Goal: Transaction & Acquisition: Purchase product/service

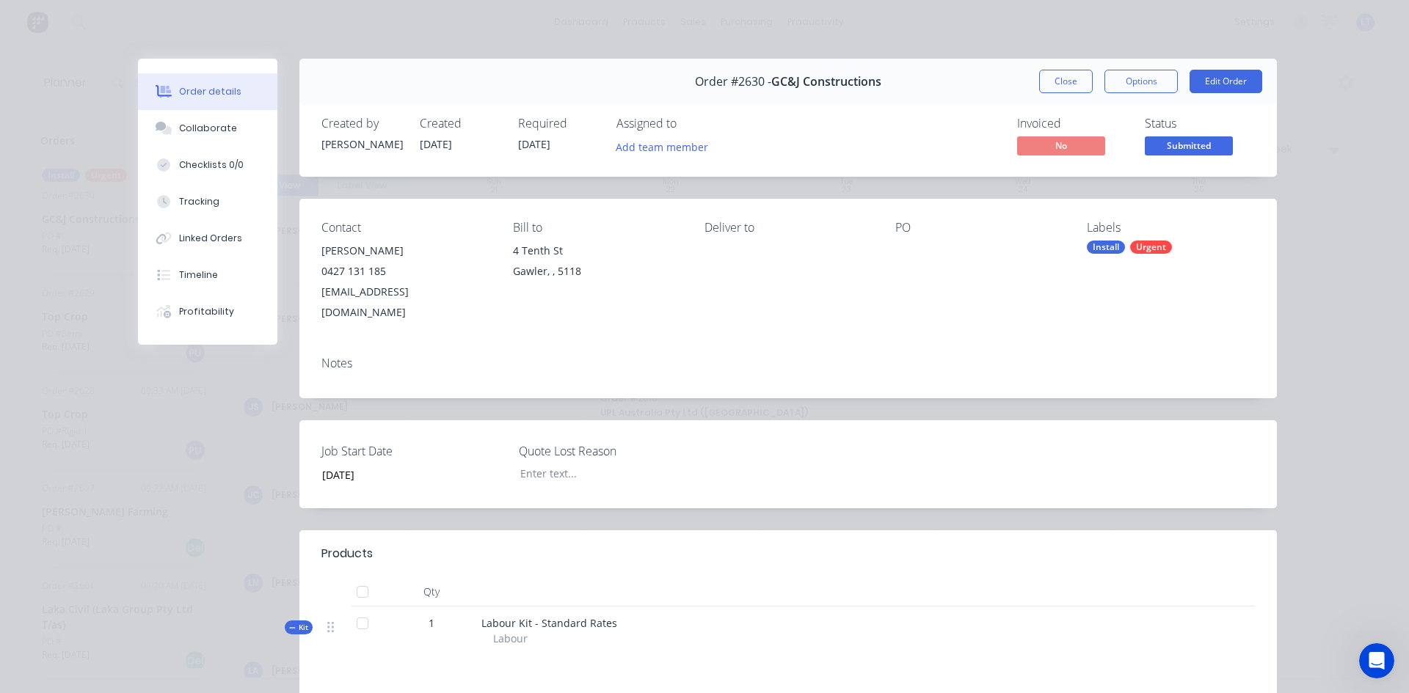
scroll to position [0, 1]
click at [1057, 85] on button "Close" at bounding box center [1066, 81] width 54 height 23
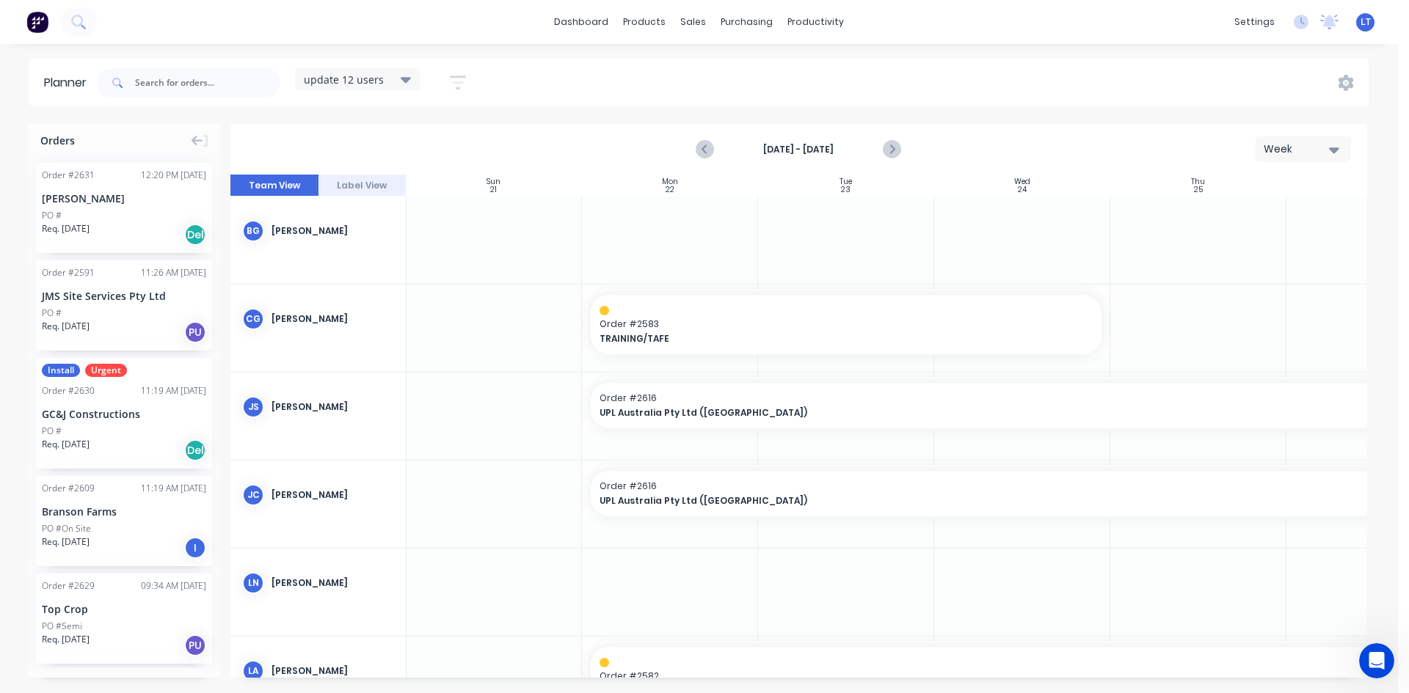
click at [122, 205] on div "[PERSON_NAME]" at bounding box center [124, 198] width 164 height 15
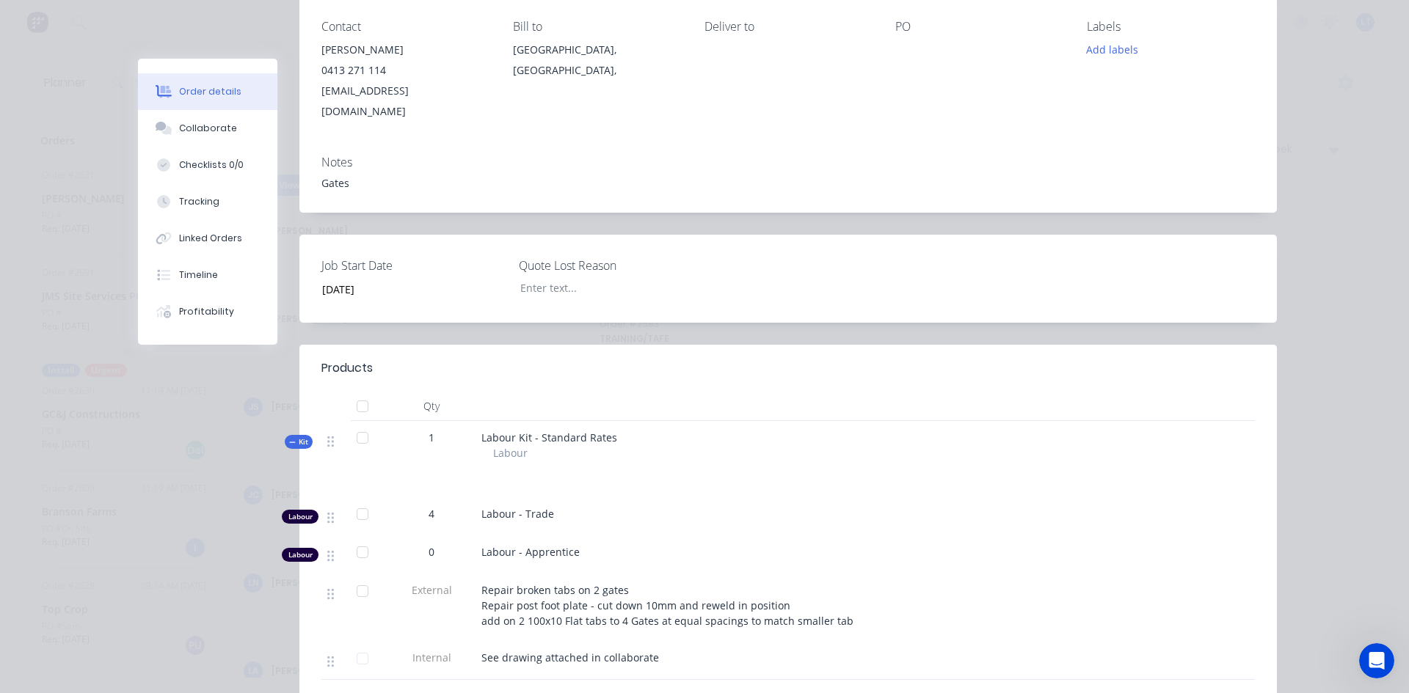
scroll to position [0, 0]
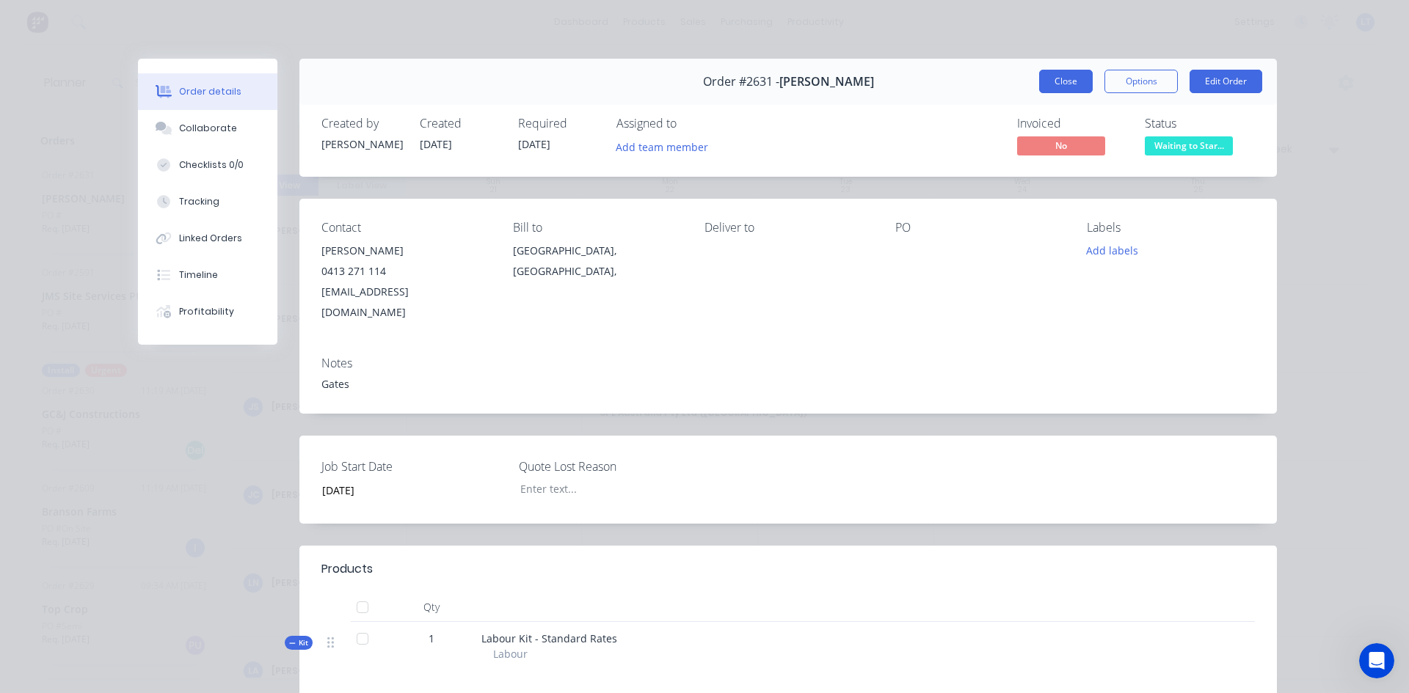
click at [1060, 90] on button "Close" at bounding box center [1066, 81] width 54 height 23
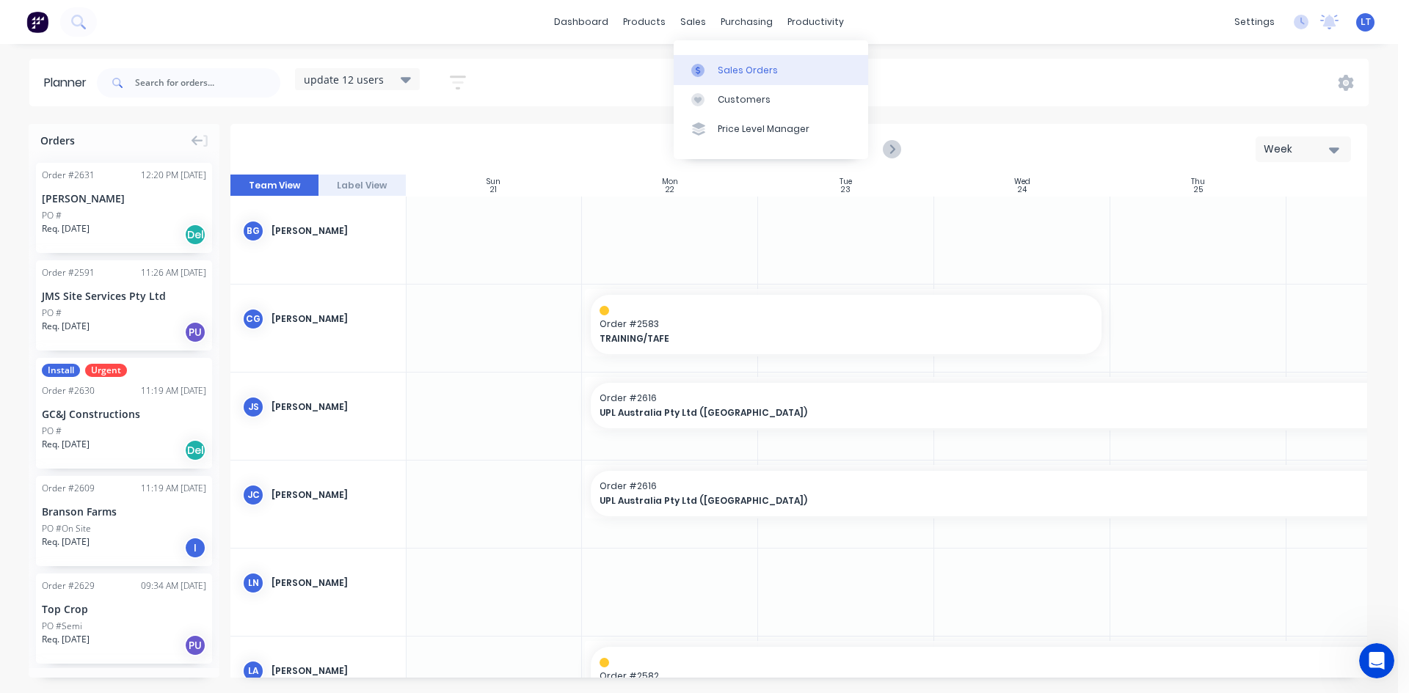
click at [738, 64] on div "Sales Orders" at bounding box center [748, 70] width 60 height 13
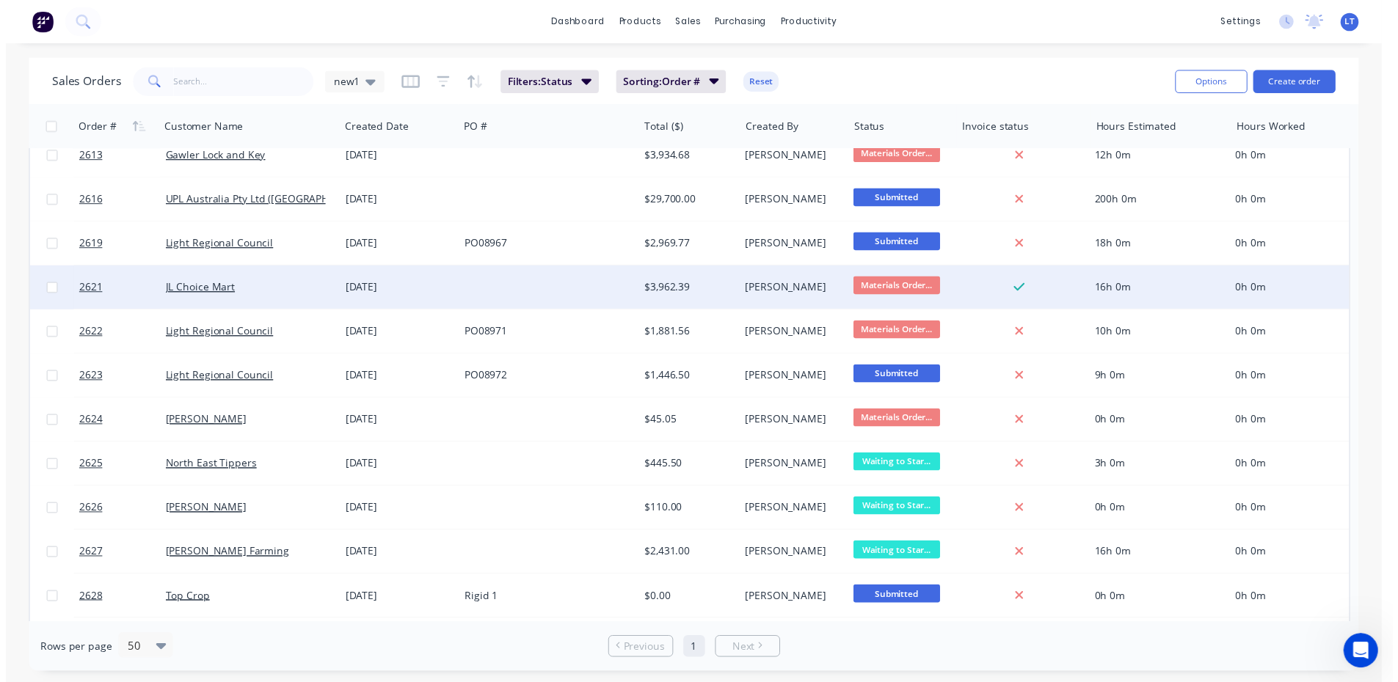
scroll to position [1183, 0]
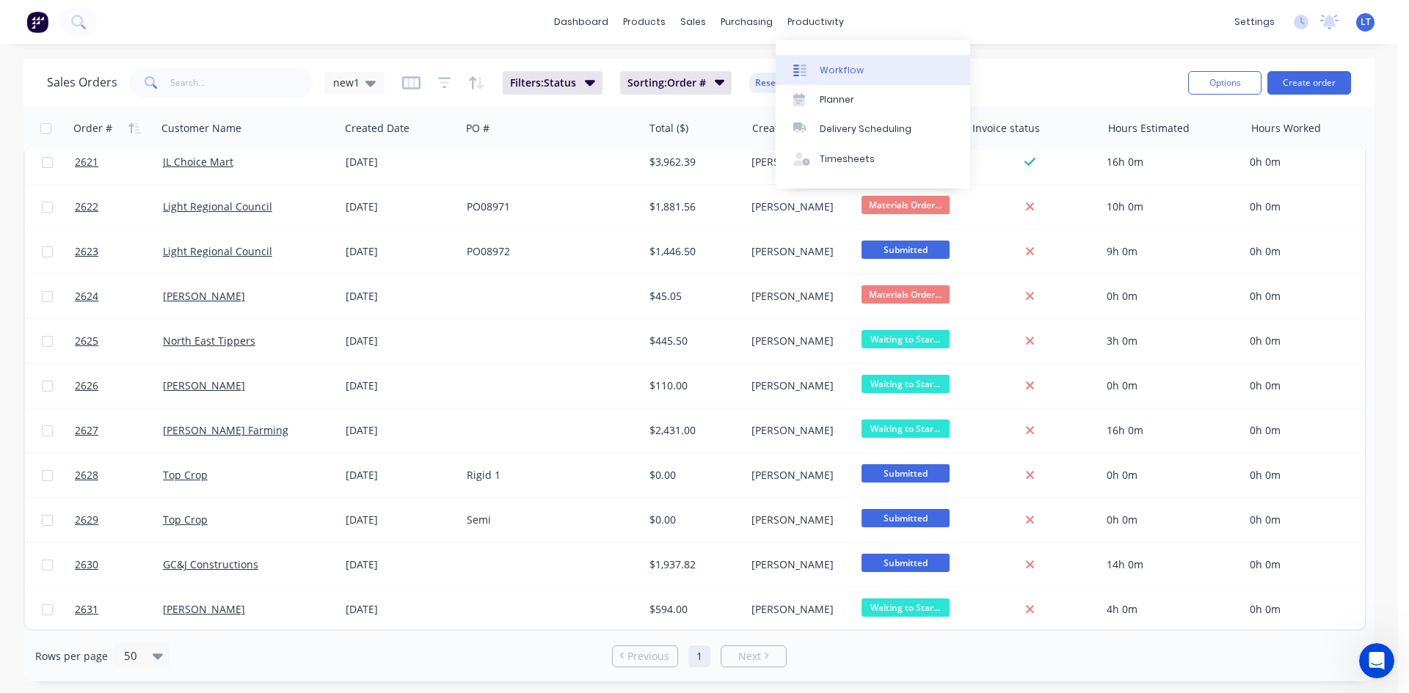
click at [848, 70] on div "Workflow" at bounding box center [842, 70] width 44 height 13
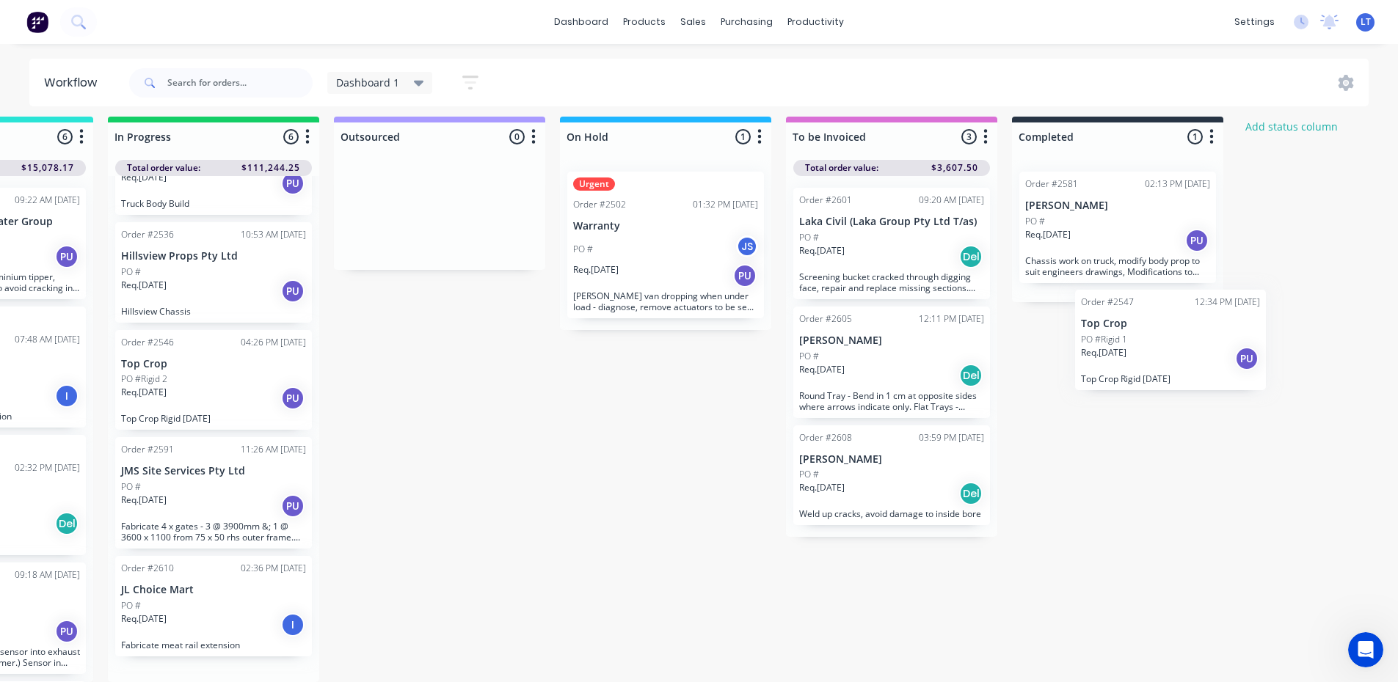
scroll to position [19, 606]
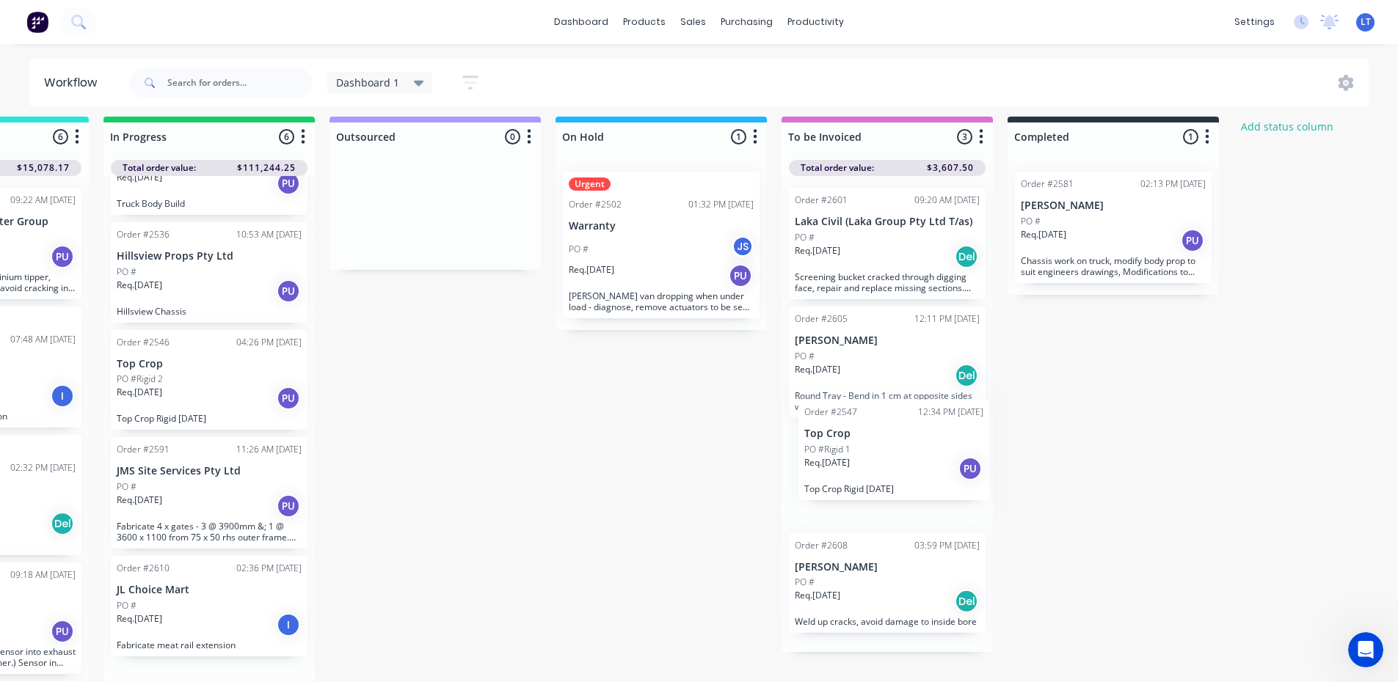
drag, startPoint x: 809, startPoint y: 487, endPoint x: 898, endPoint y: 459, distance: 93.0
click at [898, 459] on div "Submitted 14 Status colour #4169E1 hex #4169E1 Save Cancel Summaries Total orde…" at bounding box center [606, 400] width 2447 height 566
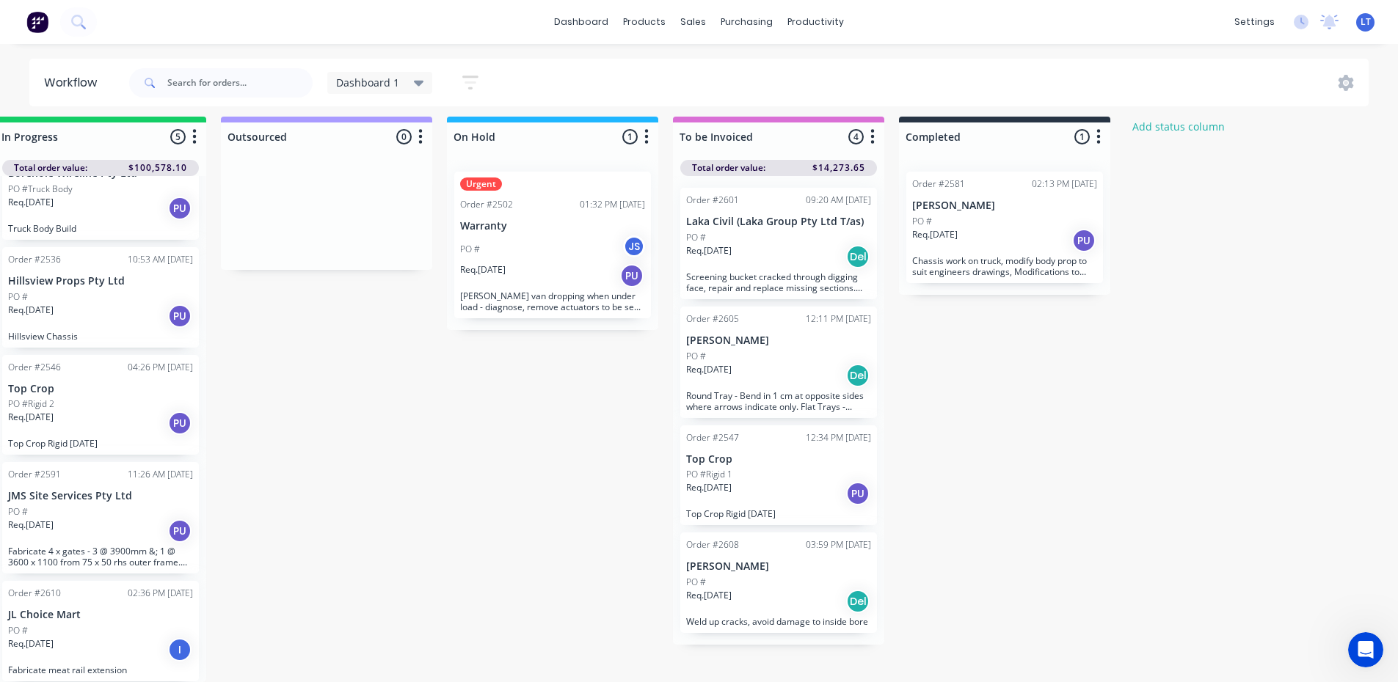
scroll to position [19, 686]
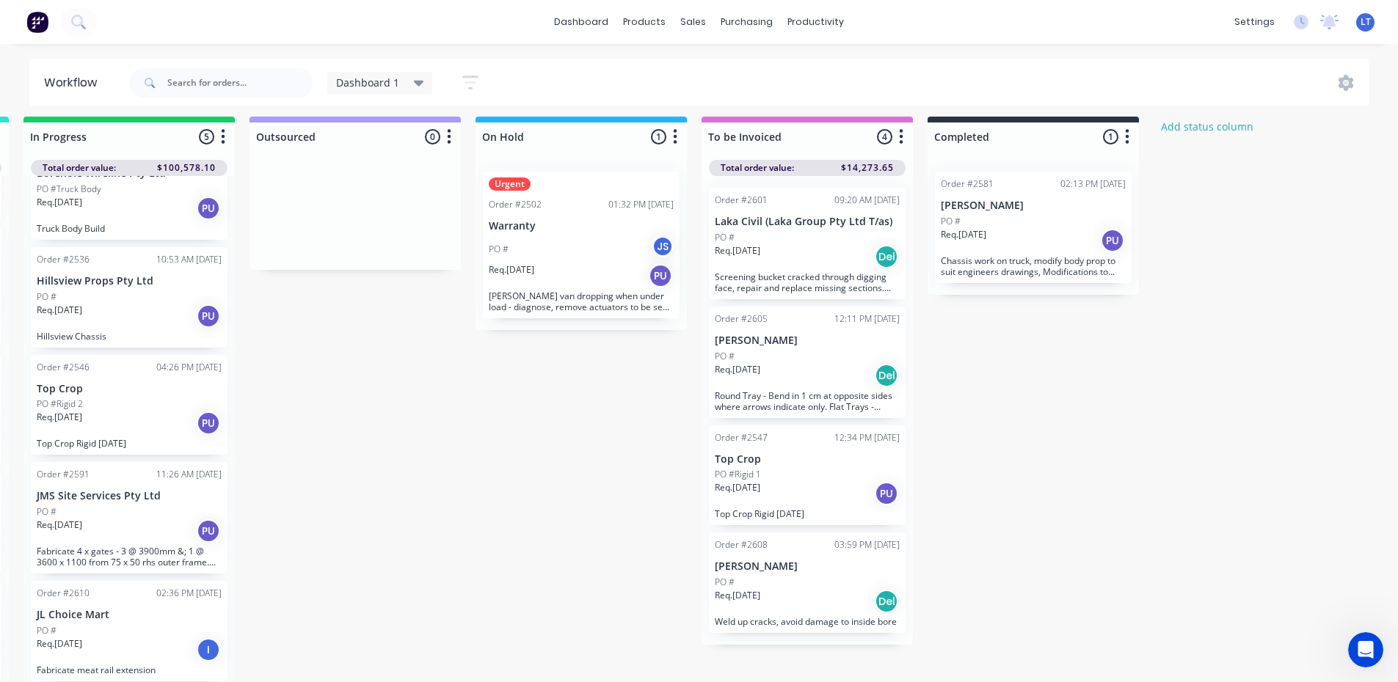
click at [806, 481] on div "Req. [DATE] PU" at bounding box center [807, 493] width 185 height 25
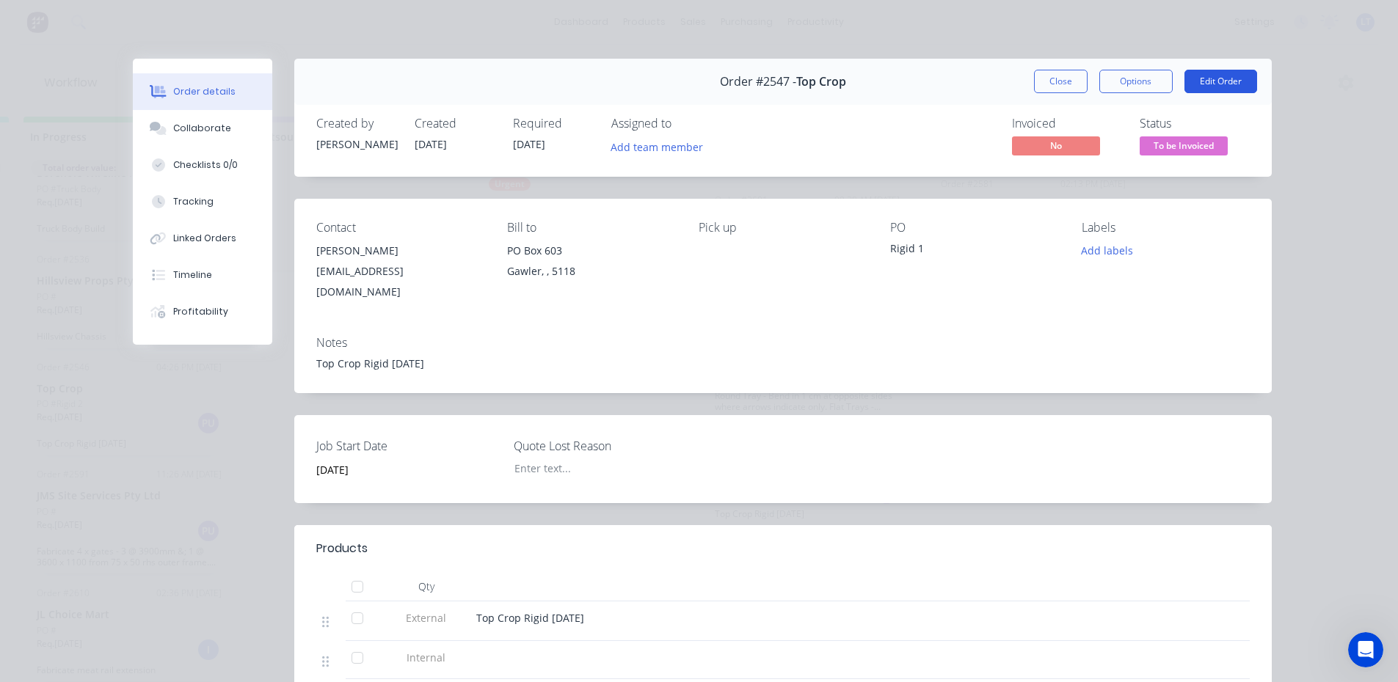
click at [1222, 81] on button "Edit Order" at bounding box center [1220, 81] width 73 height 23
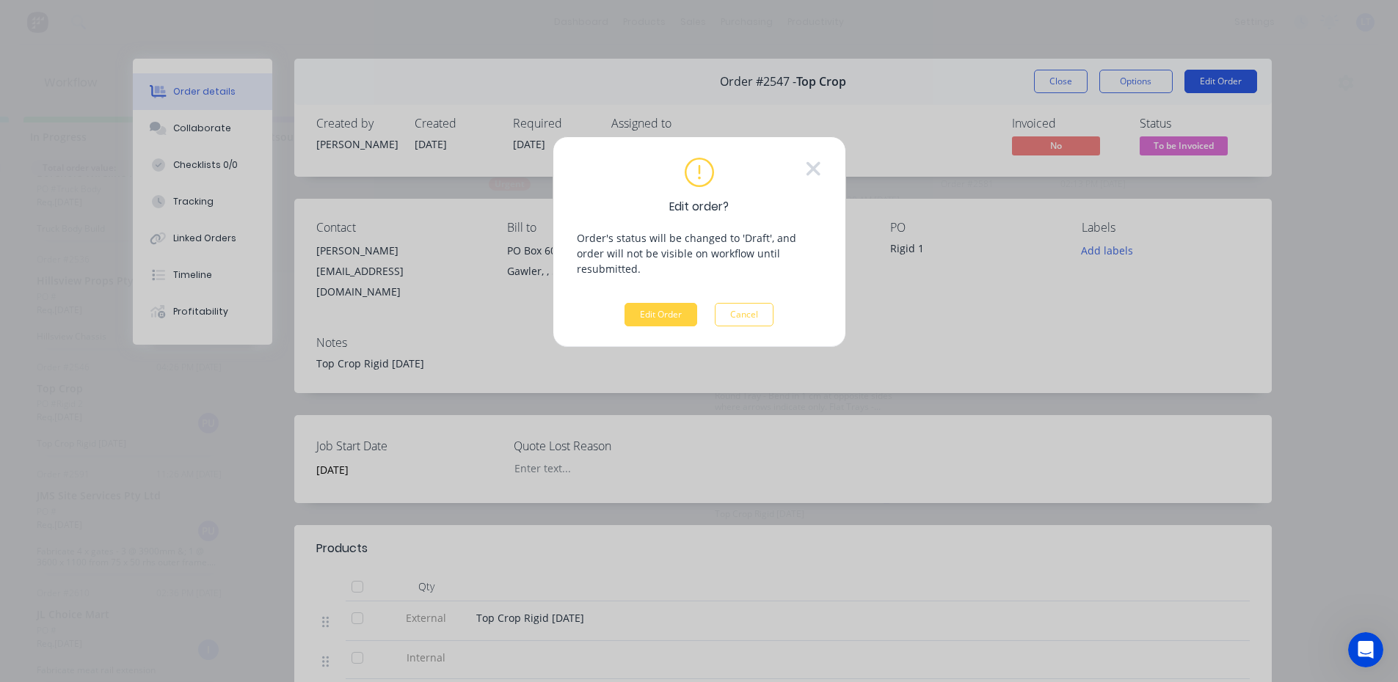
scroll to position [8, 686]
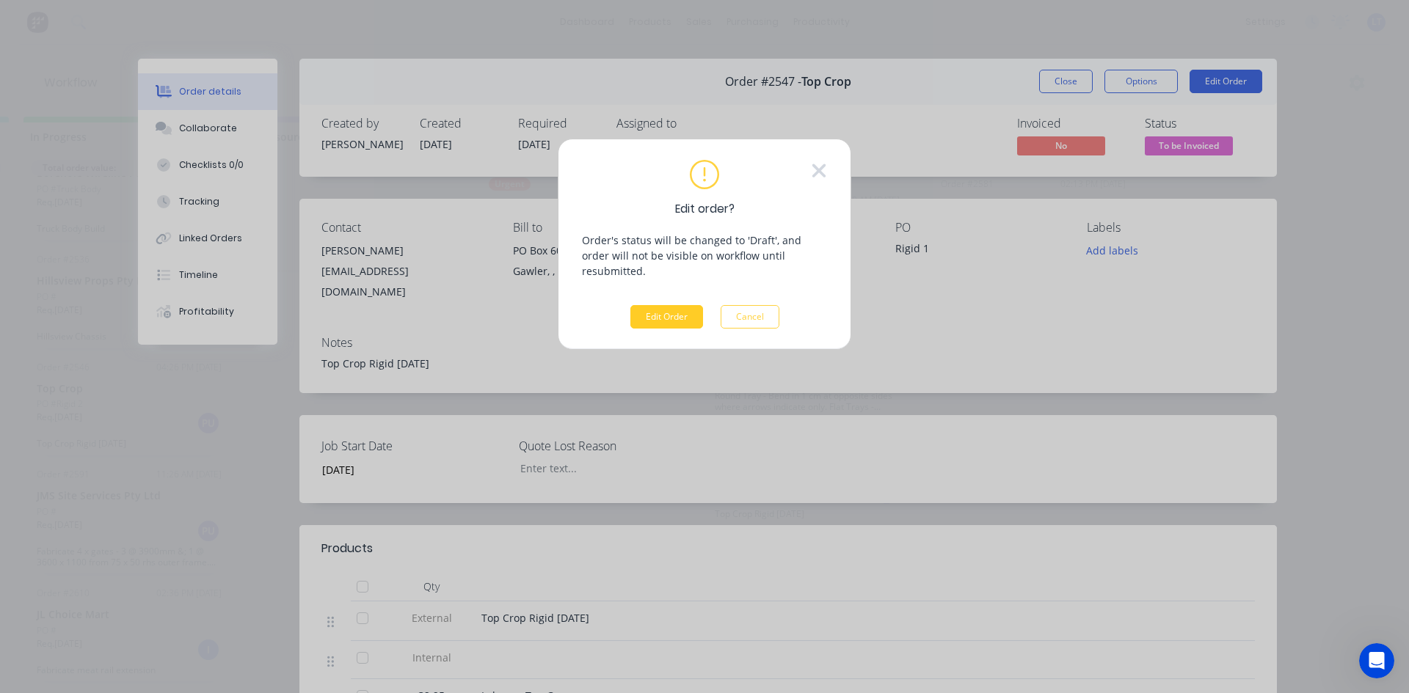
click at [689, 305] on button "Edit Order" at bounding box center [666, 316] width 73 height 23
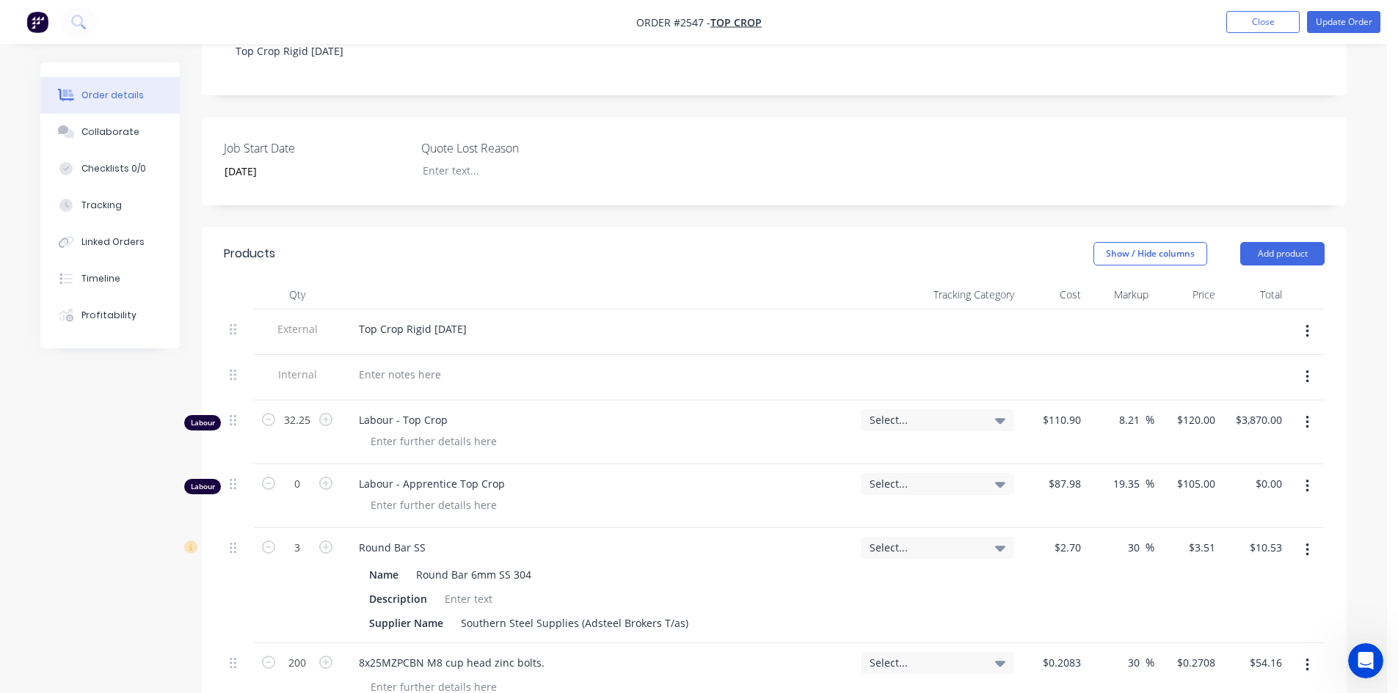
scroll to position [367, 0]
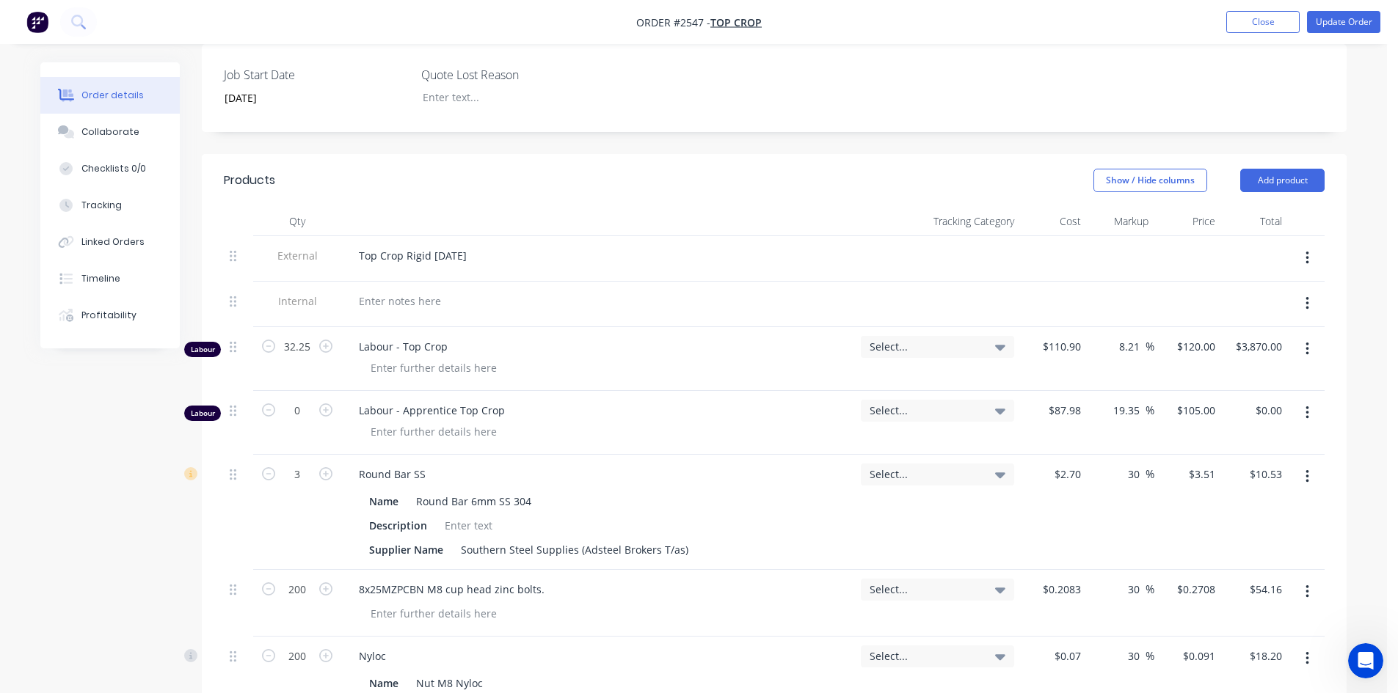
click at [528, 245] on div "Top Crop Rigid [DATE]" at bounding box center [598, 255] width 502 height 21
click at [478, 245] on div "Top Crop Rigid [DATE]" at bounding box center [412, 255] width 131 height 21
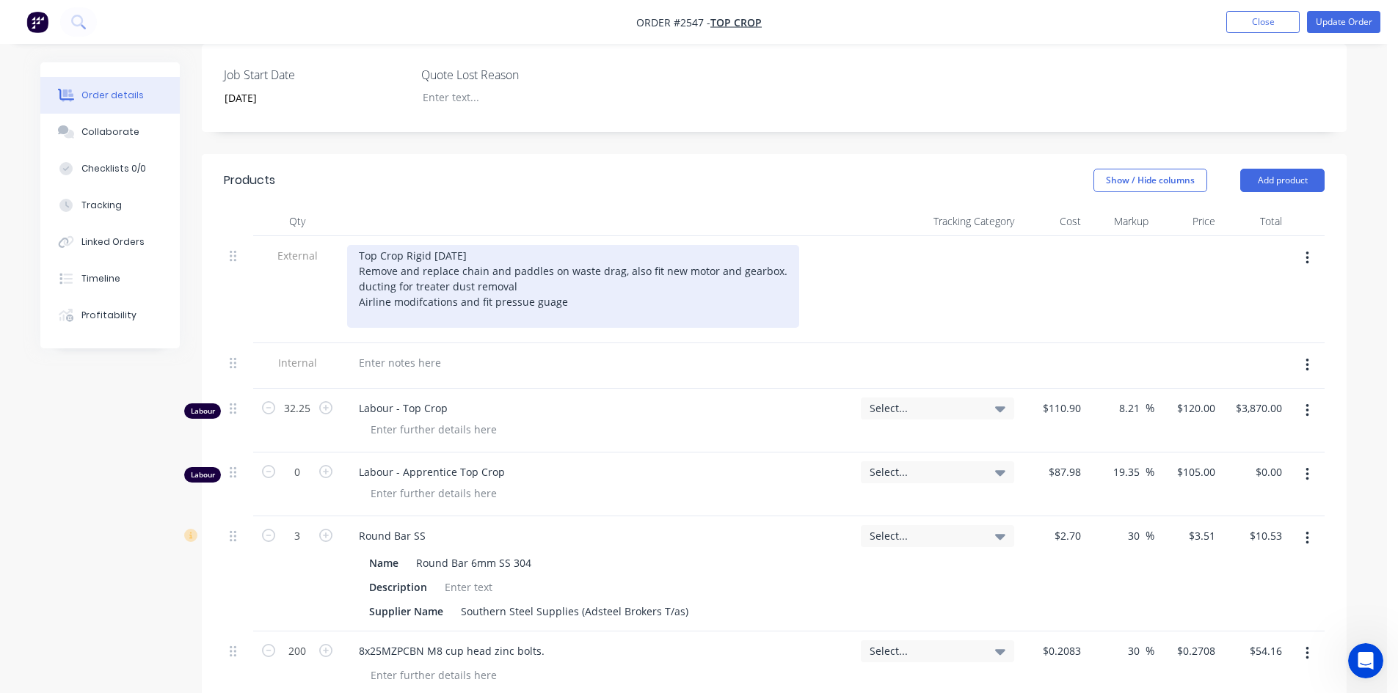
click at [514, 288] on div "Top Crop Rigid [DATE] Remove and replace chain and paddles on waste drag, also …" at bounding box center [573, 286] width 452 height 83
click at [572, 286] on div "Top Crop Rigid [DATE] Remove and replace chain and paddles on waste drag, also …" at bounding box center [573, 286] width 452 height 83
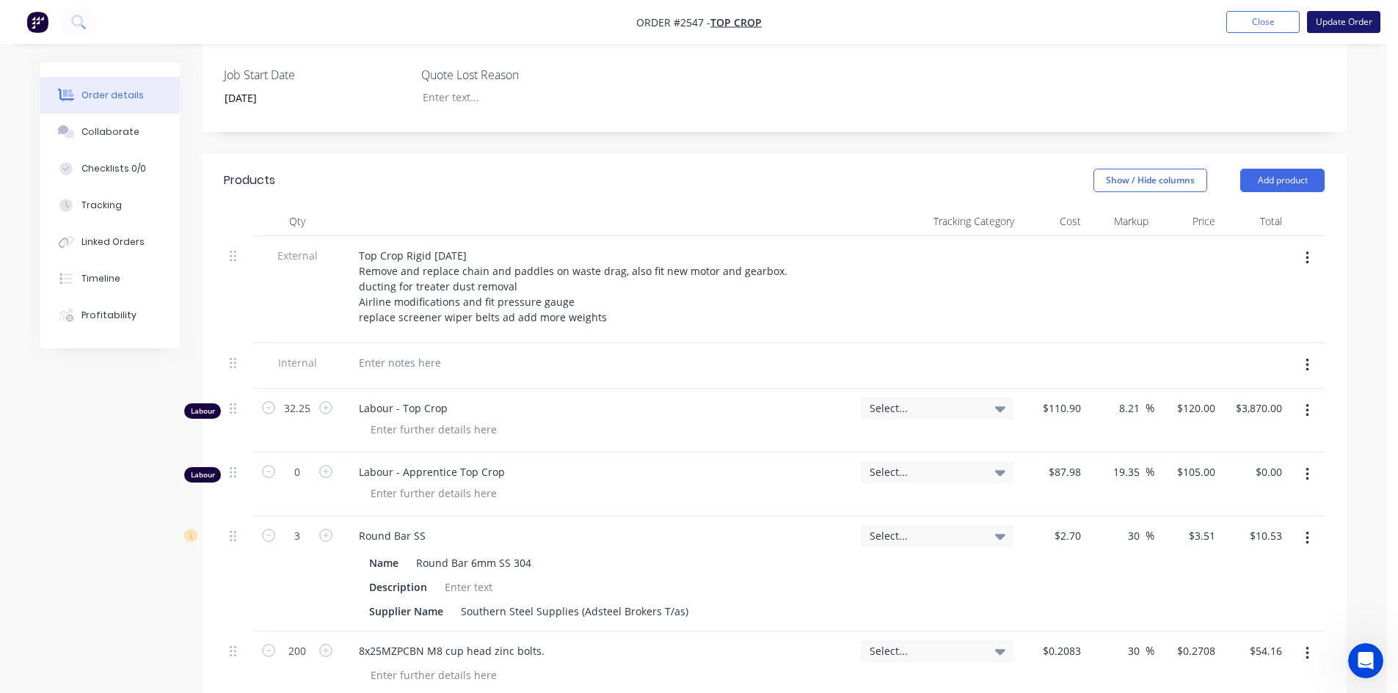
click at [1336, 21] on button "Update Order" at bounding box center [1343, 22] width 73 height 22
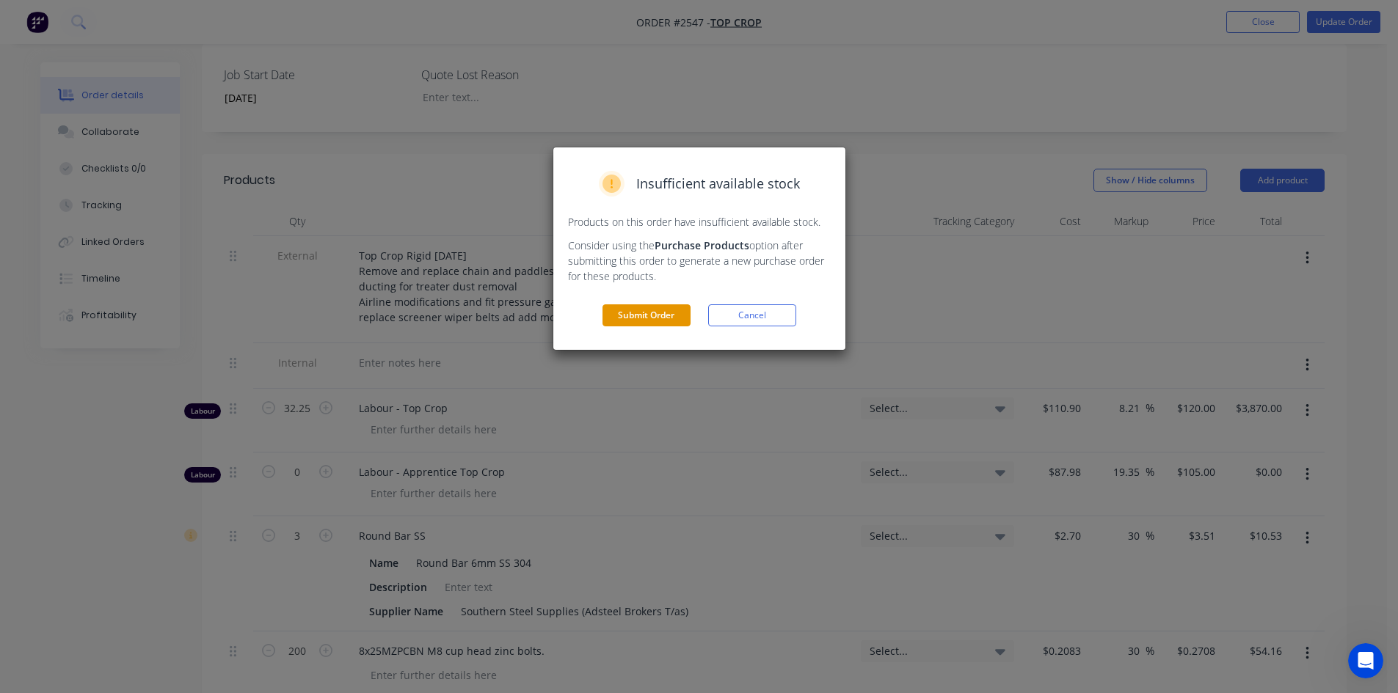
click at [640, 314] on button "Submit Order" at bounding box center [646, 315] width 88 height 22
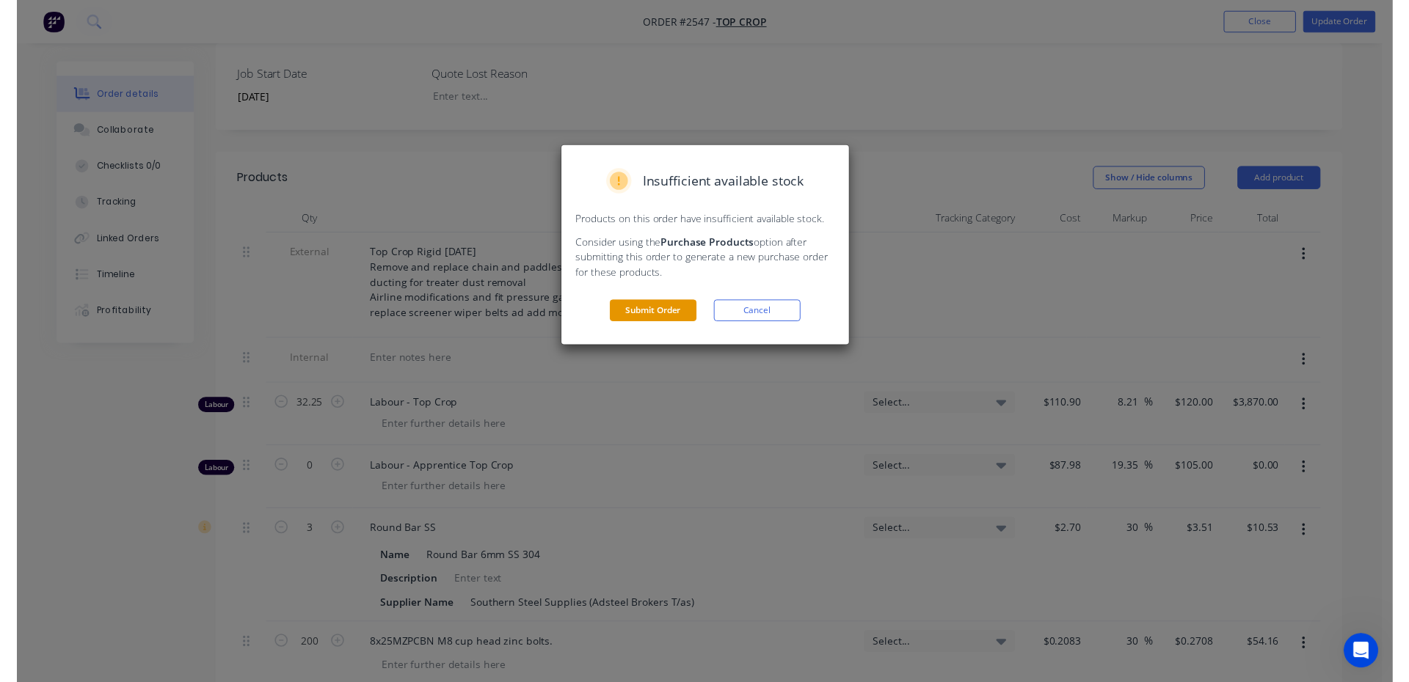
scroll to position [0, 0]
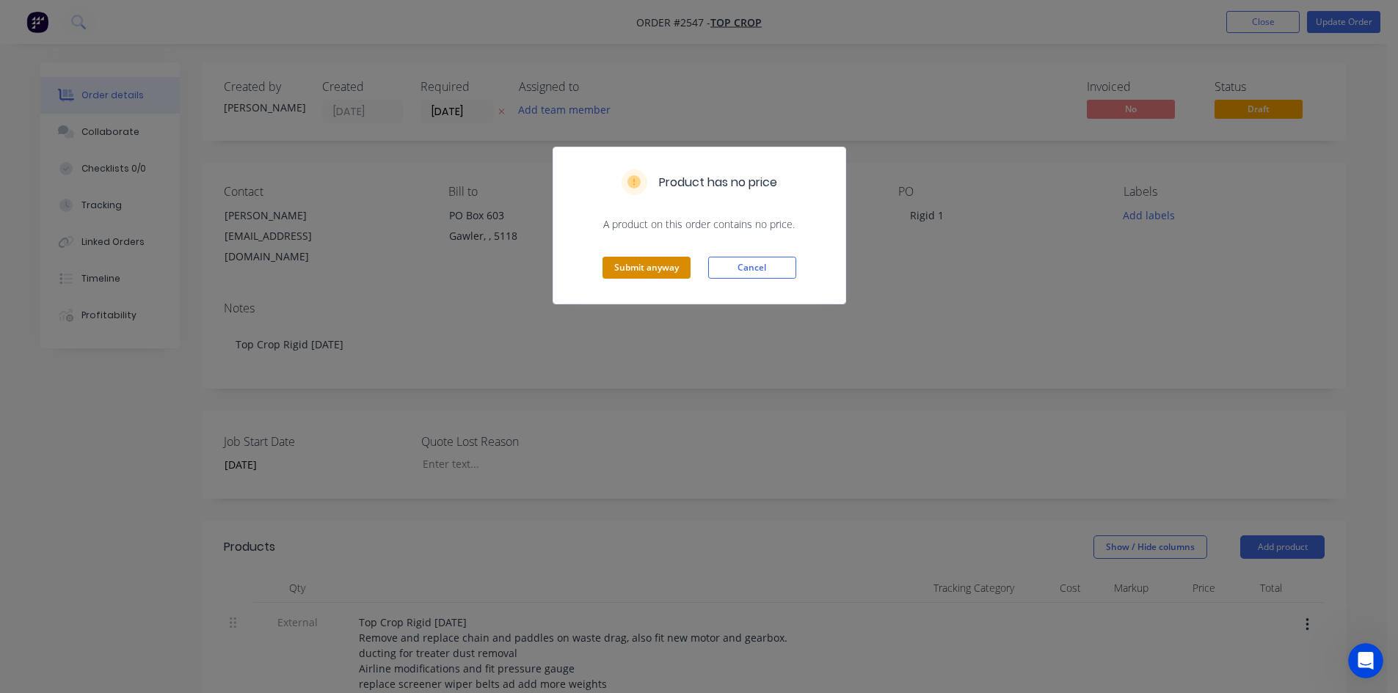
click at [668, 263] on button "Submit anyway" at bounding box center [646, 268] width 88 height 22
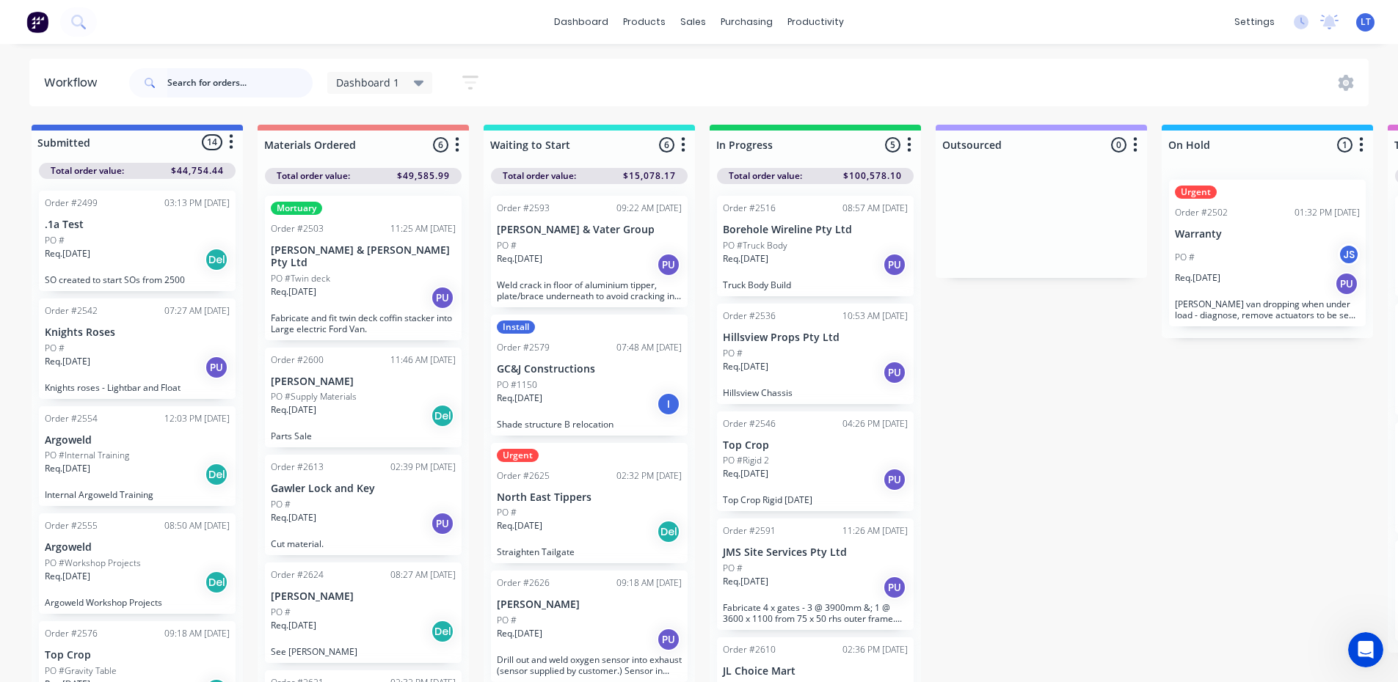
click at [189, 84] on input "text" at bounding box center [239, 82] width 145 height 29
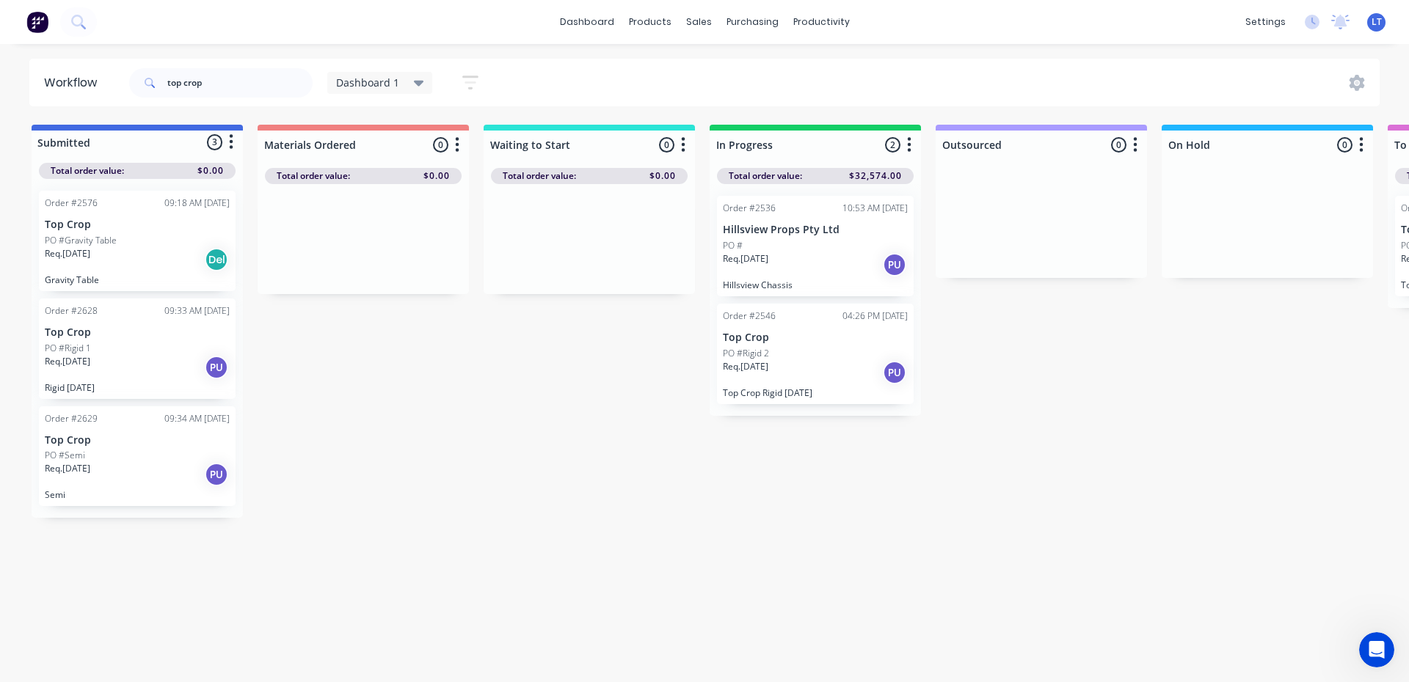
click at [469, 75] on icon "button" at bounding box center [470, 82] width 16 height 18
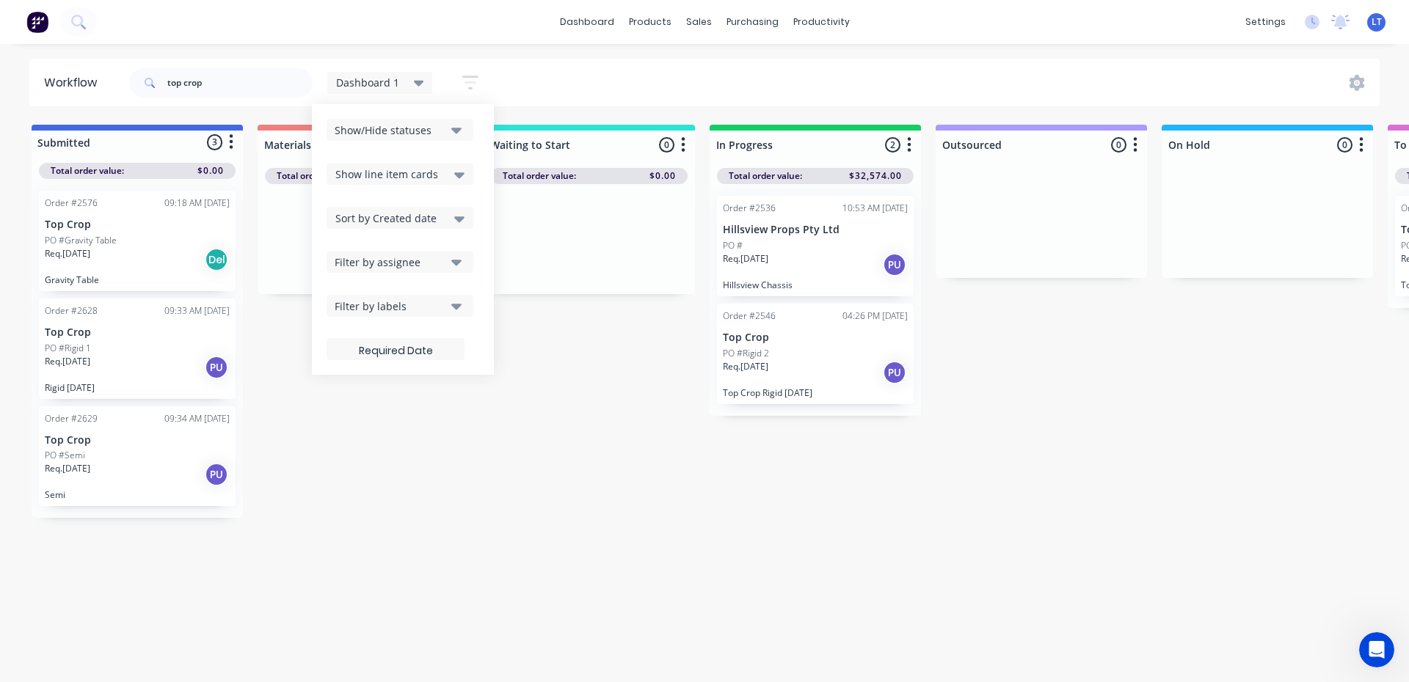
click at [464, 131] on button "Show/Hide statuses" at bounding box center [399, 130] width 147 height 22
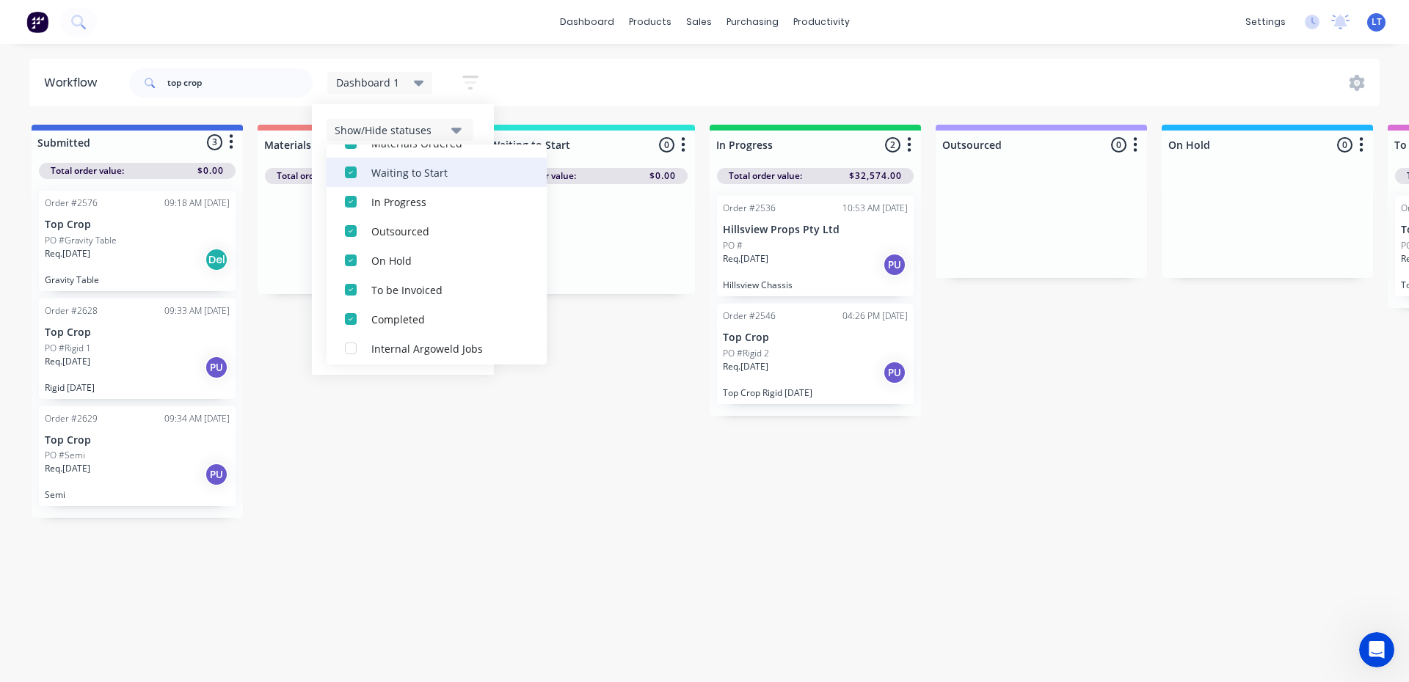
scroll to position [132, 0]
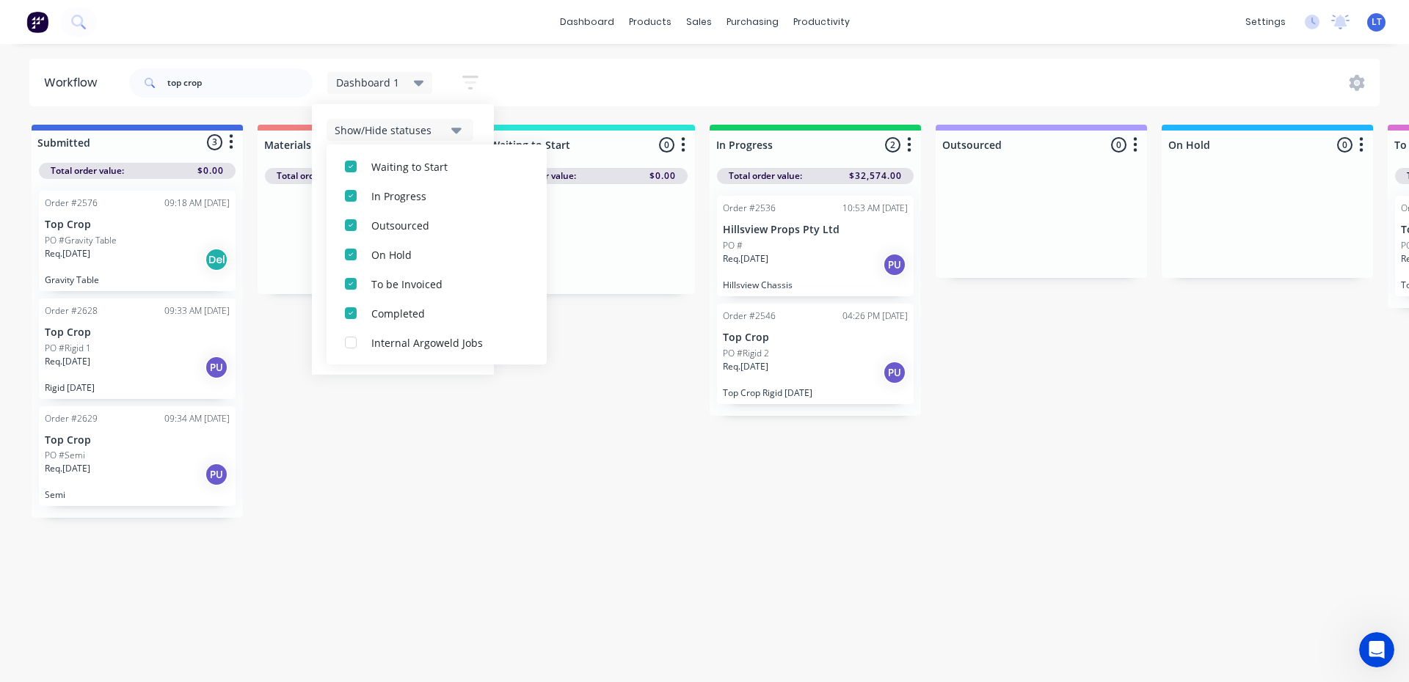
click at [574, 68] on div "top crop Dashboard 1 Save new view None edit Dashboard 1 (Default) edit Dashboa…" at bounding box center [753, 83] width 1254 height 44
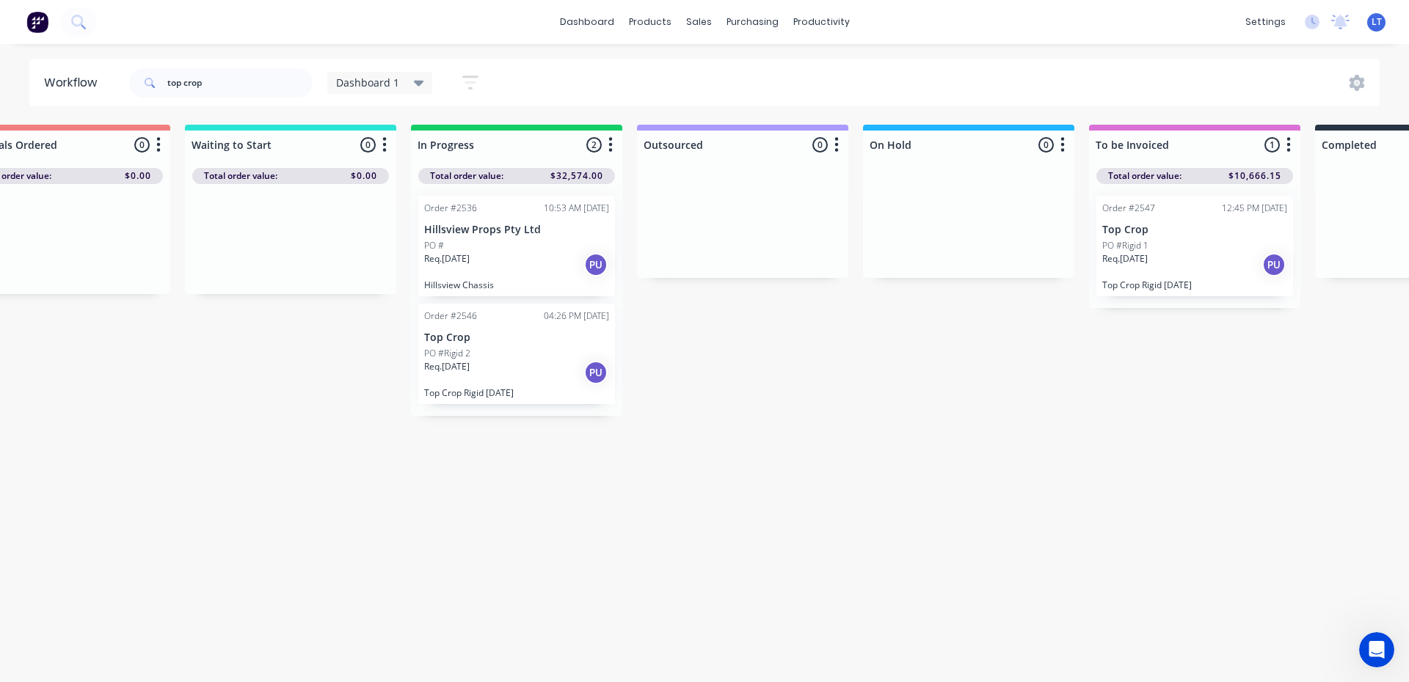
scroll to position [0, 268]
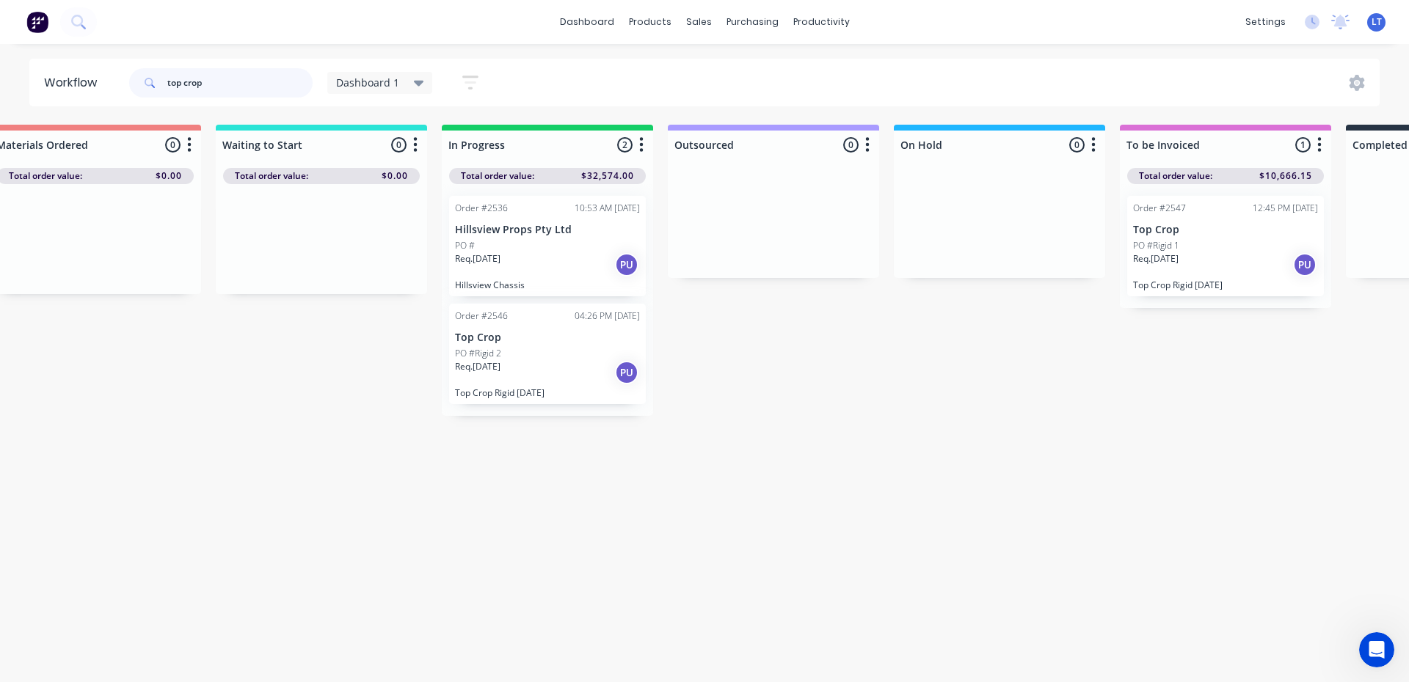
drag, startPoint x: 209, startPoint y: 79, endPoint x: 144, endPoint y: 82, distance: 65.4
click at [144, 82] on div "top crop" at bounding box center [220, 82] width 183 height 29
type input "2574"
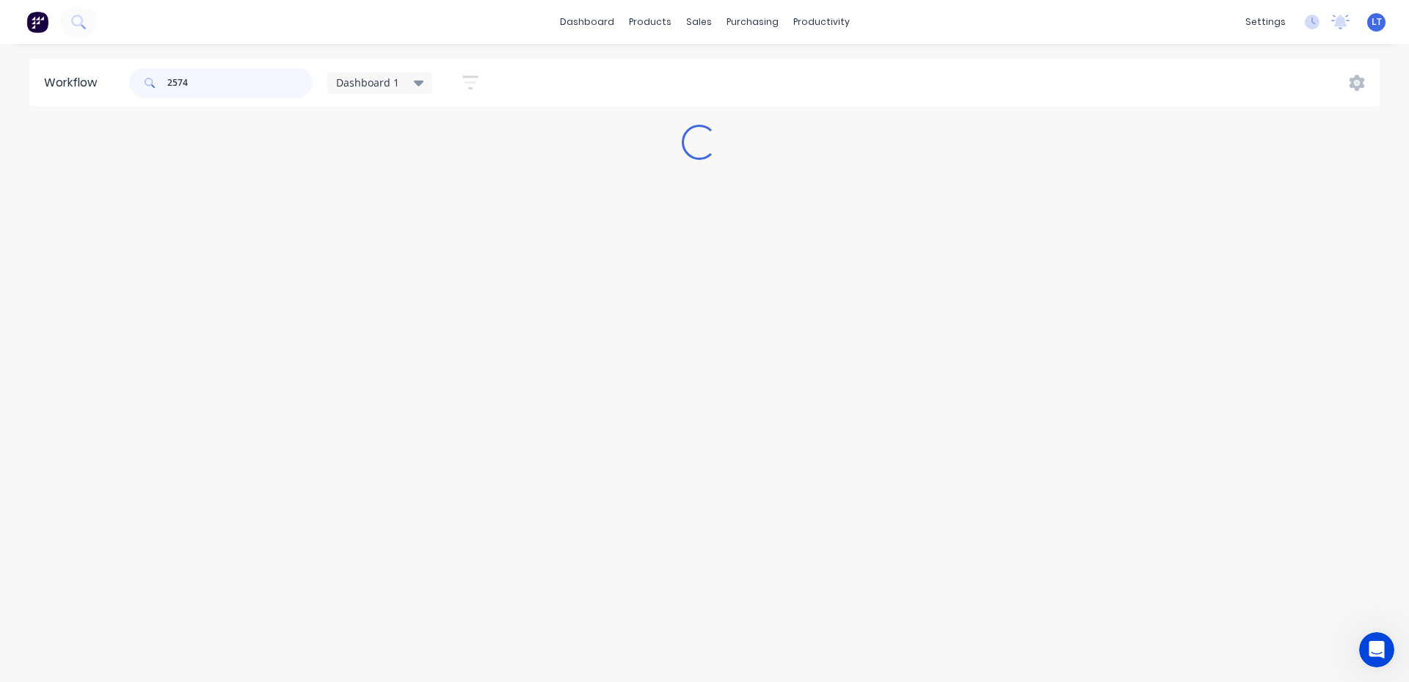
scroll to position [0, 0]
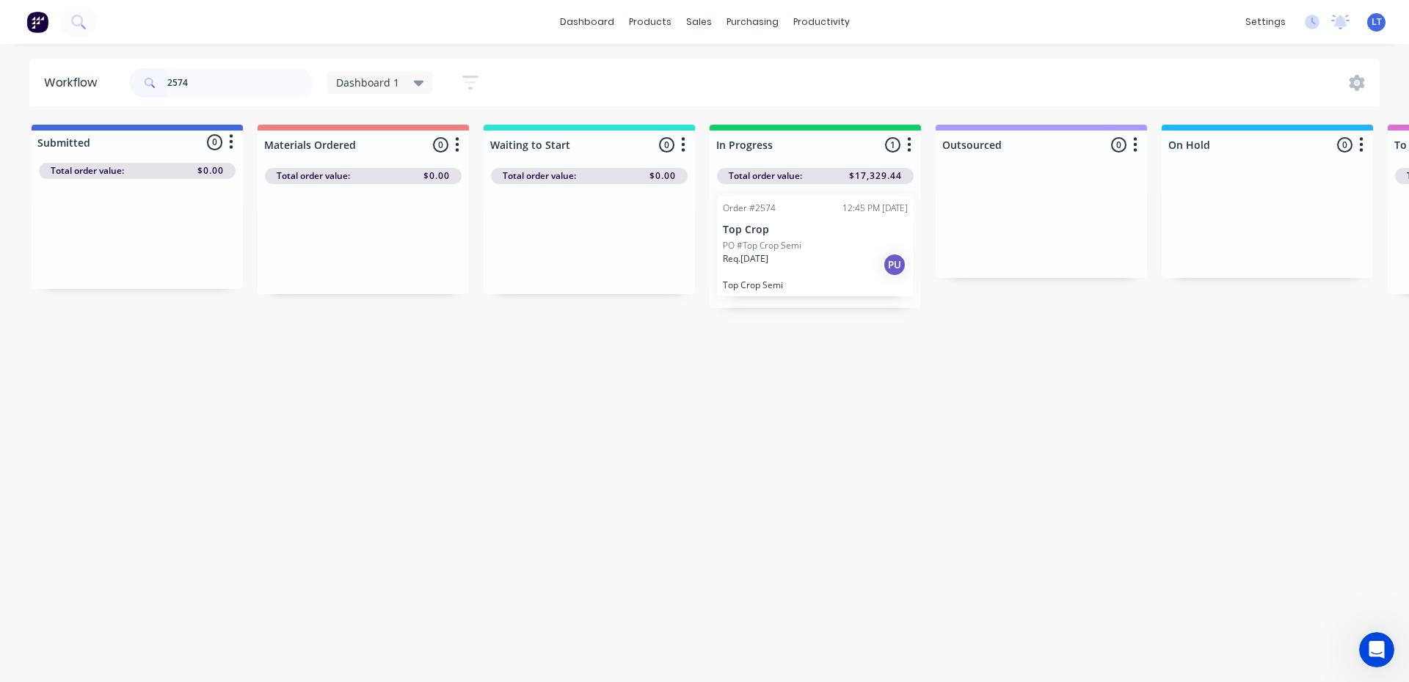
click at [775, 240] on p "PO #Top Crop Semi" at bounding box center [762, 245] width 79 height 13
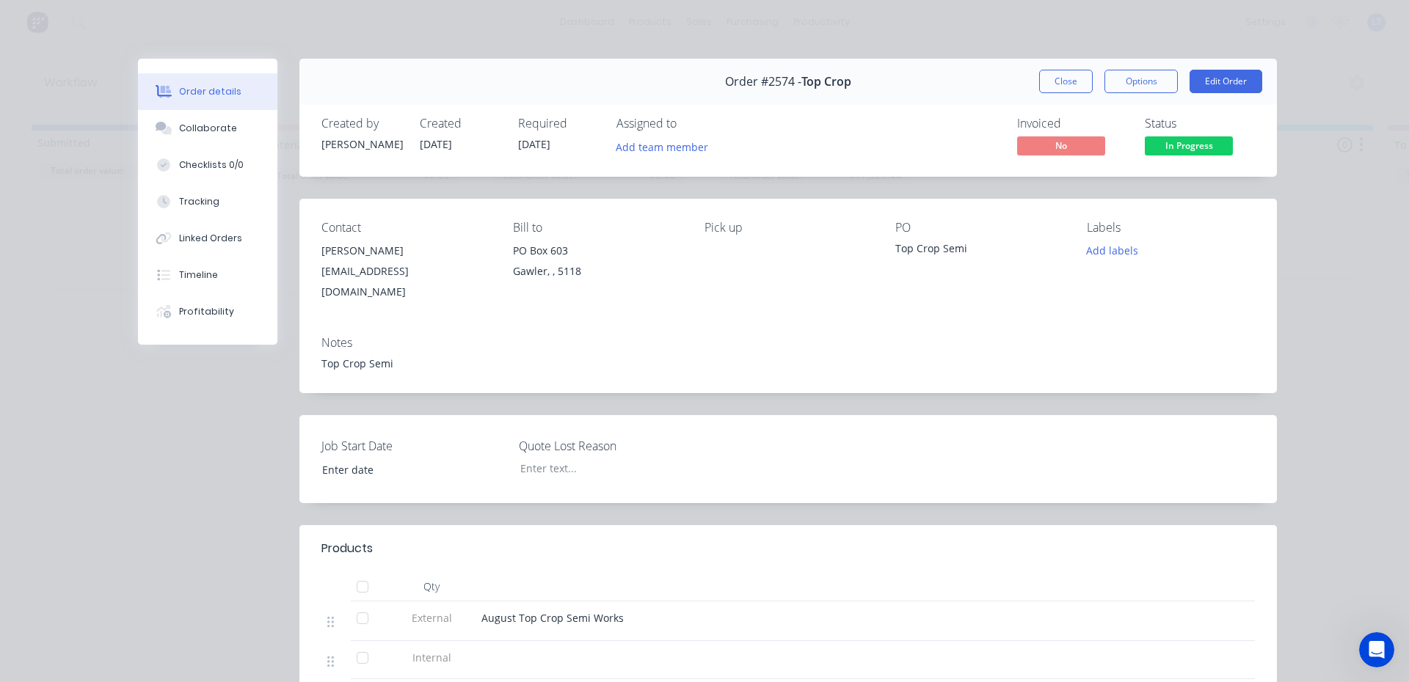
type input "[DATE]"
click at [1222, 76] on button "Edit Order" at bounding box center [1225, 81] width 73 height 23
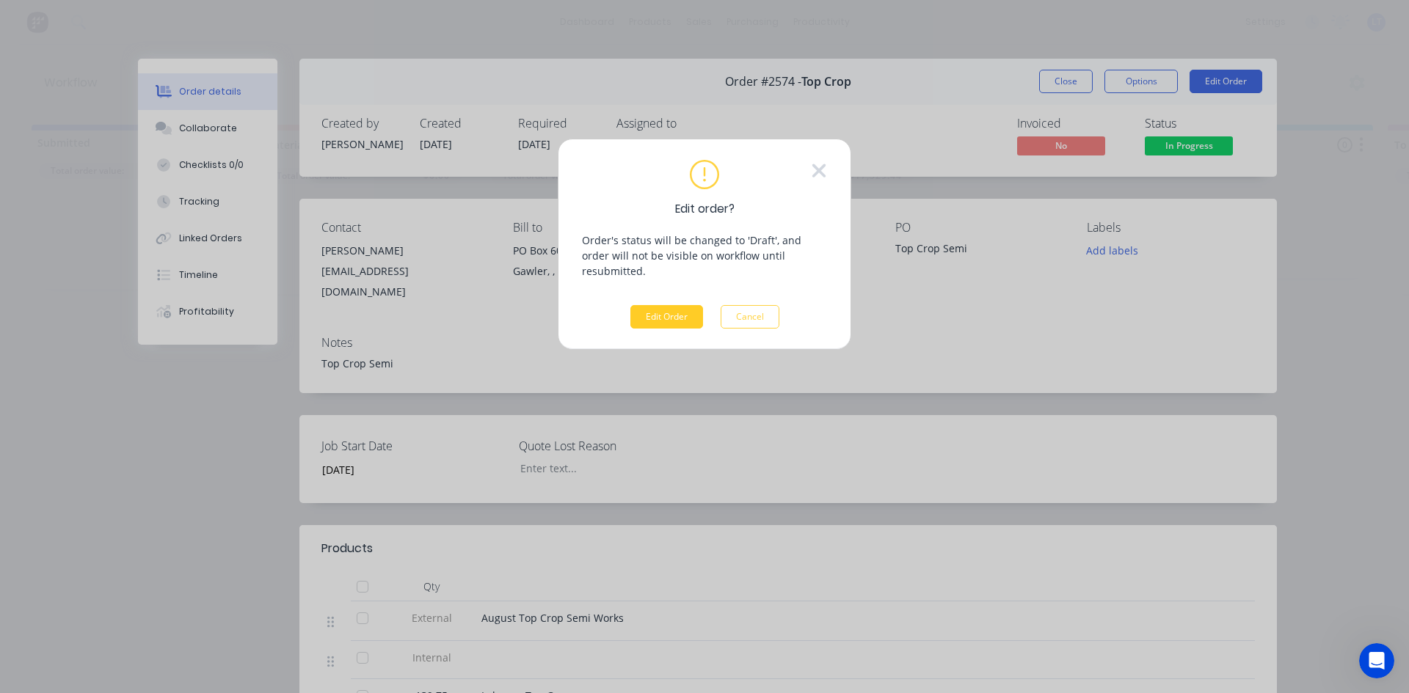
click at [668, 305] on button "Edit Order" at bounding box center [666, 316] width 73 height 23
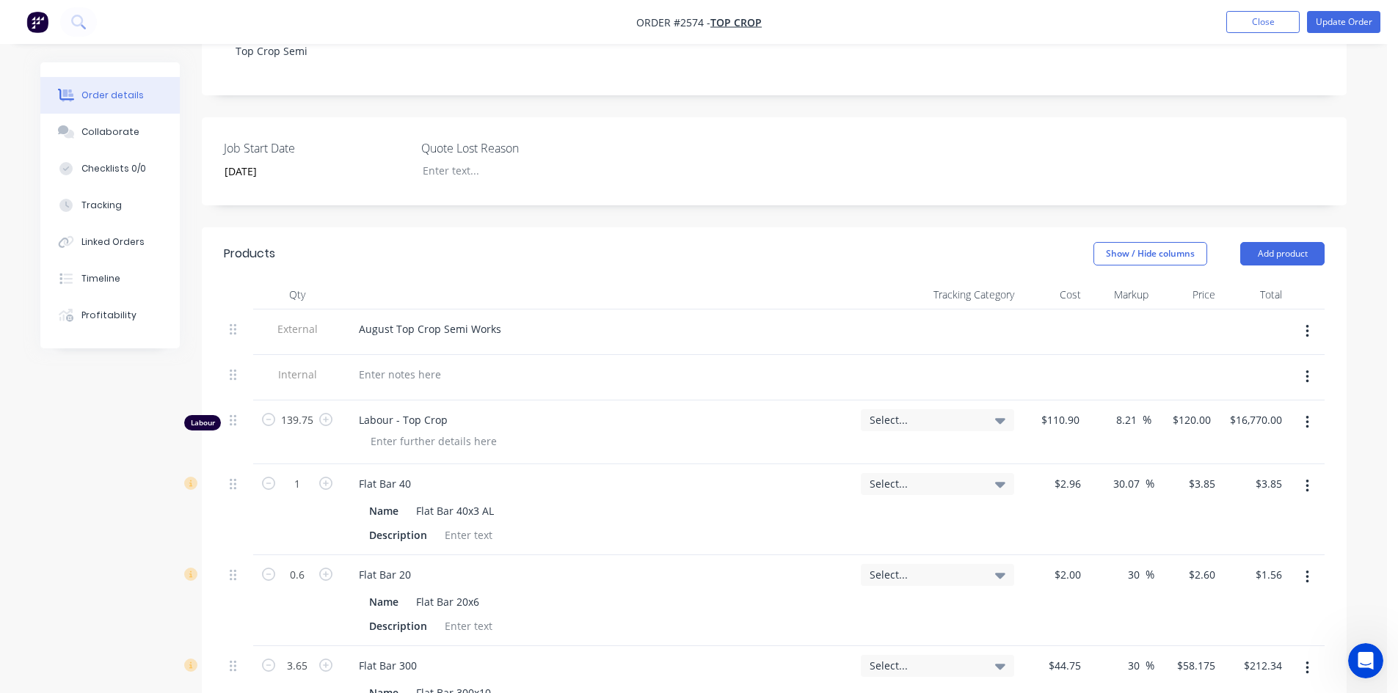
scroll to position [367, 0]
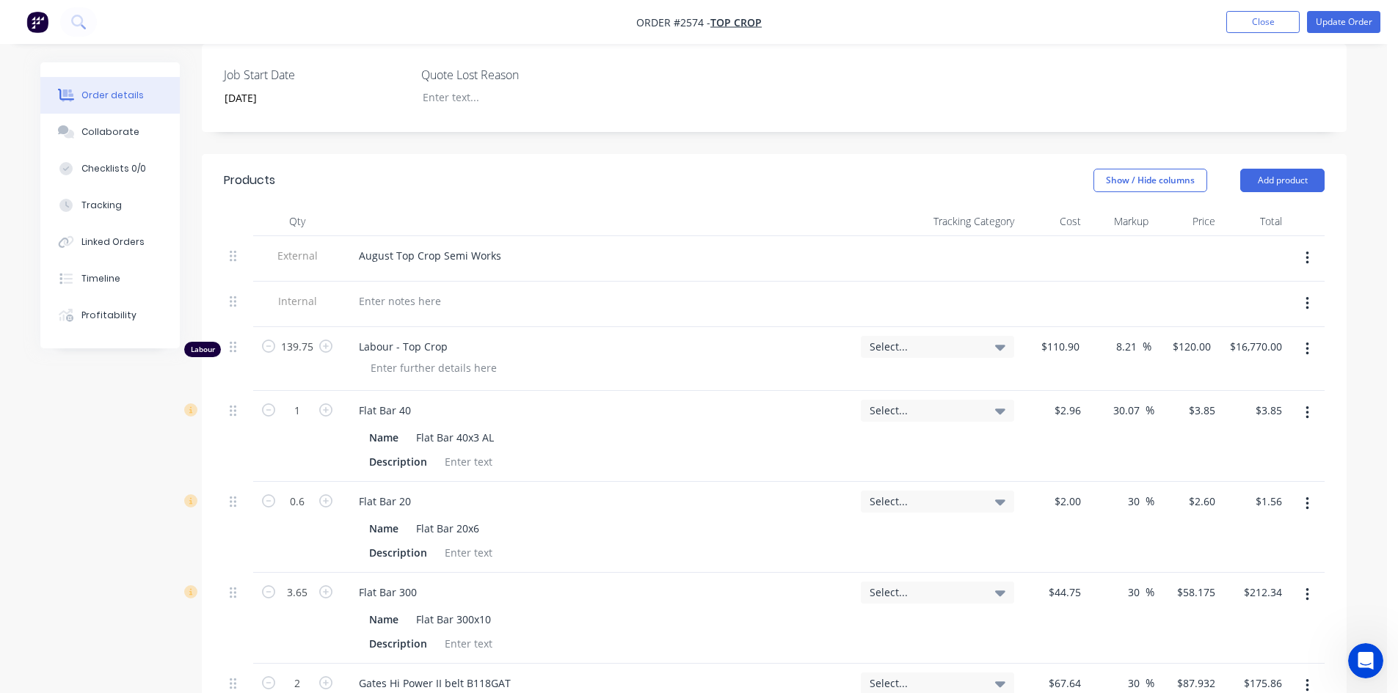
click at [519, 245] on div "August Top Crop Semi Works" at bounding box center [598, 255] width 502 height 21
click at [501, 245] on div "August Top Crop Semi Works" at bounding box center [430, 255] width 166 height 21
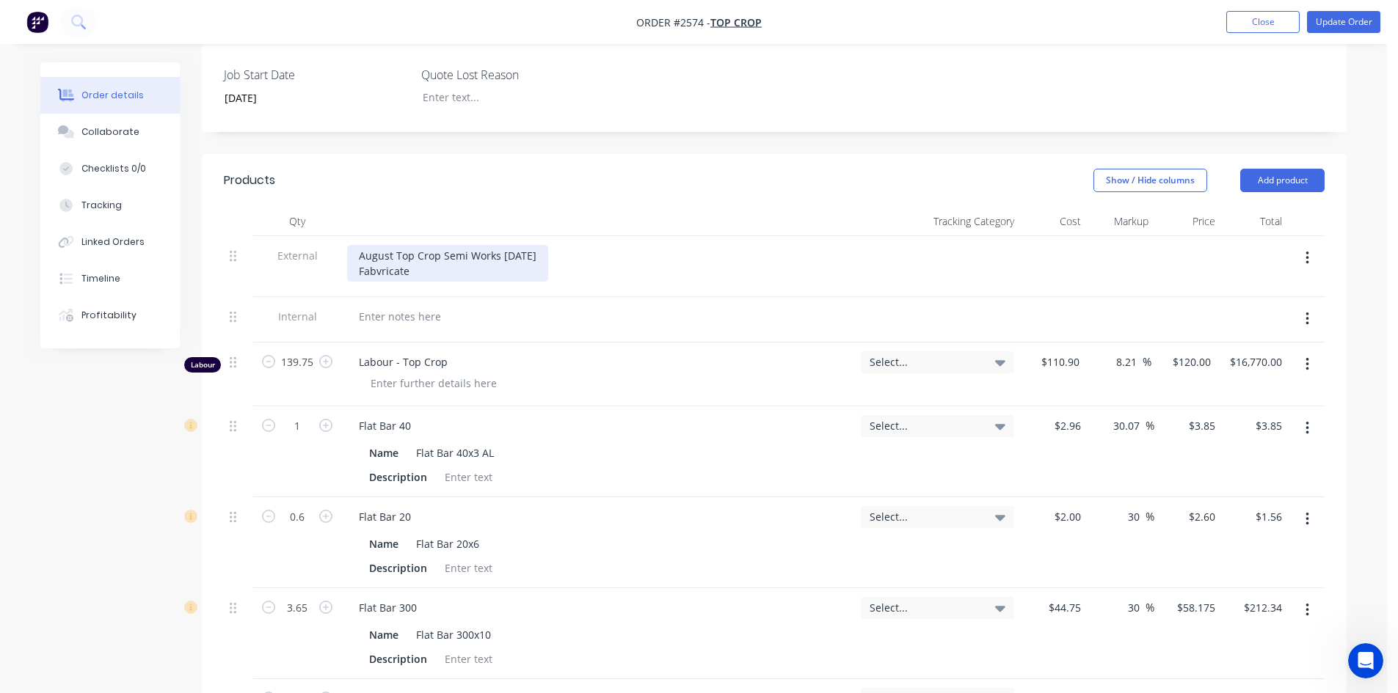
click at [389, 257] on div "August Top Crop Semi Works [DATE] Fabvricate" at bounding box center [447, 263] width 201 height 37
click at [415, 259] on div "August Top Crop Semi Works [DATE] Fabricate" at bounding box center [447, 263] width 201 height 37
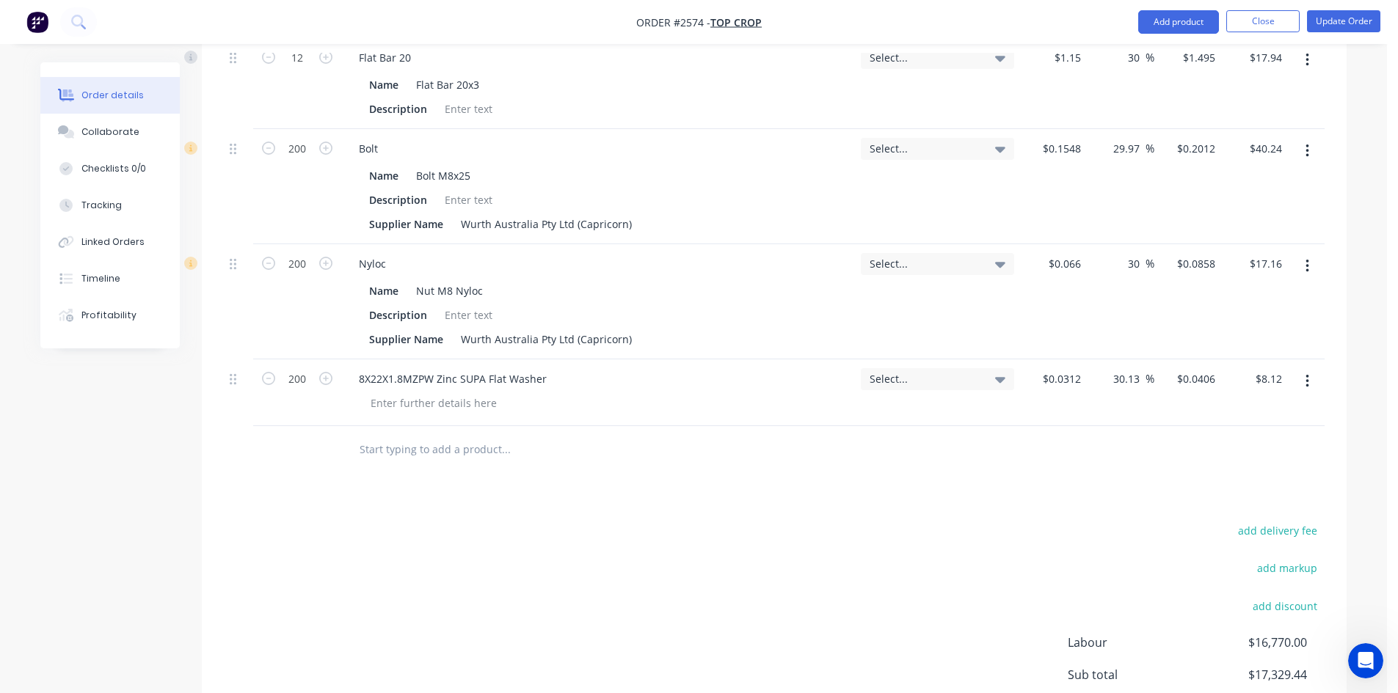
scroll to position [1280, 0]
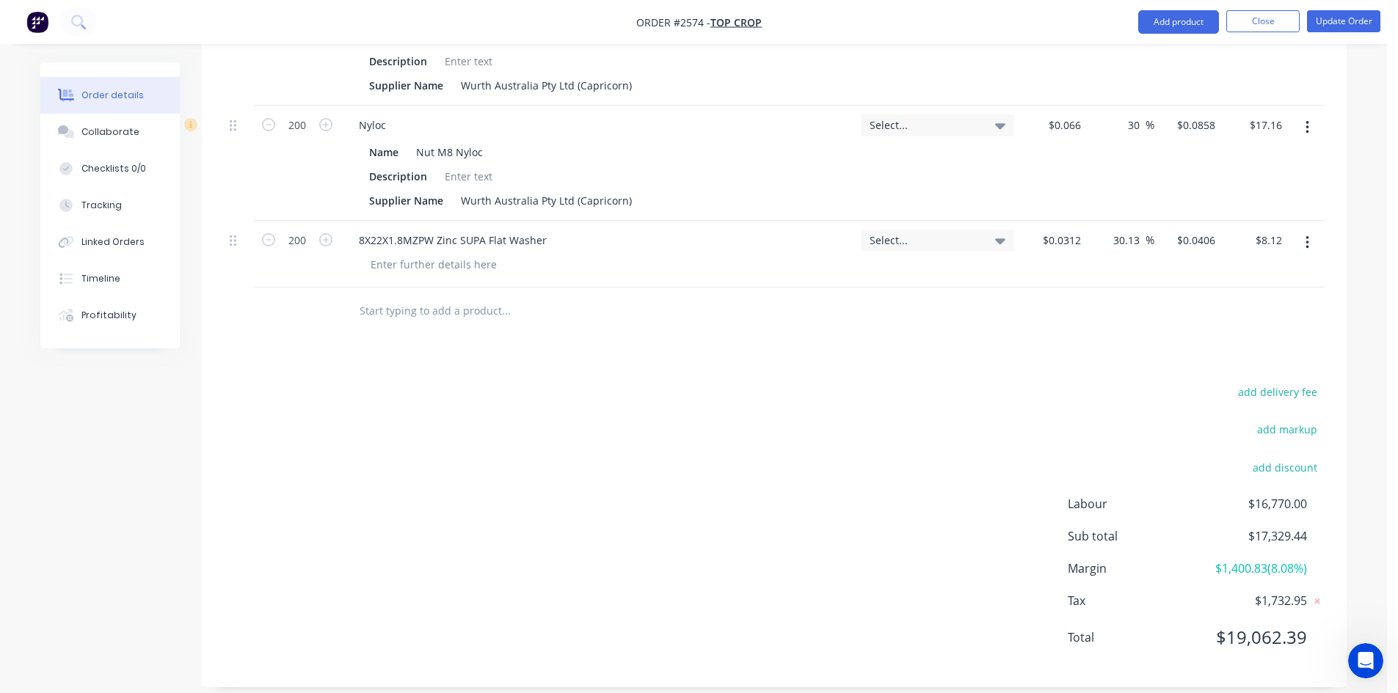
click at [443, 296] on input "text" at bounding box center [505, 310] width 293 height 29
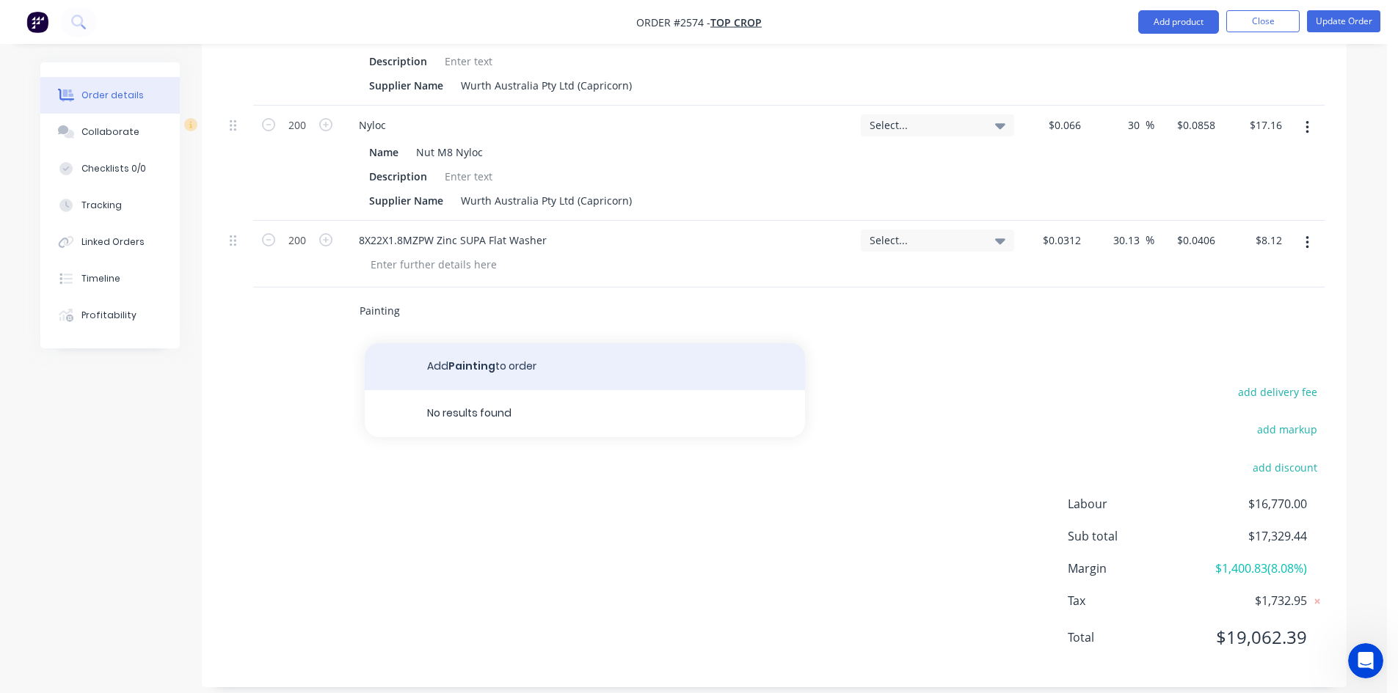
type input "Painting"
click at [486, 345] on button "Add Painting to order" at bounding box center [585, 366] width 440 height 47
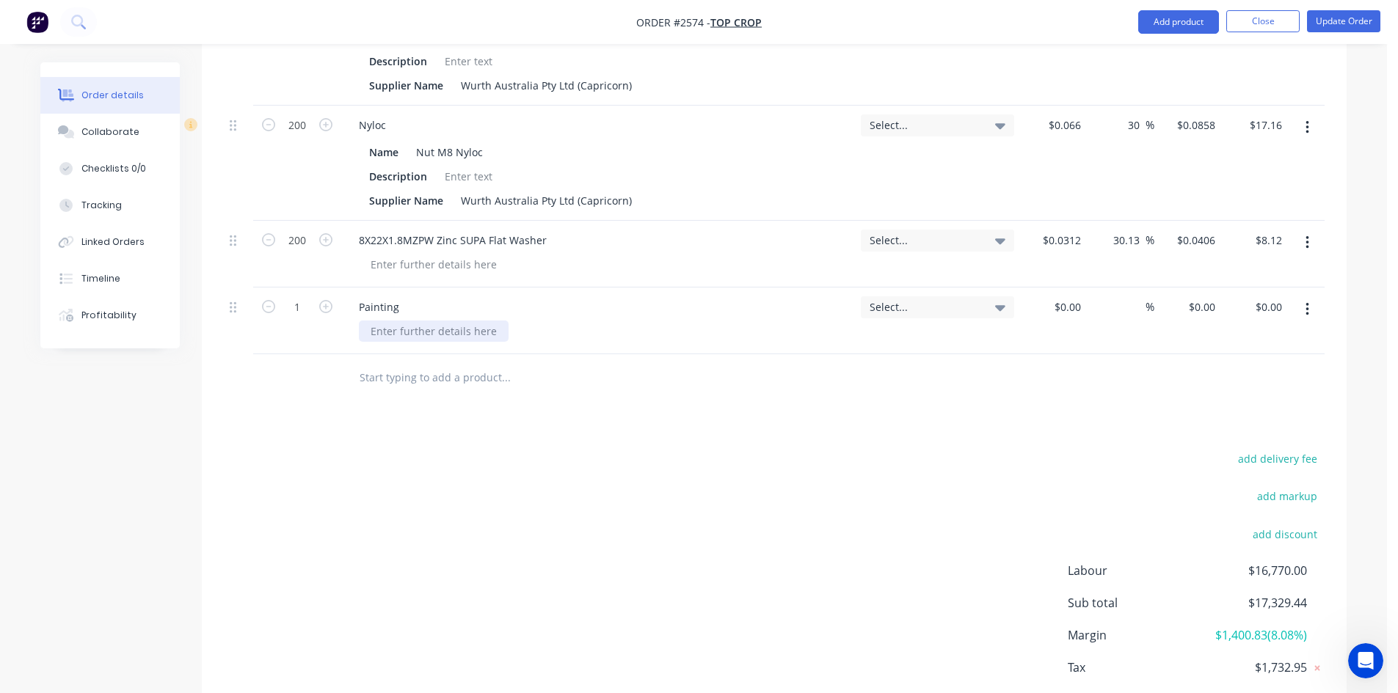
click at [422, 321] on div at bounding box center [434, 331] width 150 height 21
click at [381, 321] on div "CHutes and waste drags" at bounding box center [430, 331] width 143 height 21
drag, startPoint x: 1079, startPoint y: 291, endPoint x: 1059, endPoint y: 289, distance: 20.7
click at [1059, 289] on div at bounding box center [1053, 321] width 67 height 67
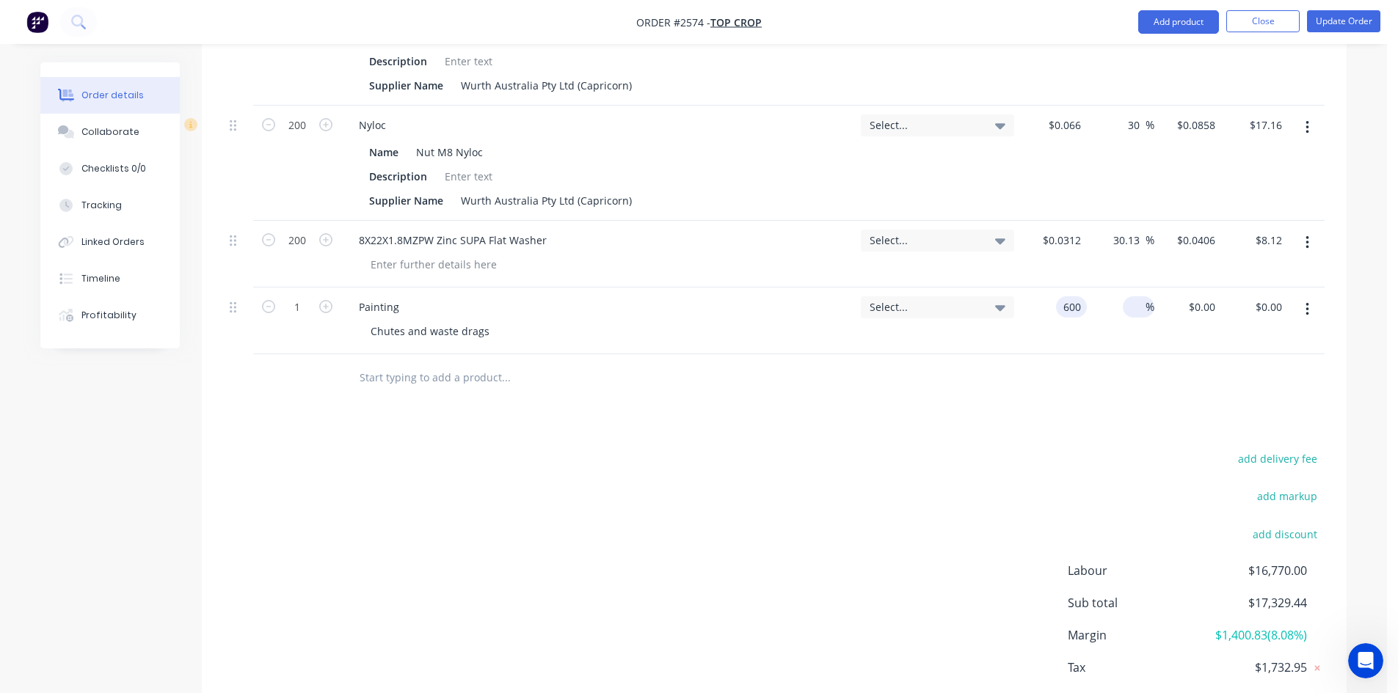
type input "$600.00"
click at [1143, 296] on input at bounding box center [1136, 306] width 17 height 21
type input "30"
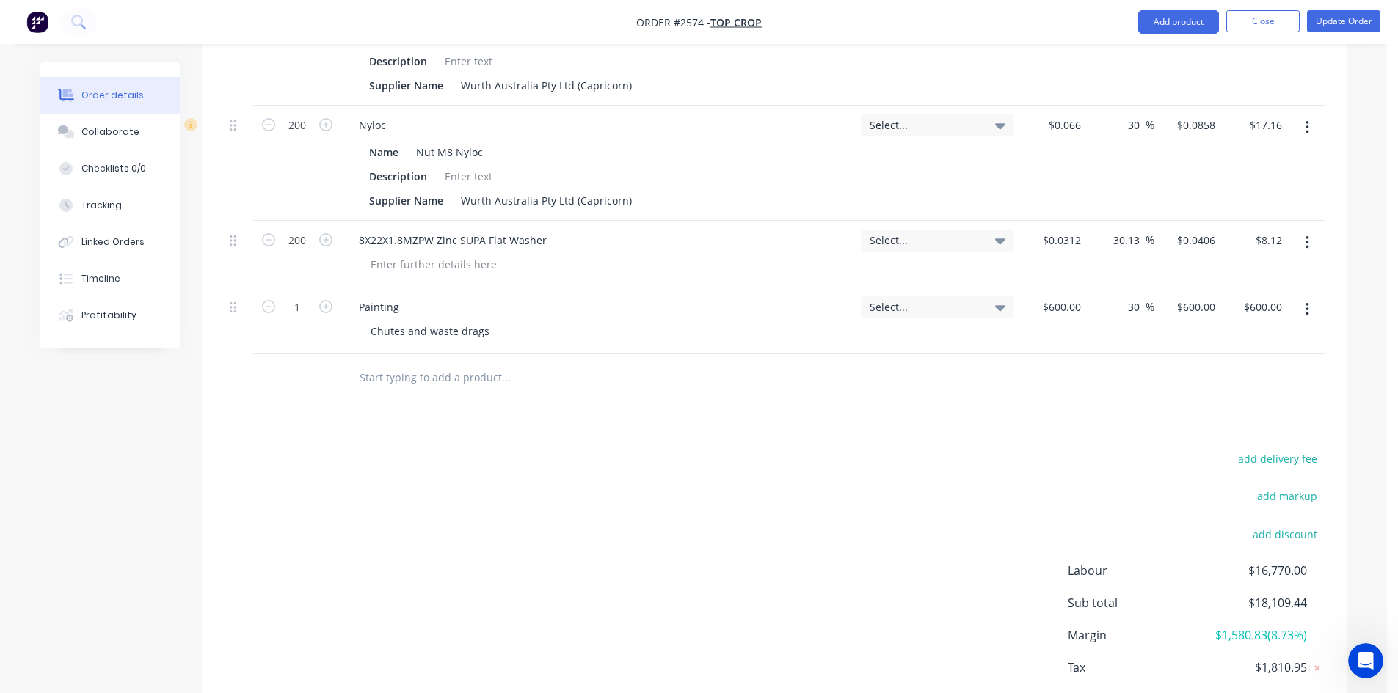
type input "$780.00"
click at [1047, 370] on div at bounding box center [774, 378] width 1100 height 48
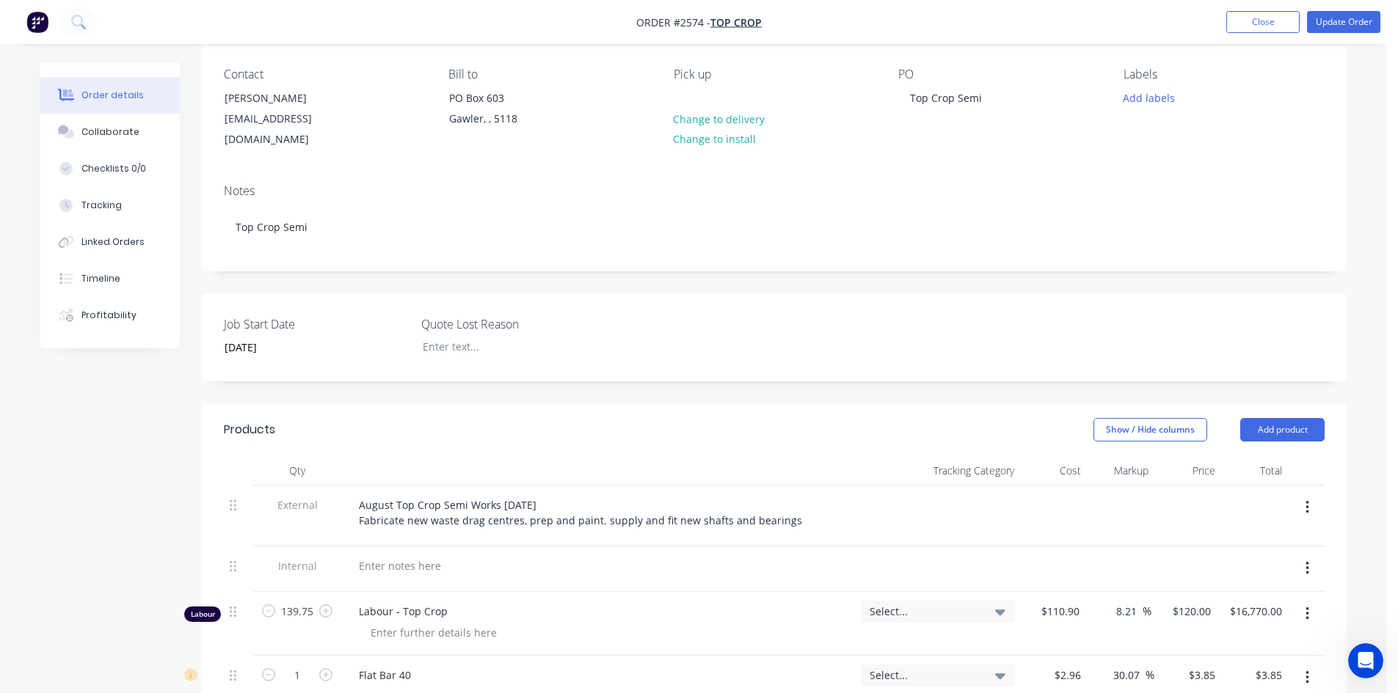
scroll to position [367, 0]
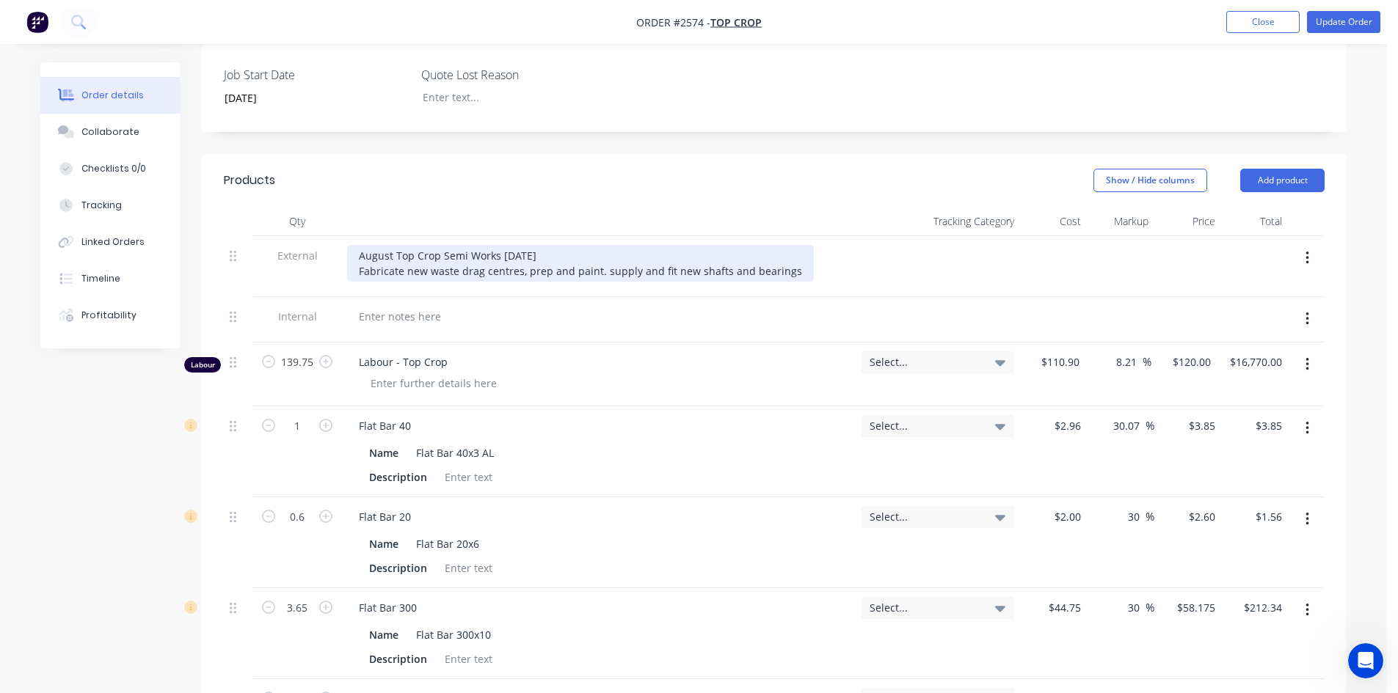
click at [790, 252] on div "August Top Crop Semi Works [DATE] Fabricate new waste drag centres, prep and pa…" at bounding box center [580, 263] width 467 height 37
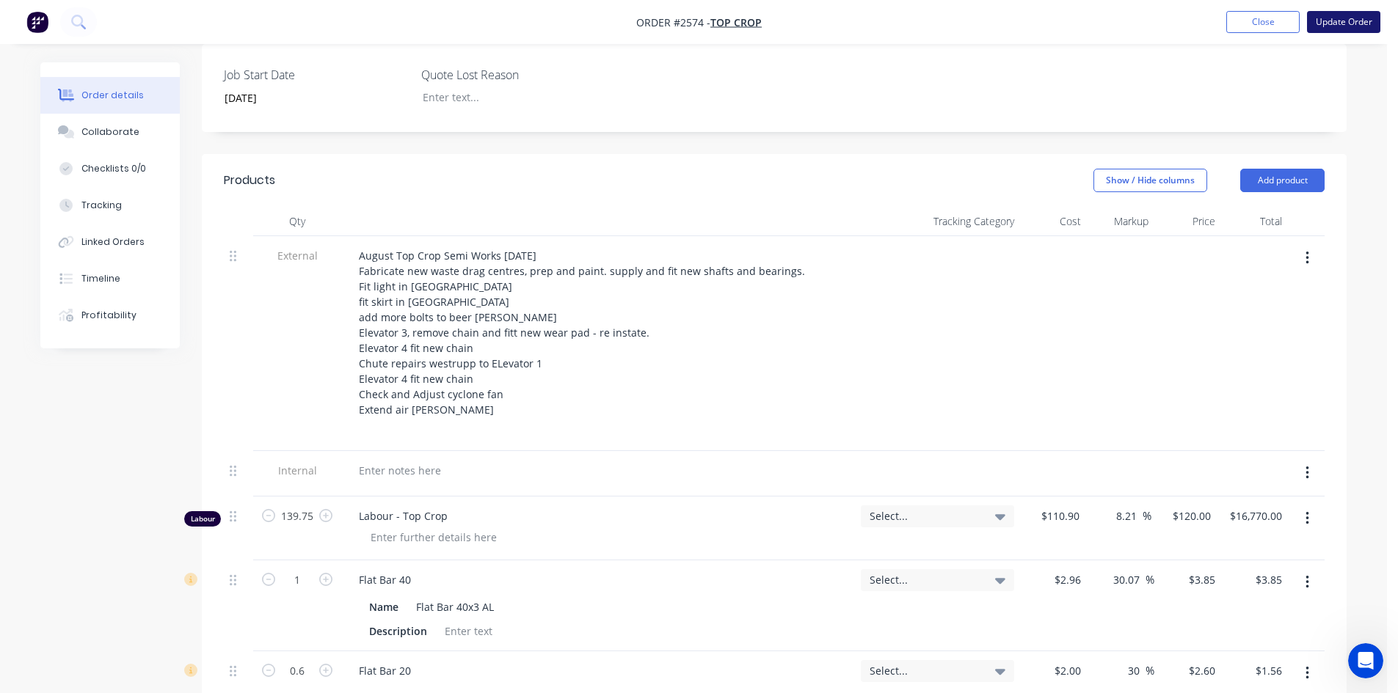
click at [1359, 20] on button "Update Order" at bounding box center [1343, 22] width 73 height 22
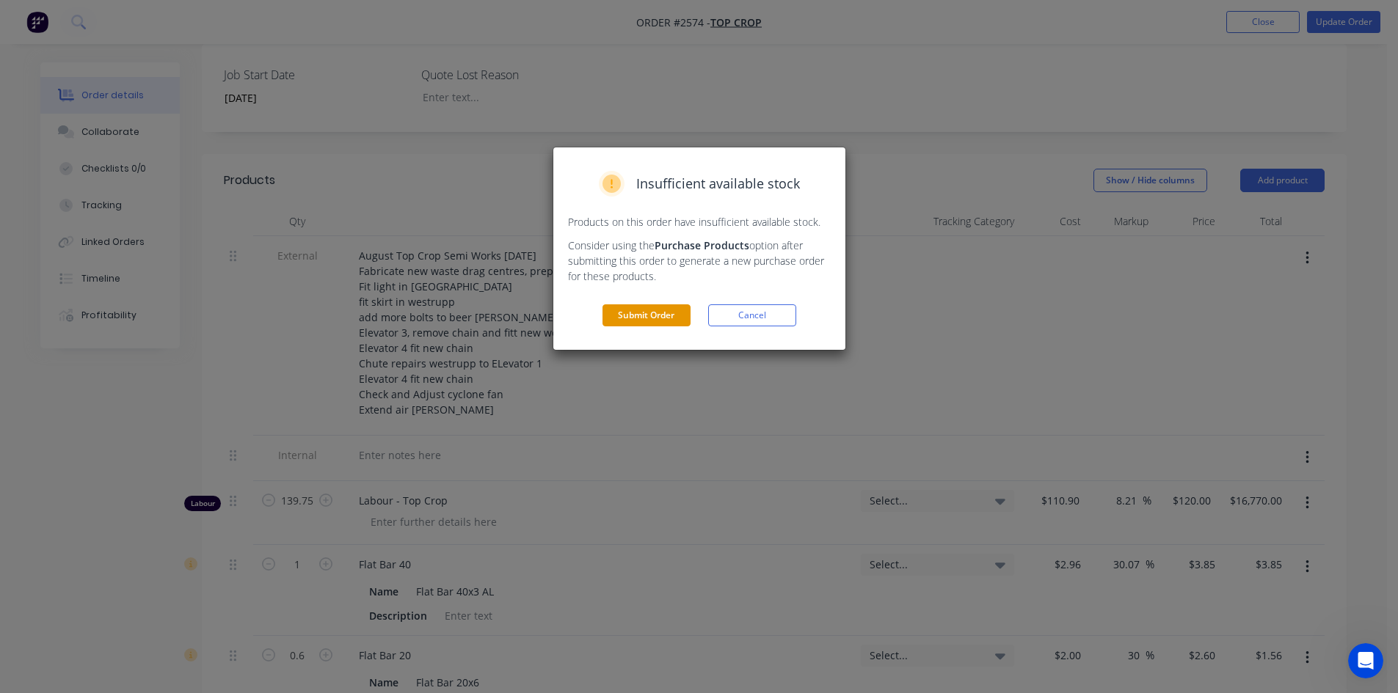
click at [657, 315] on button "Submit Order" at bounding box center [646, 315] width 88 height 22
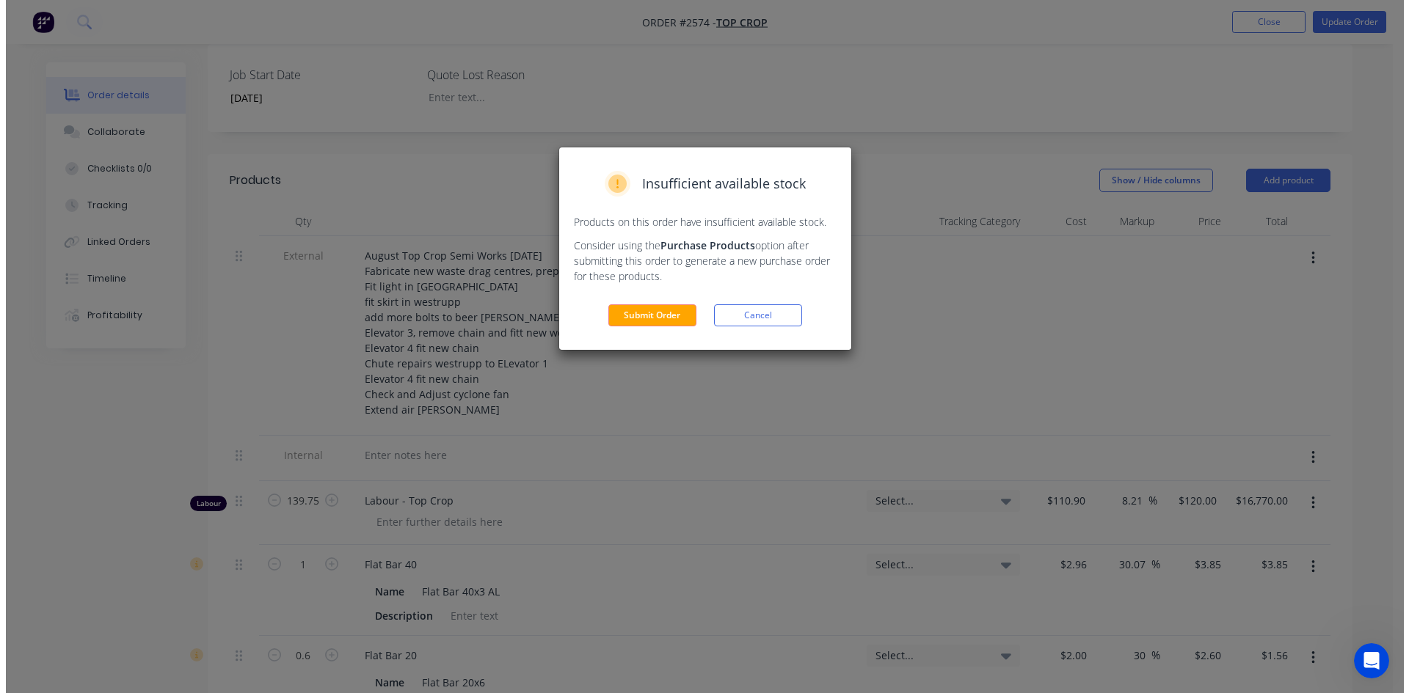
scroll to position [0, 0]
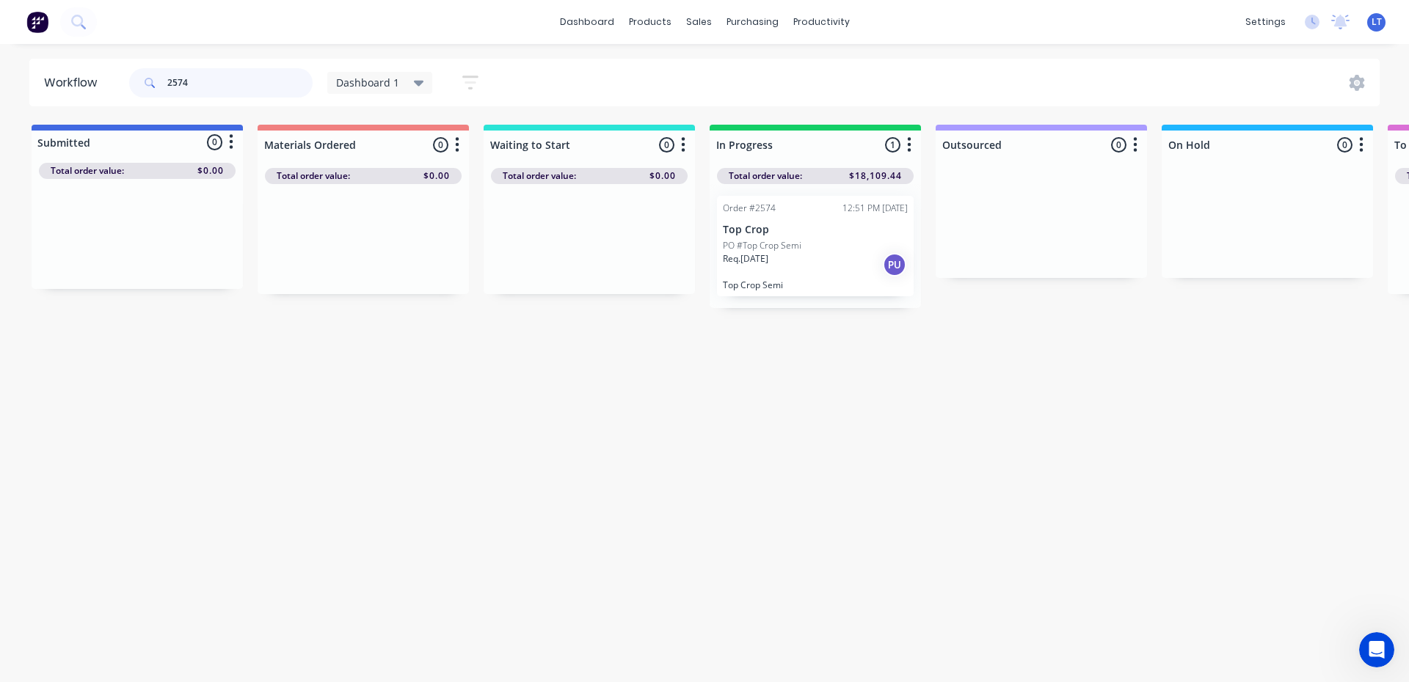
drag, startPoint x: 191, startPoint y: 82, endPoint x: 152, endPoint y: 80, distance: 38.9
click at [152, 81] on div "2574" at bounding box center [220, 82] width 183 height 29
click at [369, 39] on div "dashboard products sales purchasing productivity dashboard products Product Cat…" at bounding box center [704, 22] width 1409 height 44
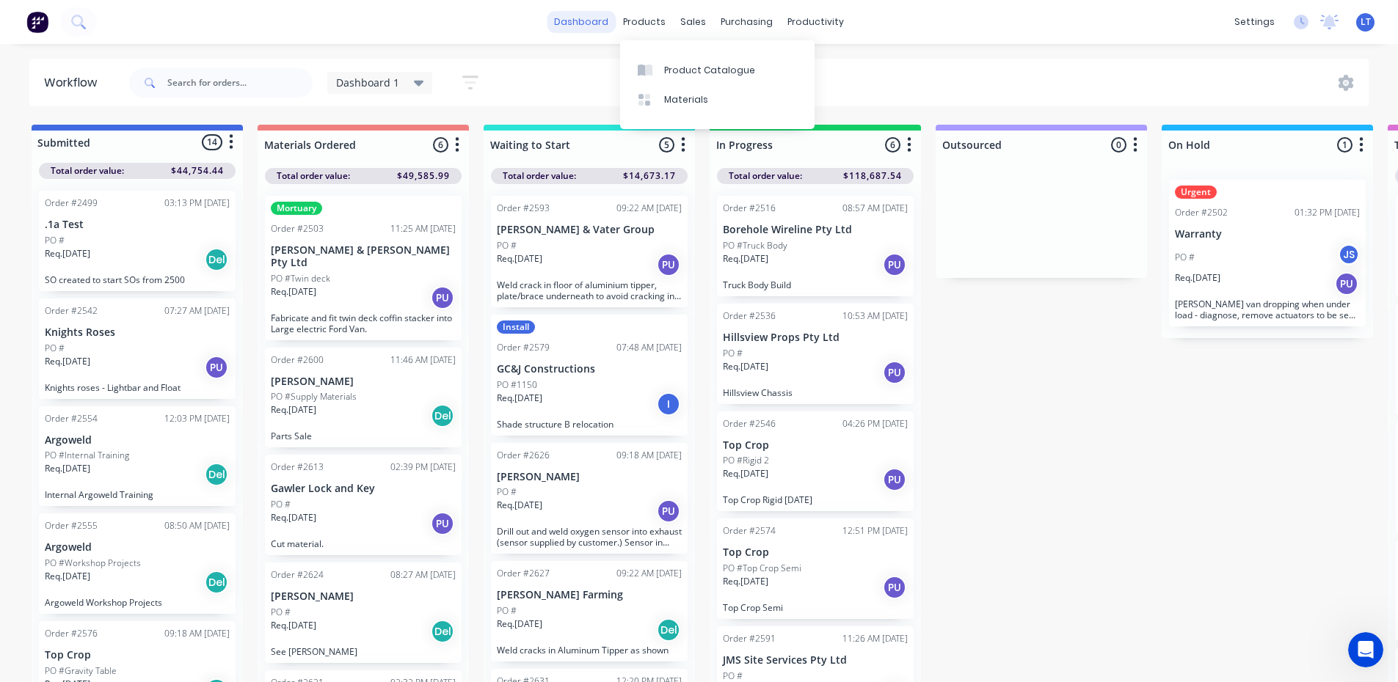
click at [600, 26] on link "dashboard" at bounding box center [581, 22] width 69 height 22
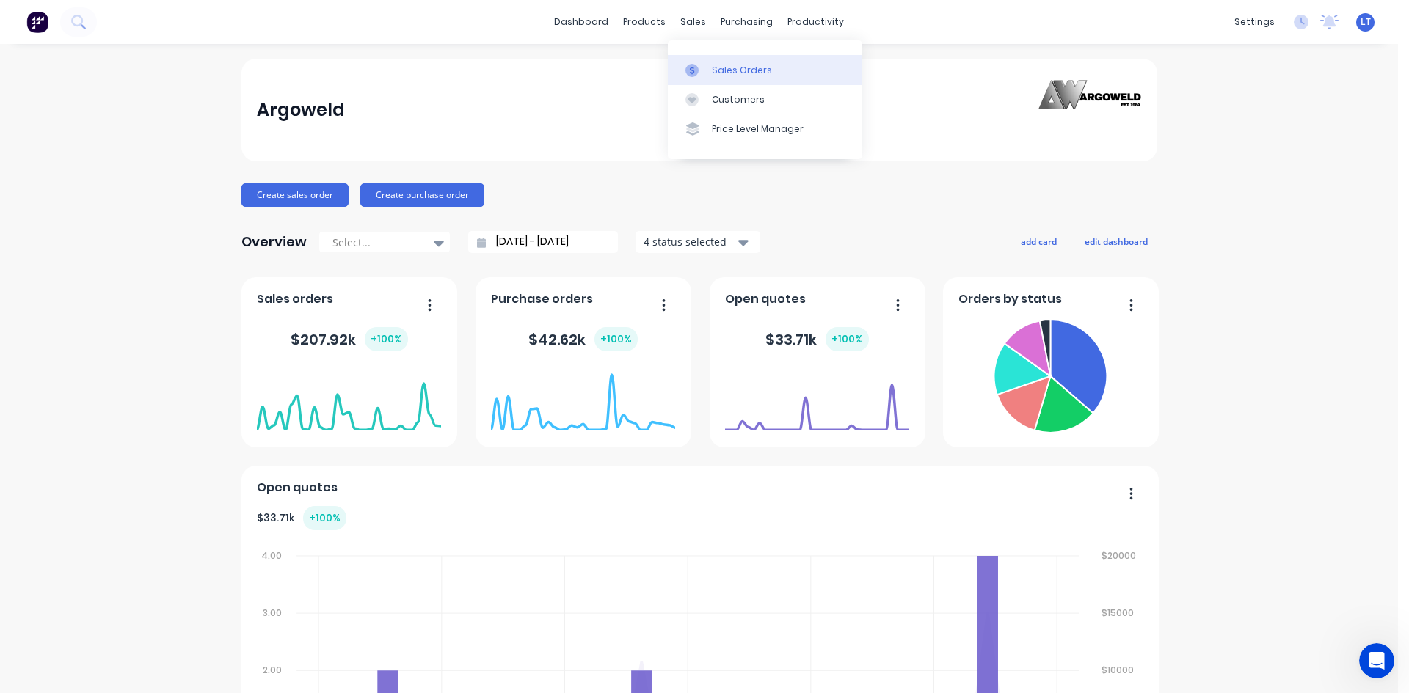
click at [718, 64] on div "Sales Orders" at bounding box center [742, 70] width 60 height 13
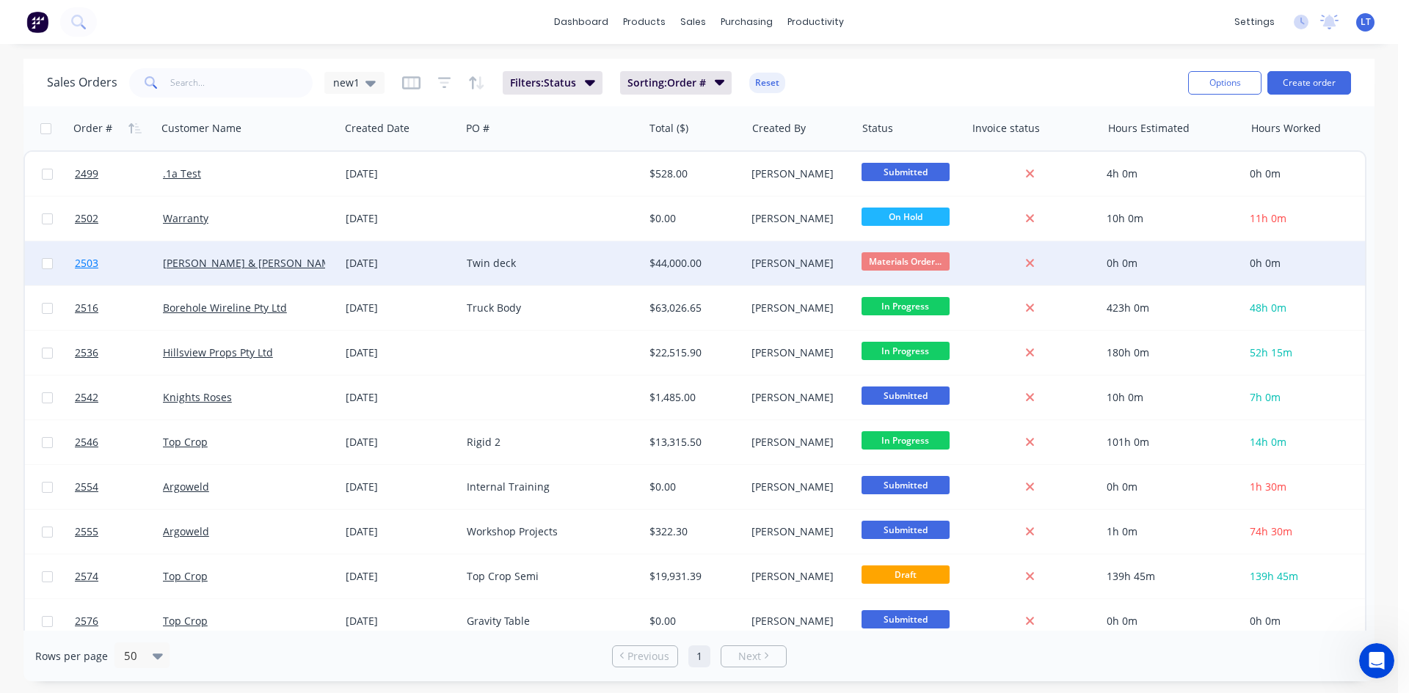
click at [119, 258] on link "2503" at bounding box center [119, 263] width 88 height 44
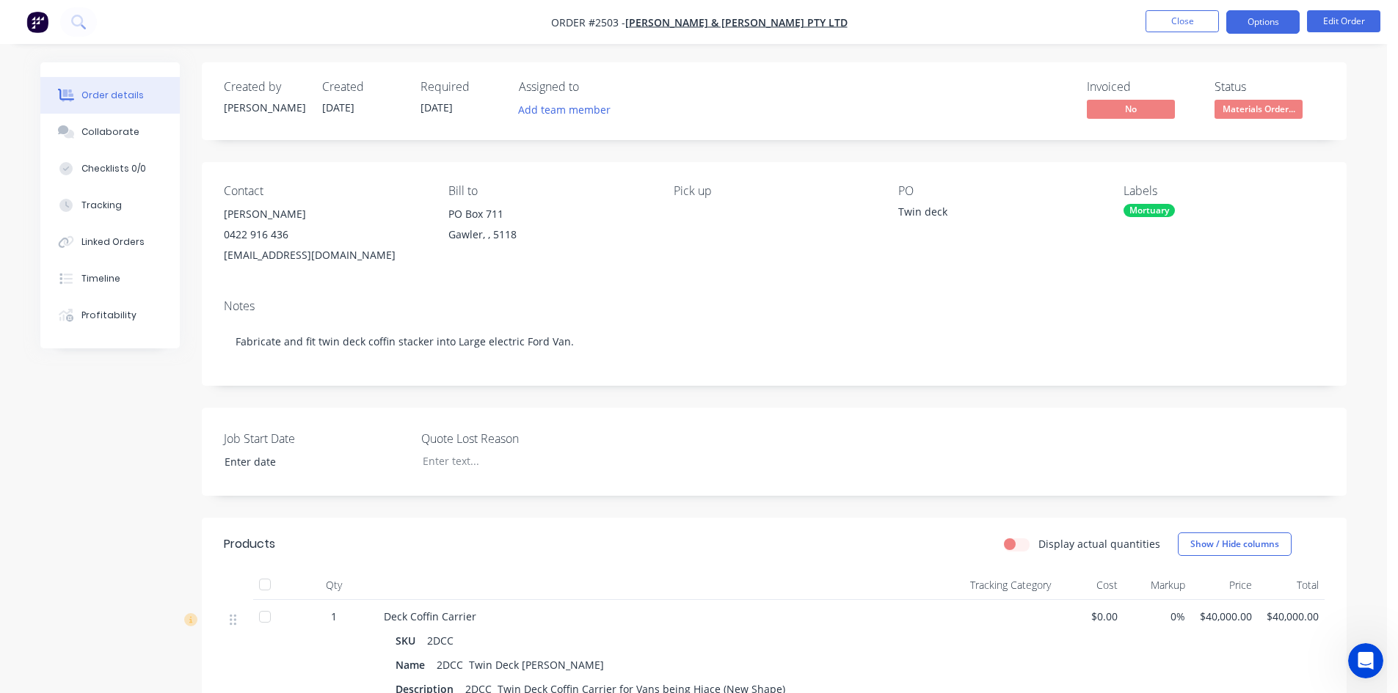
click at [1260, 27] on button "Options" at bounding box center [1262, 21] width 73 height 23
click at [1020, 384] on div "Notes Fabricate and fit twin deck coffin stacker into Large electric Ford Van." at bounding box center [774, 337] width 1145 height 98
click at [1161, 25] on button "Close" at bounding box center [1181, 21] width 73 height 22
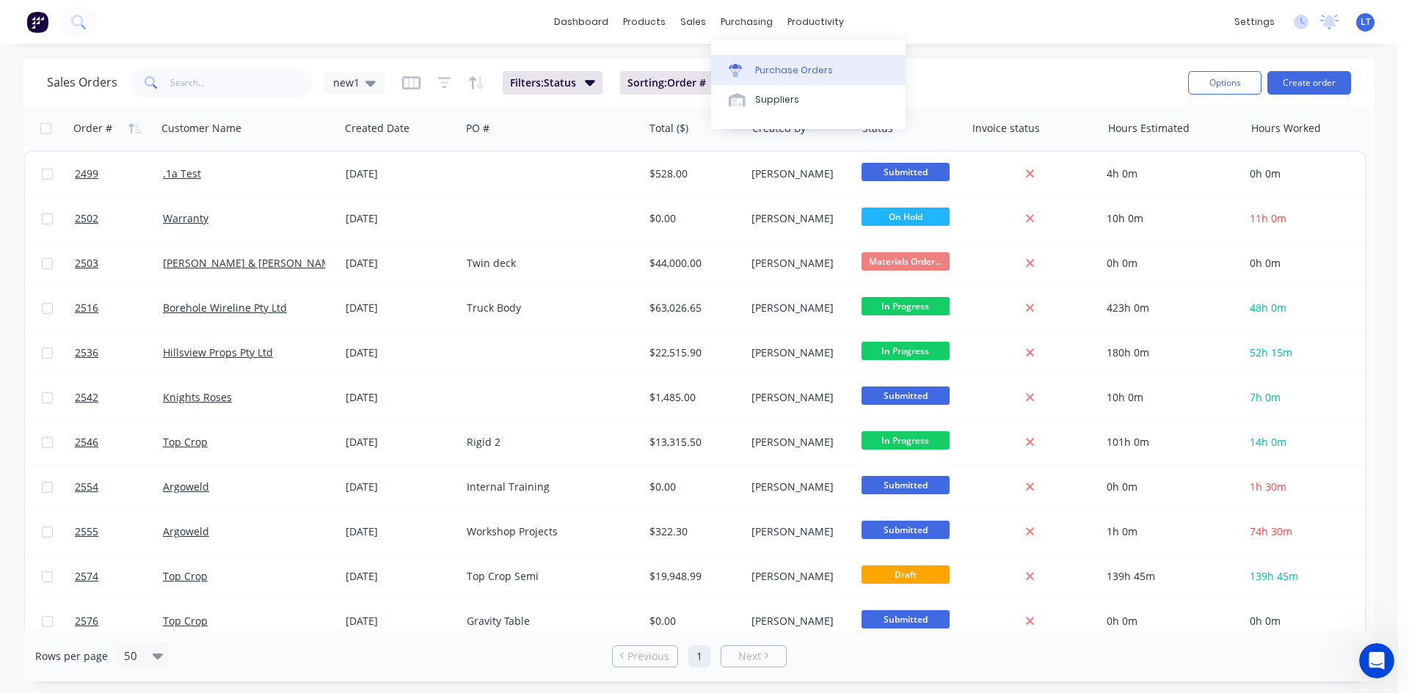
click at [785, 73] on div "Purchase Orders" at bounding box center [794, 70] width 78 height 13
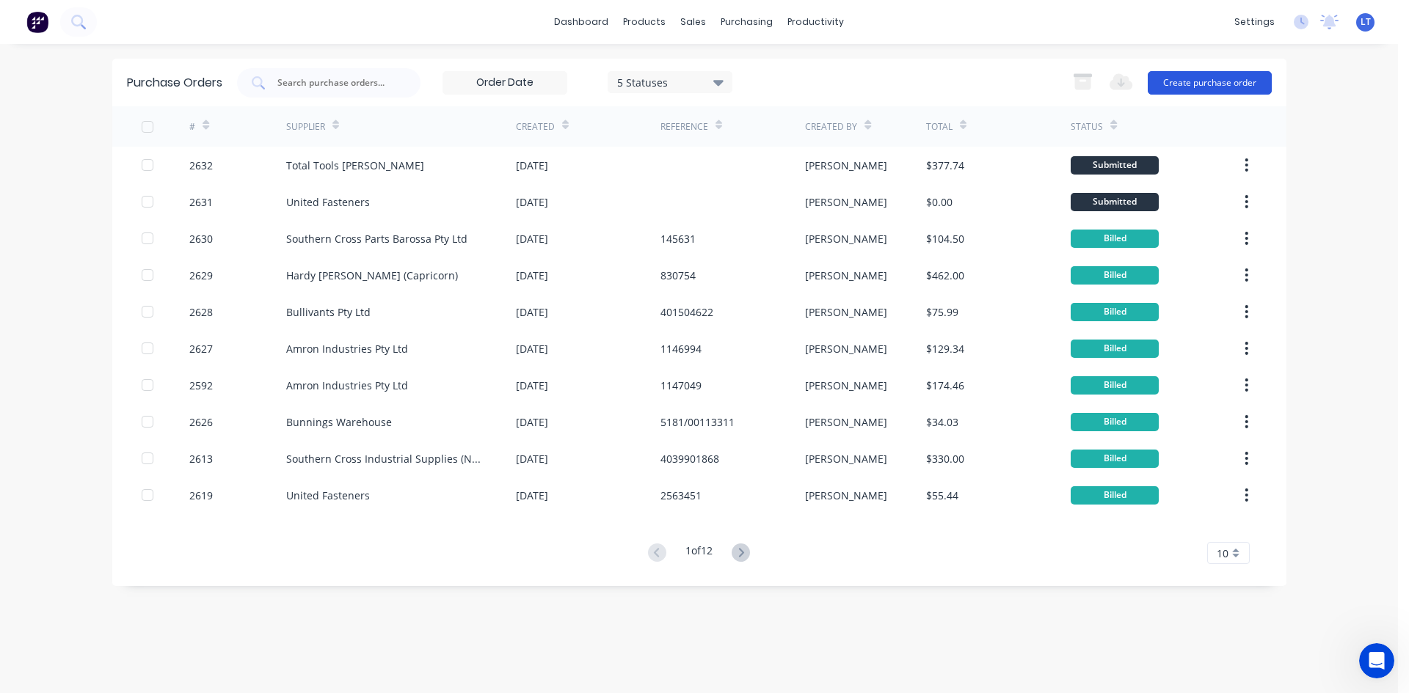
click at [1226, 77] on button "Create purchase order" at bounding box center [1209, 82] width 124 height 23
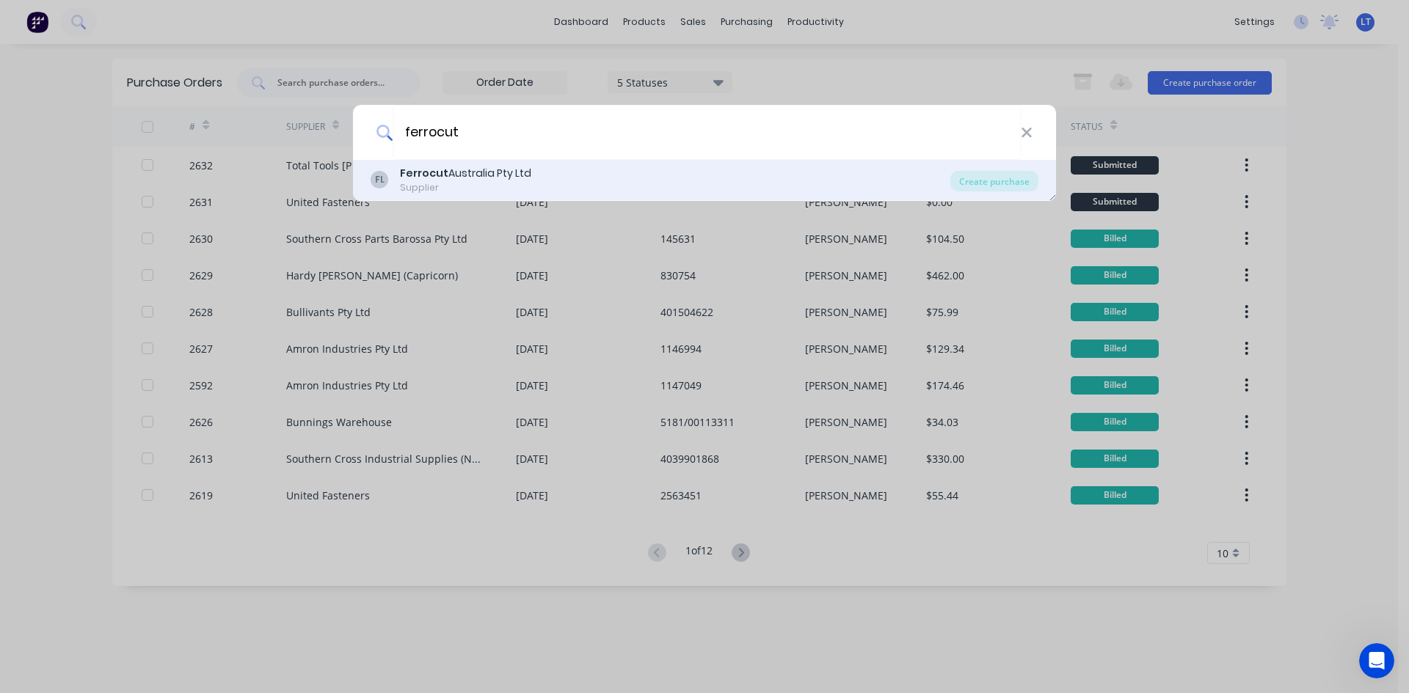
type input "ferrocut"
click at [504, 174] on div "Ferrocut Australia Pty Ltd" at bounding box center [465, 173] width 131 height 15
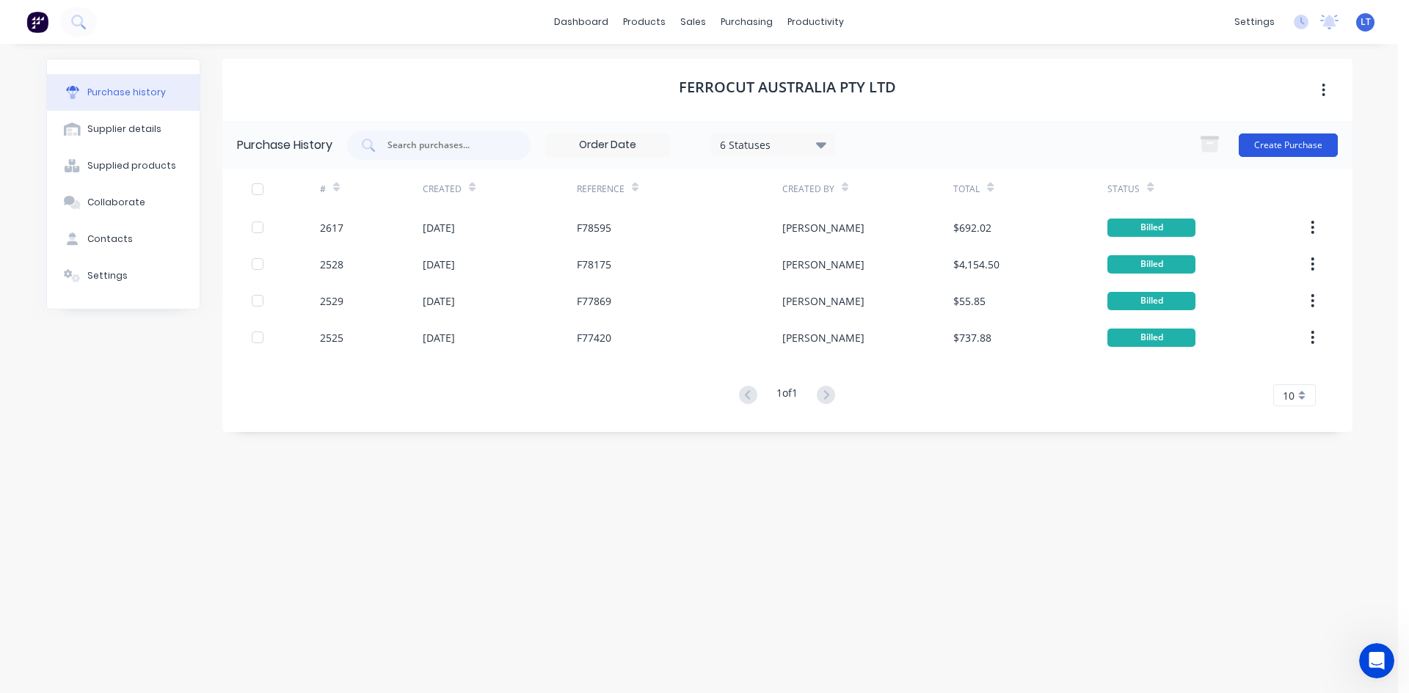
click at [1297, 139] on button "Create Purchase" at bounding box center [1287, 145] width 99 height 23
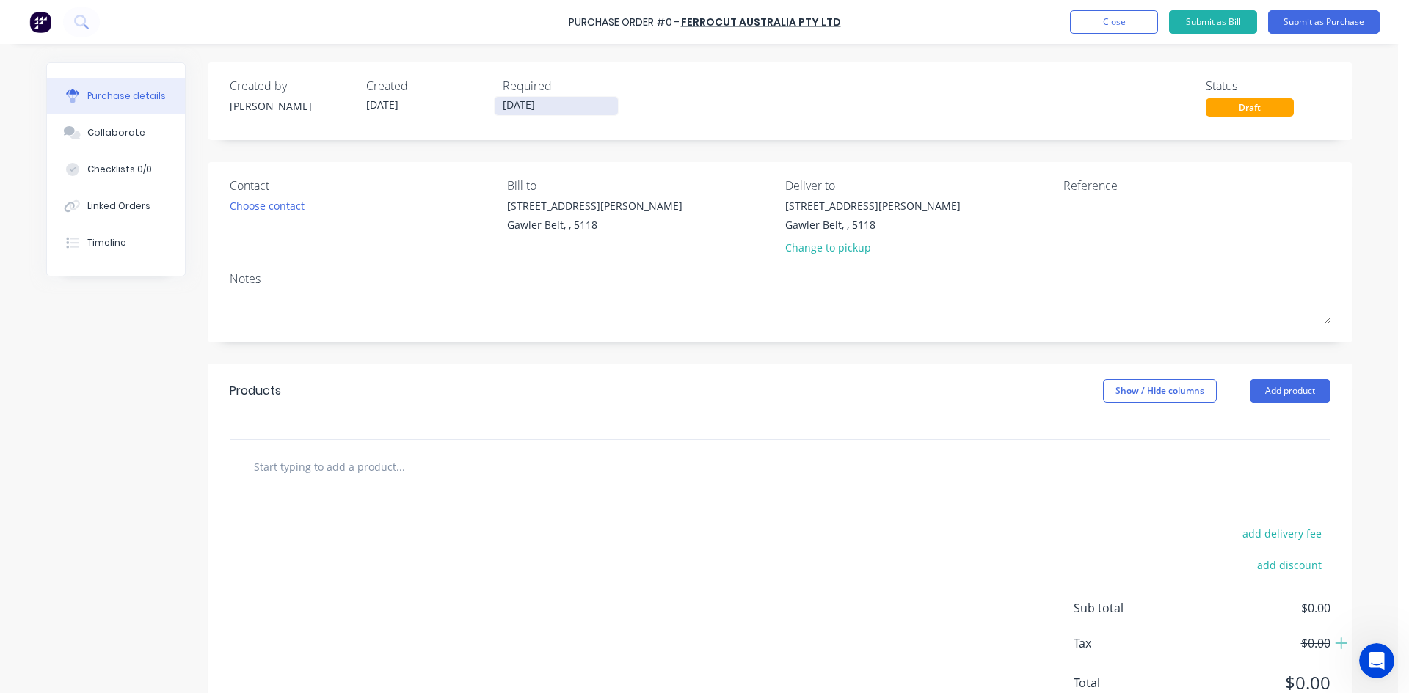
click at [552, 108] on input "[DATE]" at bounding box center [555, 106] width 123 height 18
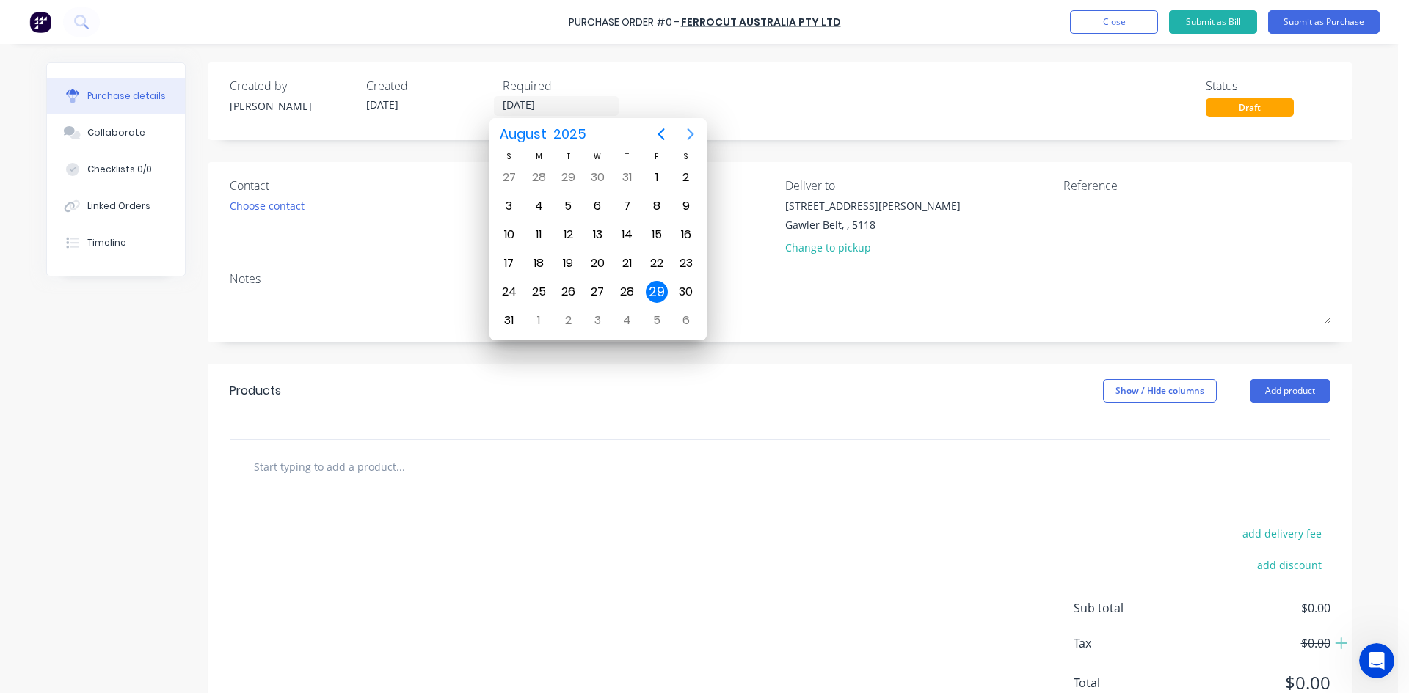
click at [691, 139] on icon "Next page" at bounding box center [691, 134] width 18 height 18
click at [569, 205] on div "9" at bounding box center [568, 206] width 22 height 22
type input "[DATE]"
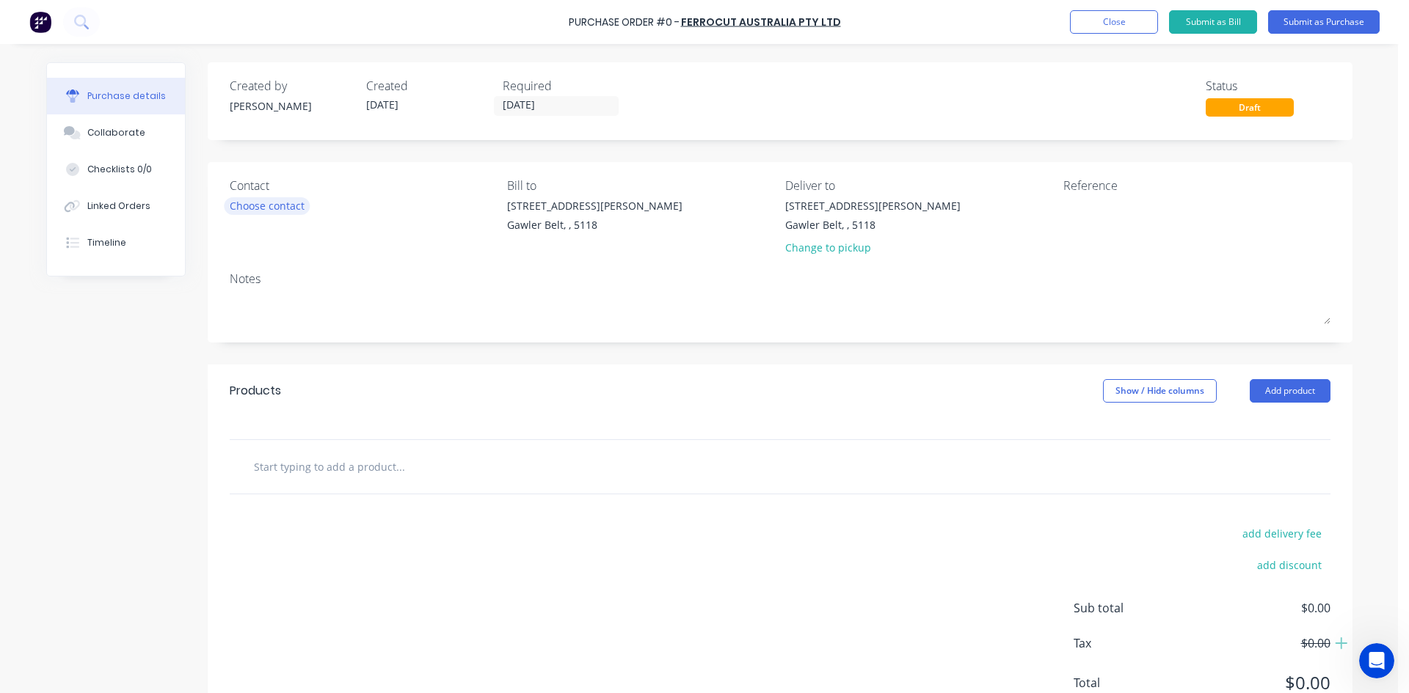
click at [250, 205] on div "Choose contact" at bounding box center [267, 205] width 75 height 15
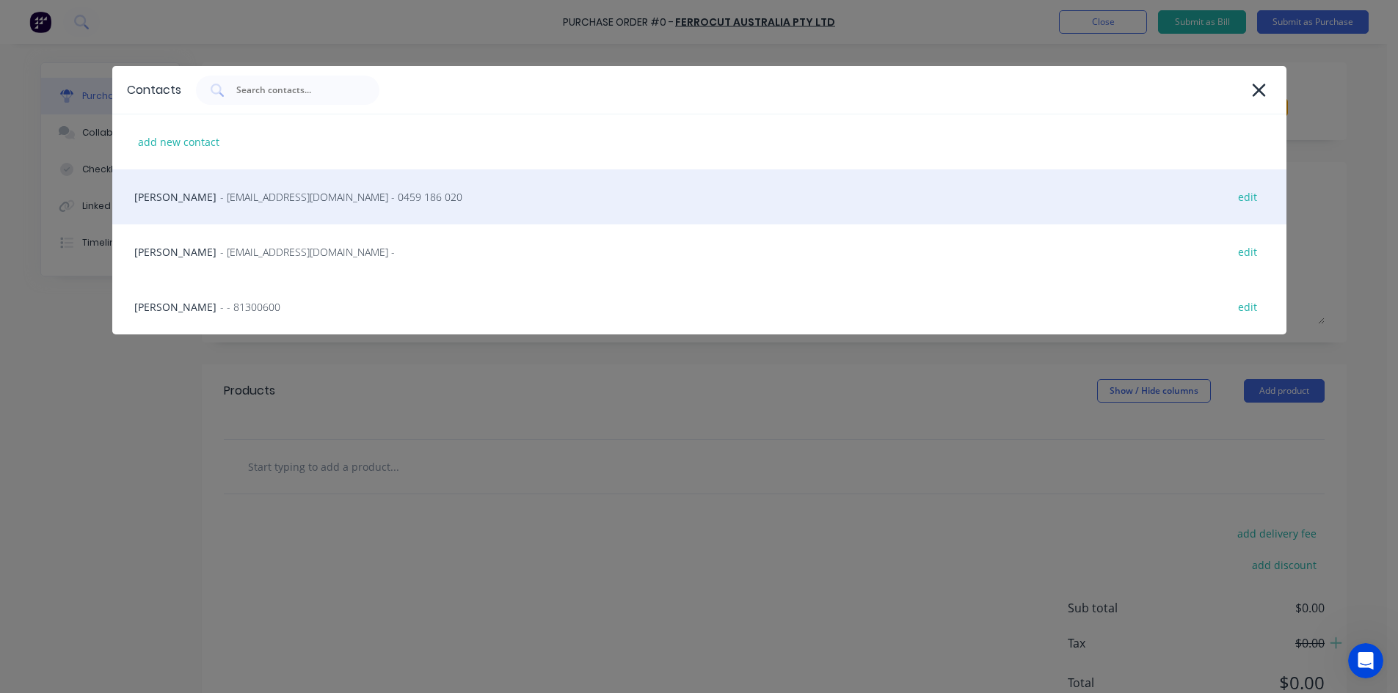
click at [187, 202] on div "[PERSON_NAME] - [EMAIL_ADDRESS][DOMAIN_NAME] - 0459 186 020 edit" at bounding box center [699, 196] width 1174 height 55
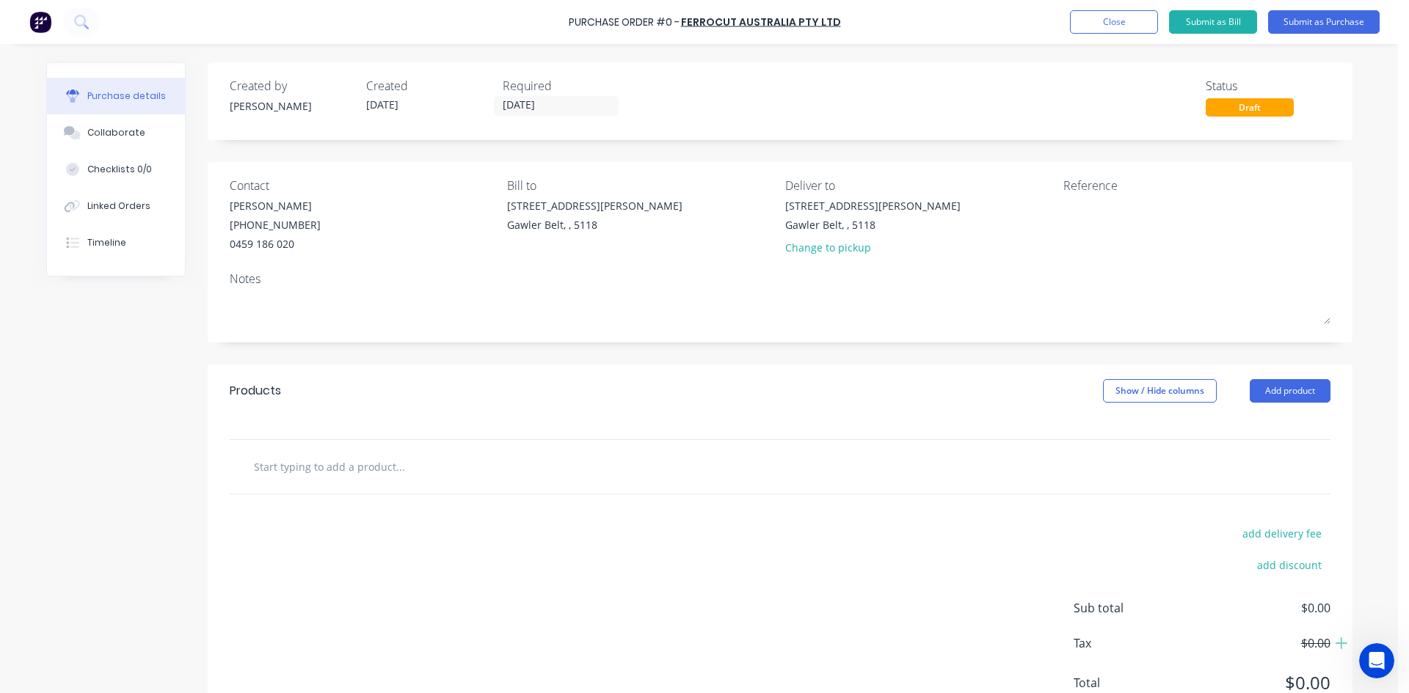
click at [343, 473] on input "text" at bounding box center [399, 466] width 293 height 29
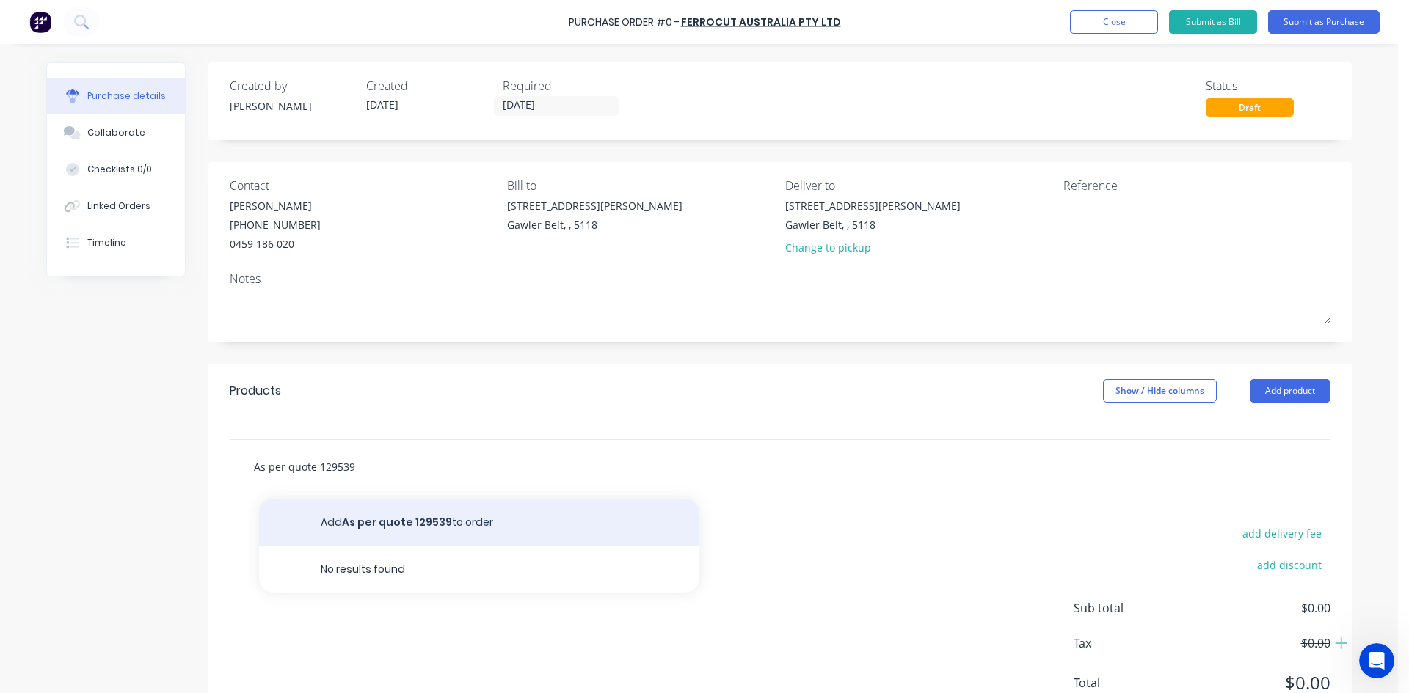
type input "As per quote 129539"
click at [424, 525] on button "Add As per quote 129539 to order" at bounding box center [479, 522] width 440 height 47
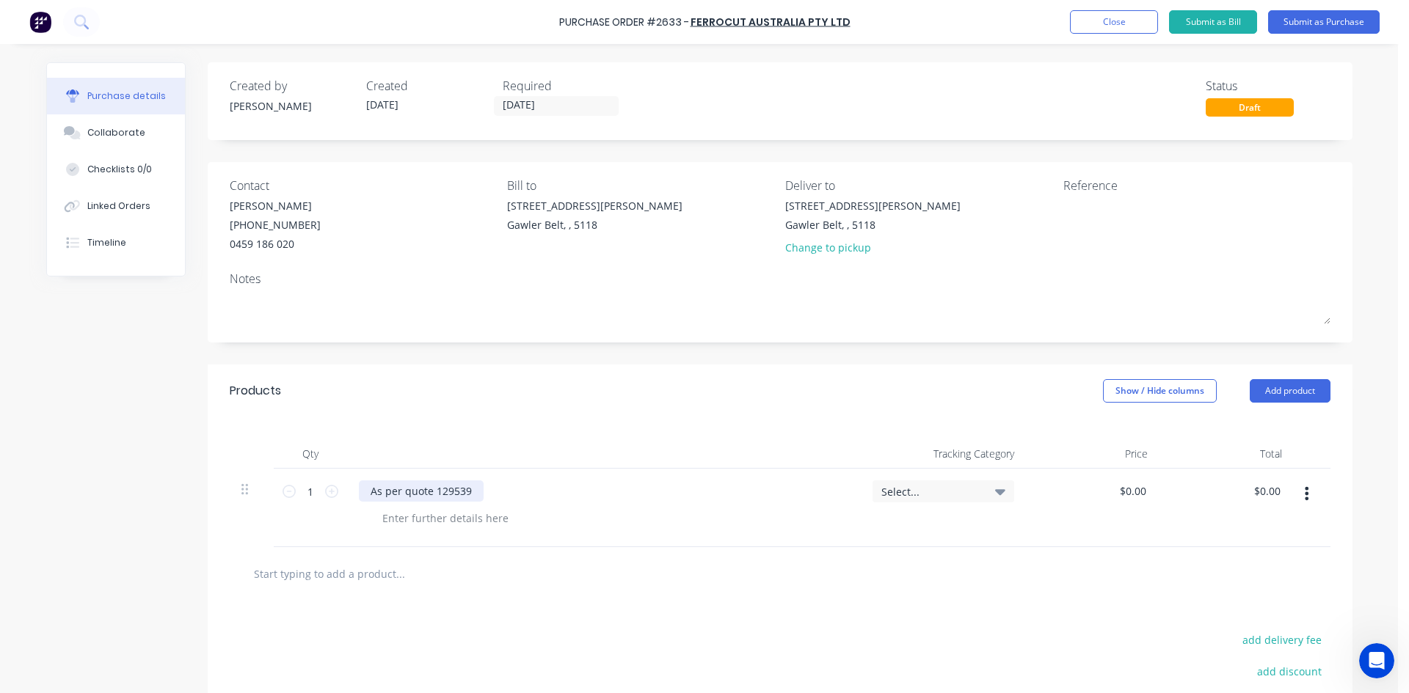
click at [472, 497] on div "As per quote 129539" at bounding box center [421, 491] width 125 height 21
click at [459, 520] on div at bounding box center [446, 518] width 150 height 21
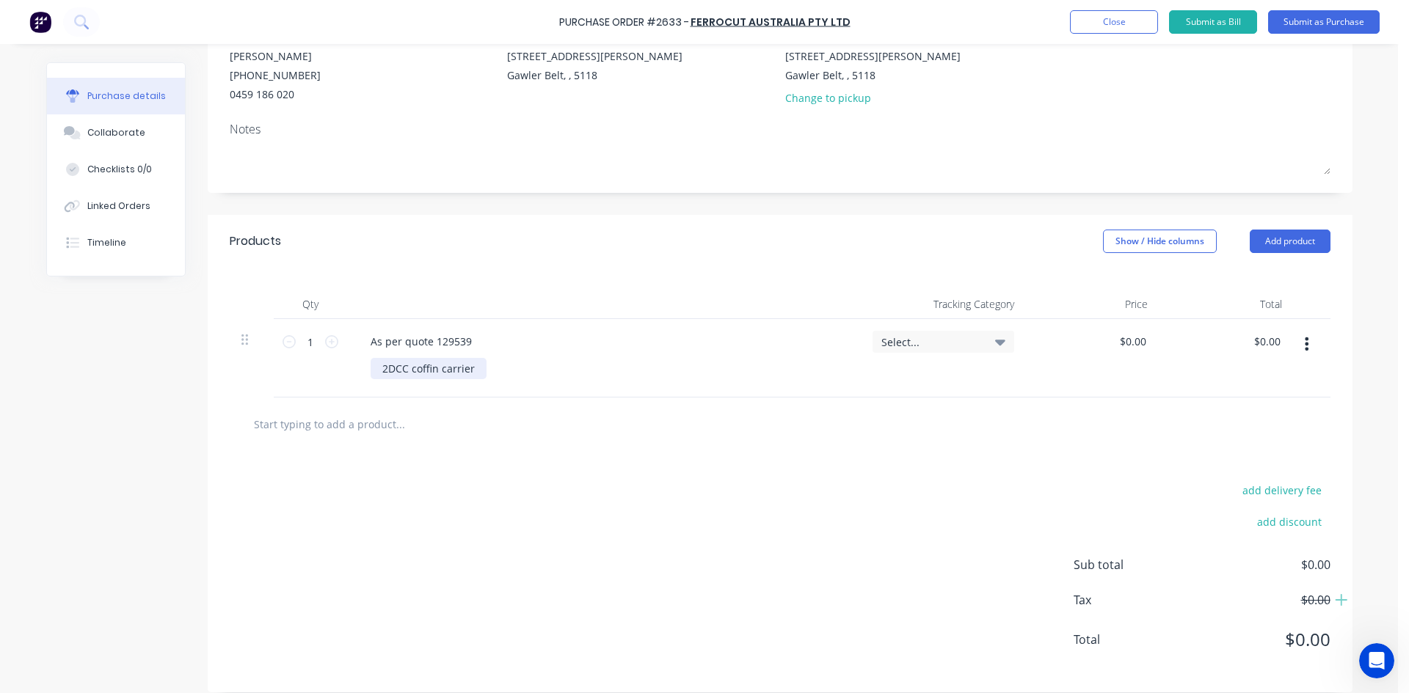
scroll to position [164, 0]
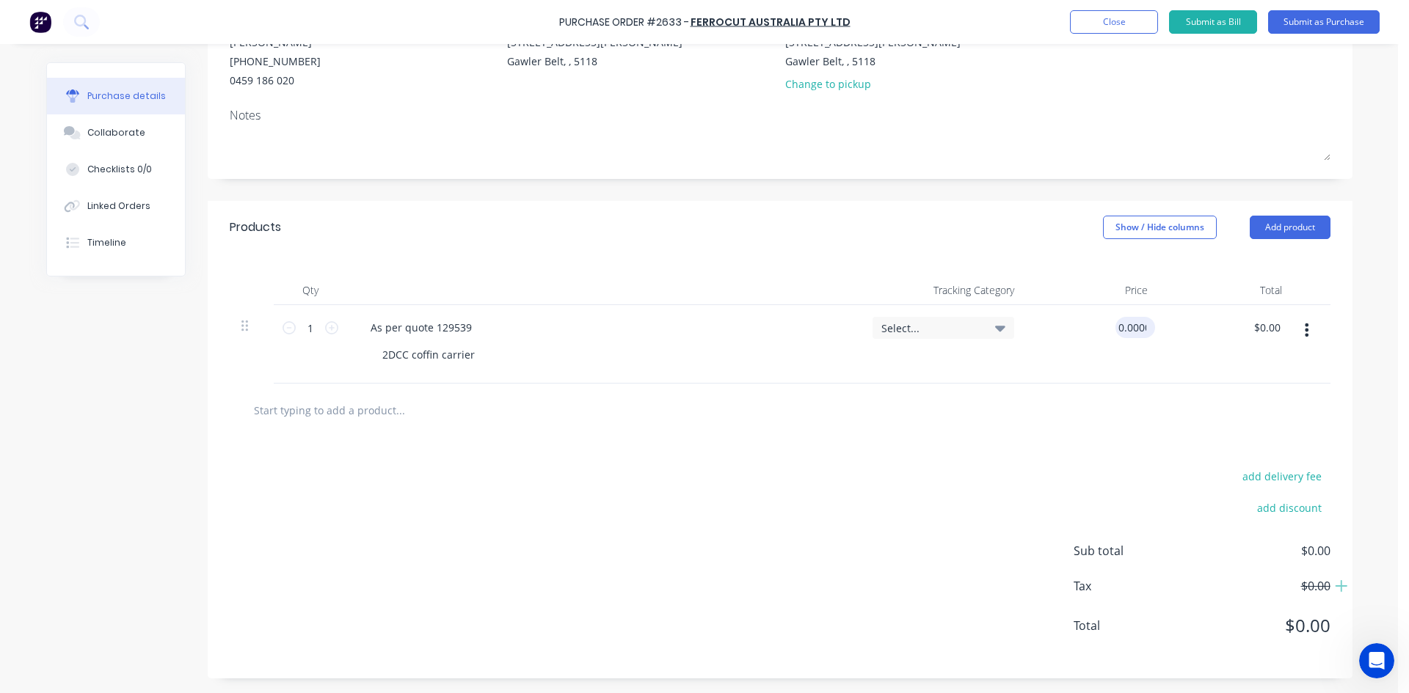
click at [1135, 331] on input "0.0000" at bounding box center [1132, 327] width 34 height 21
type input "0"
type input "$4,622.52"
click at [941, 447] on div "add delivery fee add discount Sub total $0.00 Tax $0.00 Total $0.00" at bounding box center [780, 557] width 1145 height 241
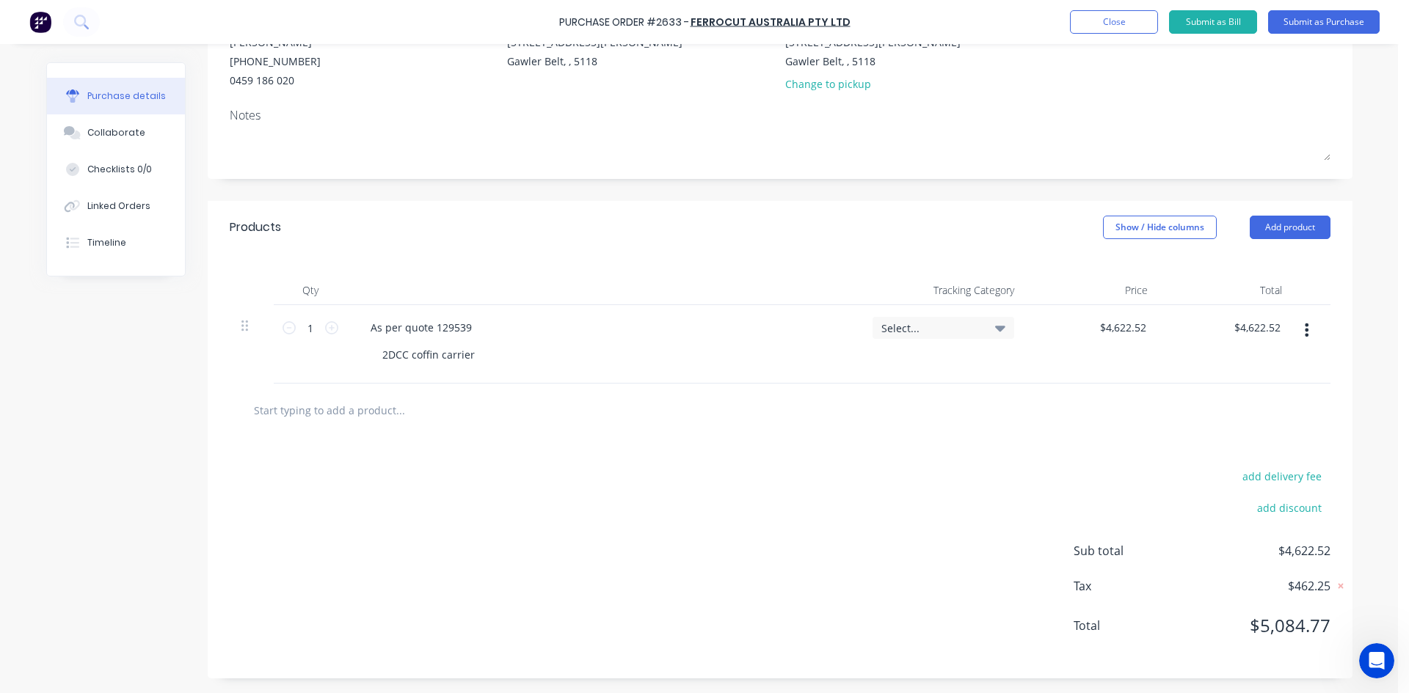
click at [344, 414] on input "text" at bounding box center [399, 409] width 293 height 29
type input "s"
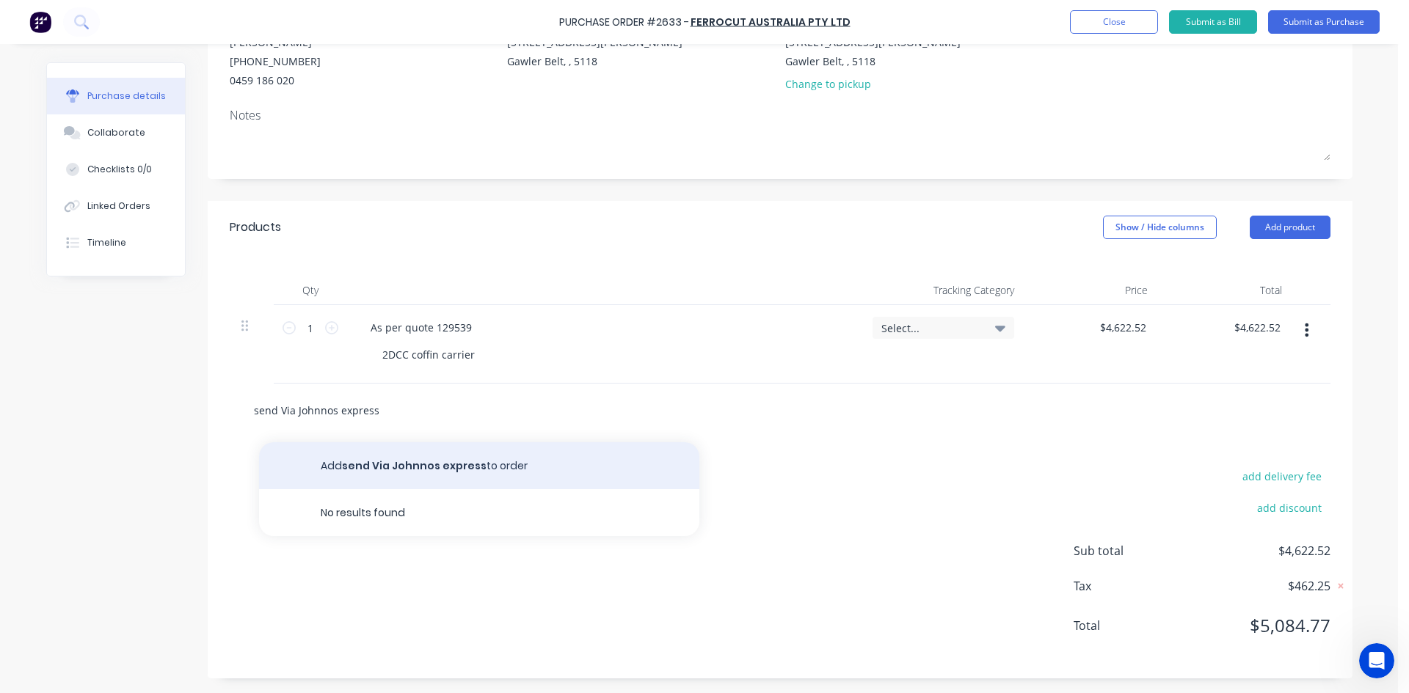
type input "send Via Johnnos express"
click at [423, 463] on button "Add send Via Johnnos express to order" at bounding box center [479, 465] width 440 height 47
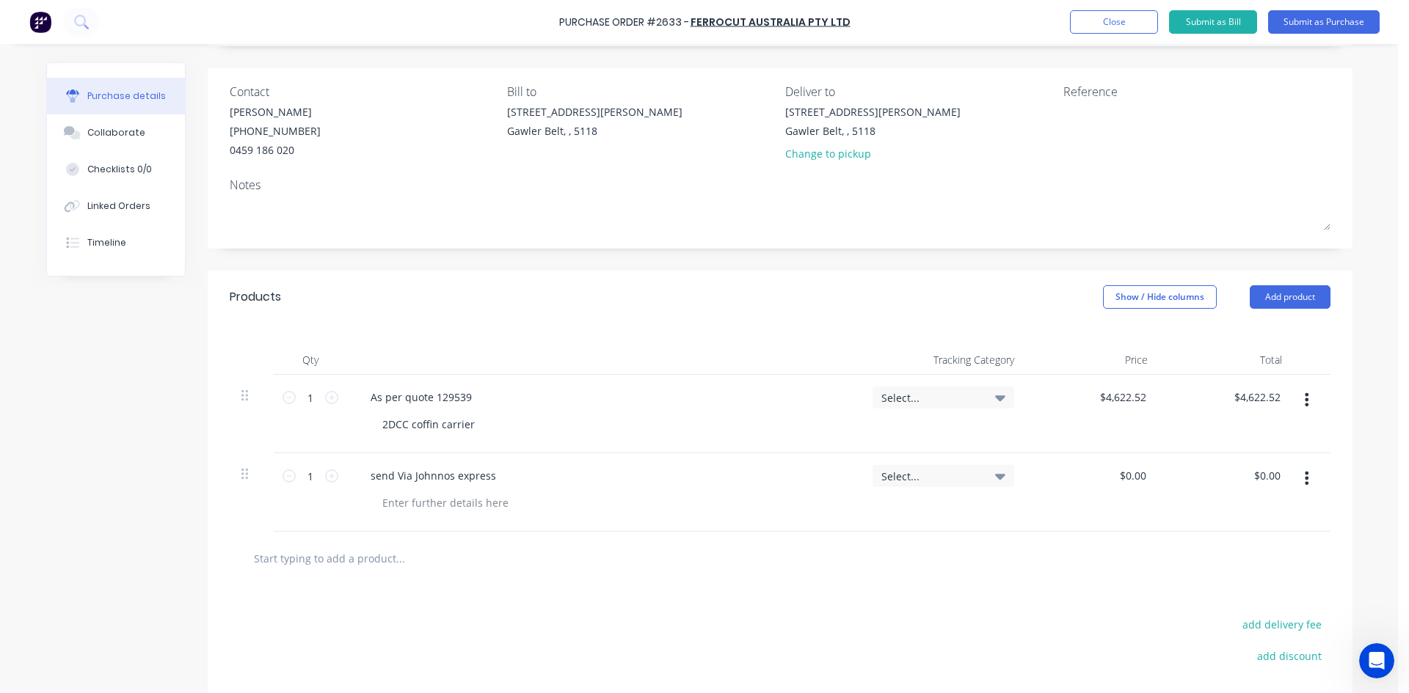
scroll to position [0, 0]
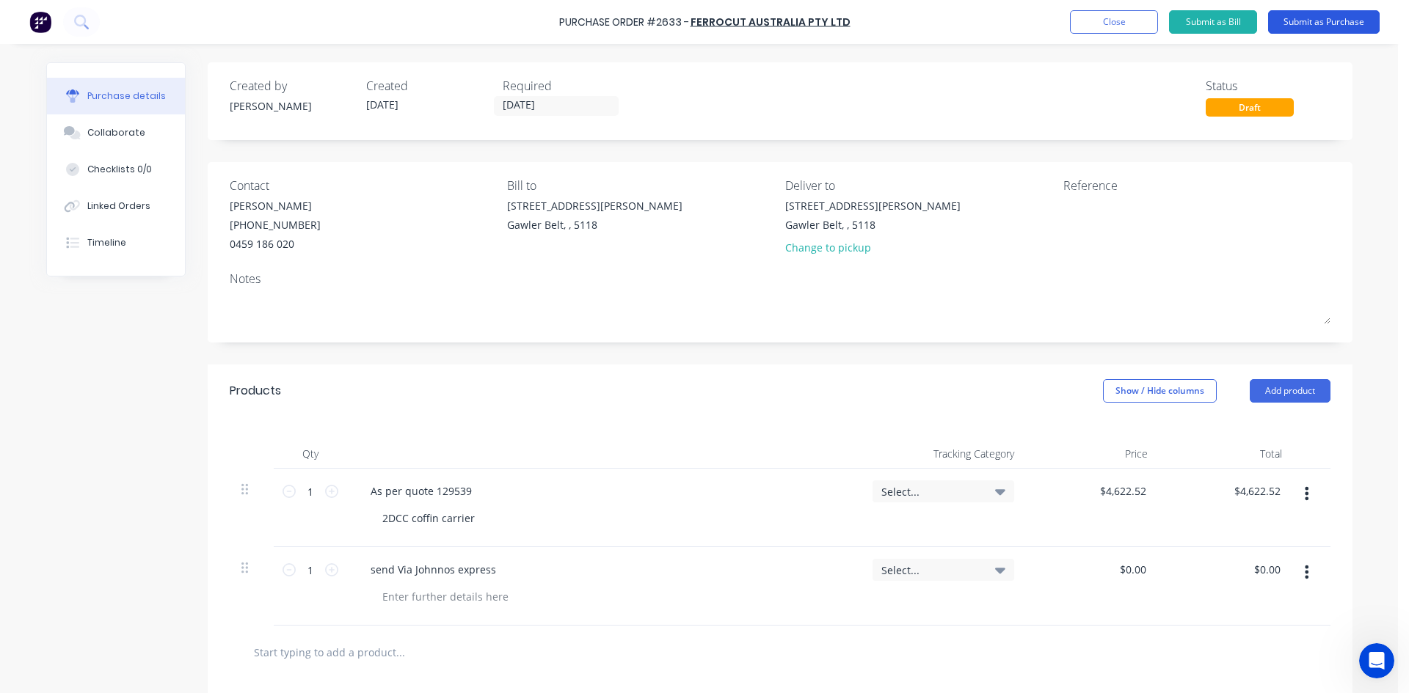
click at [1332, 24] on button "Submit as Purchase" at bounding box center [1324, 21] width 112 height 23
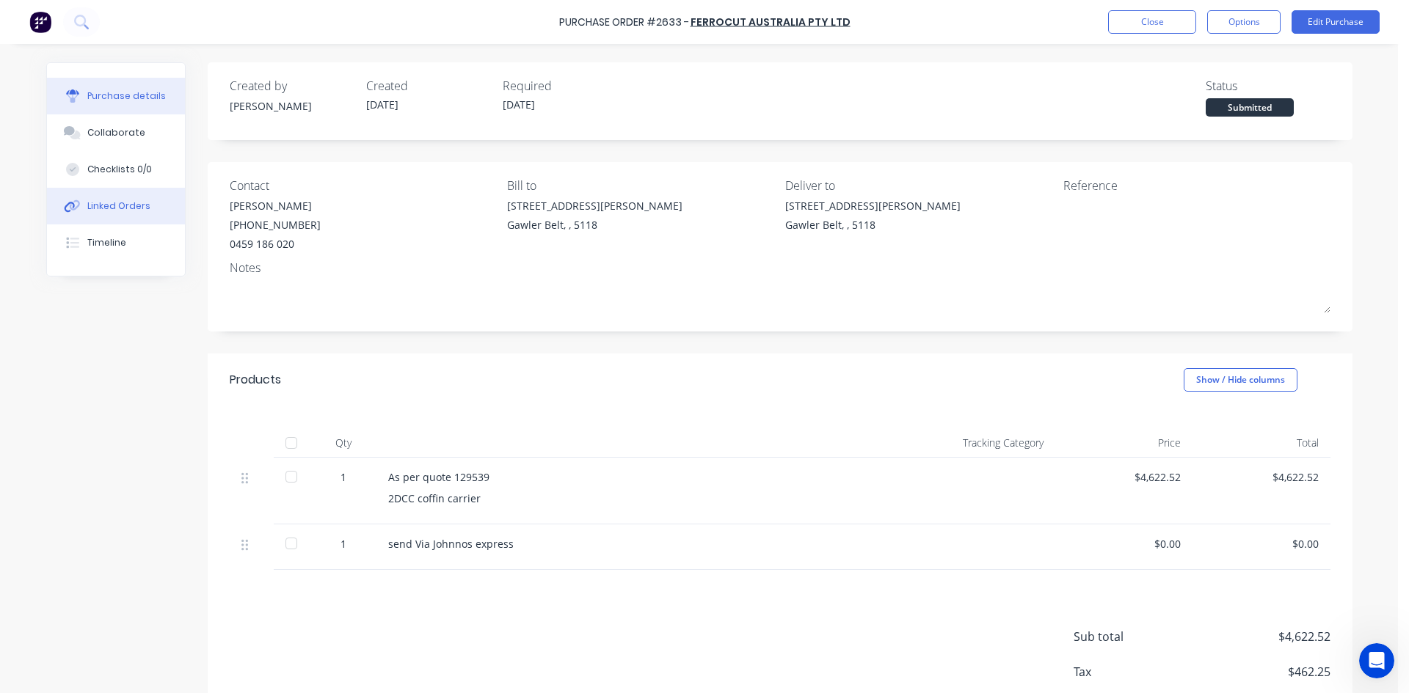
click at [117, 211] on div "Linked Orders" at bounding box center [118, 206] width 63 height 13
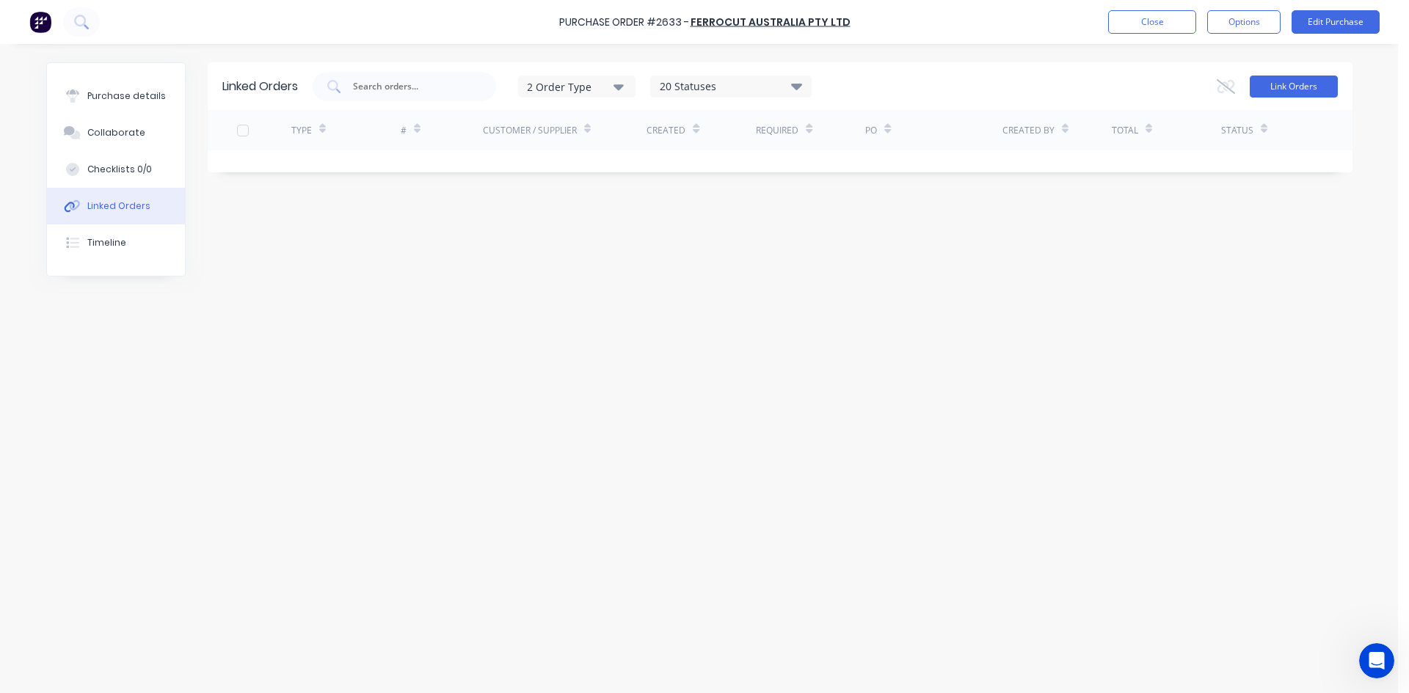
click at [1277, 90] on button "Link Orders" at bounding box center [1293, 87] width 88 height 22
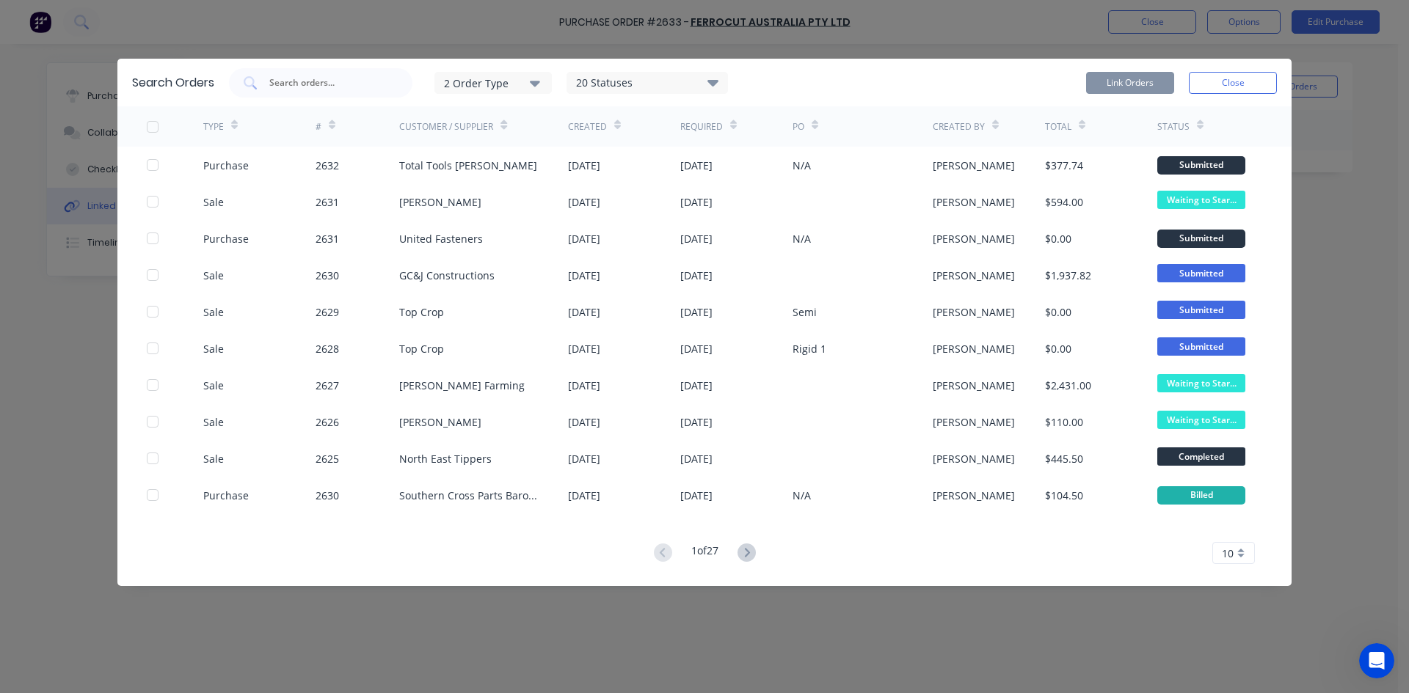
click at [539, 80] on icon "button" at bounding box center [535, 83] width 10 height 16
click at [555, 150] on div "button" at bounding box center [556, 148] width 29 height 29
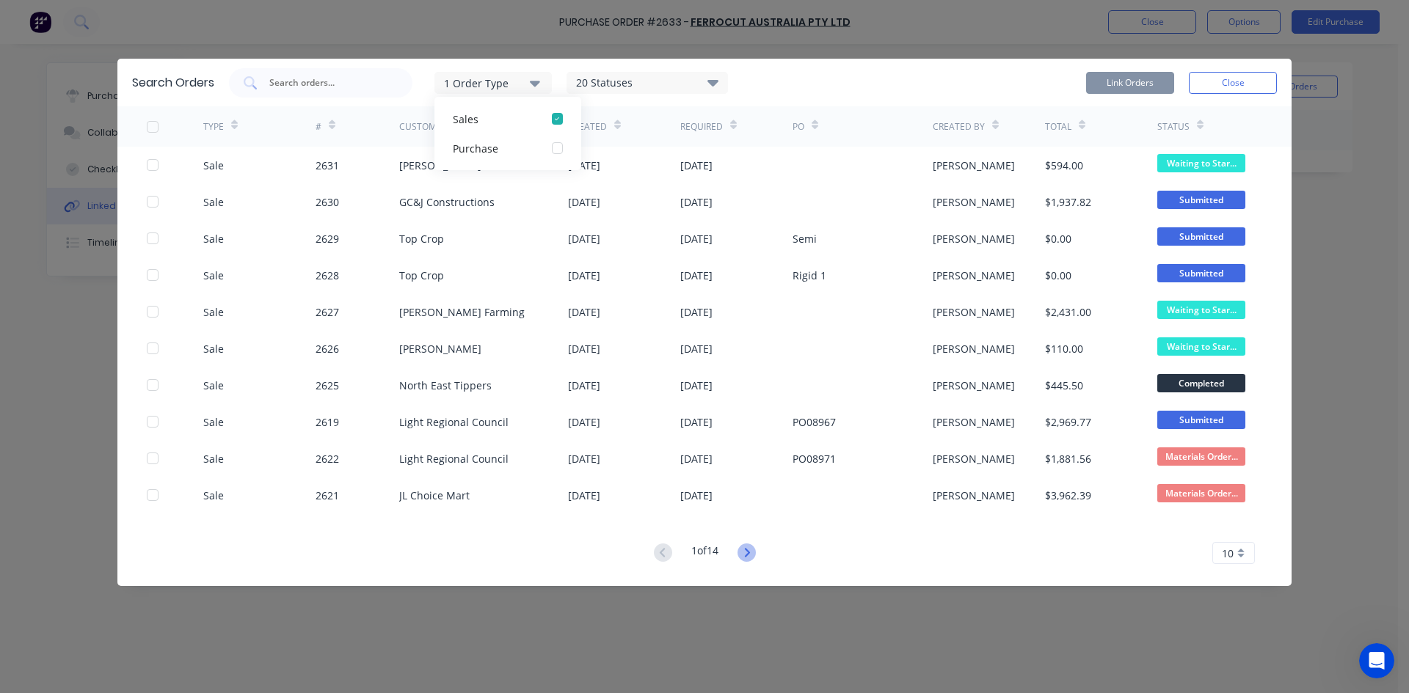
click at [749, 555] on icon at bounding box center [746, 552] width 5 height 9
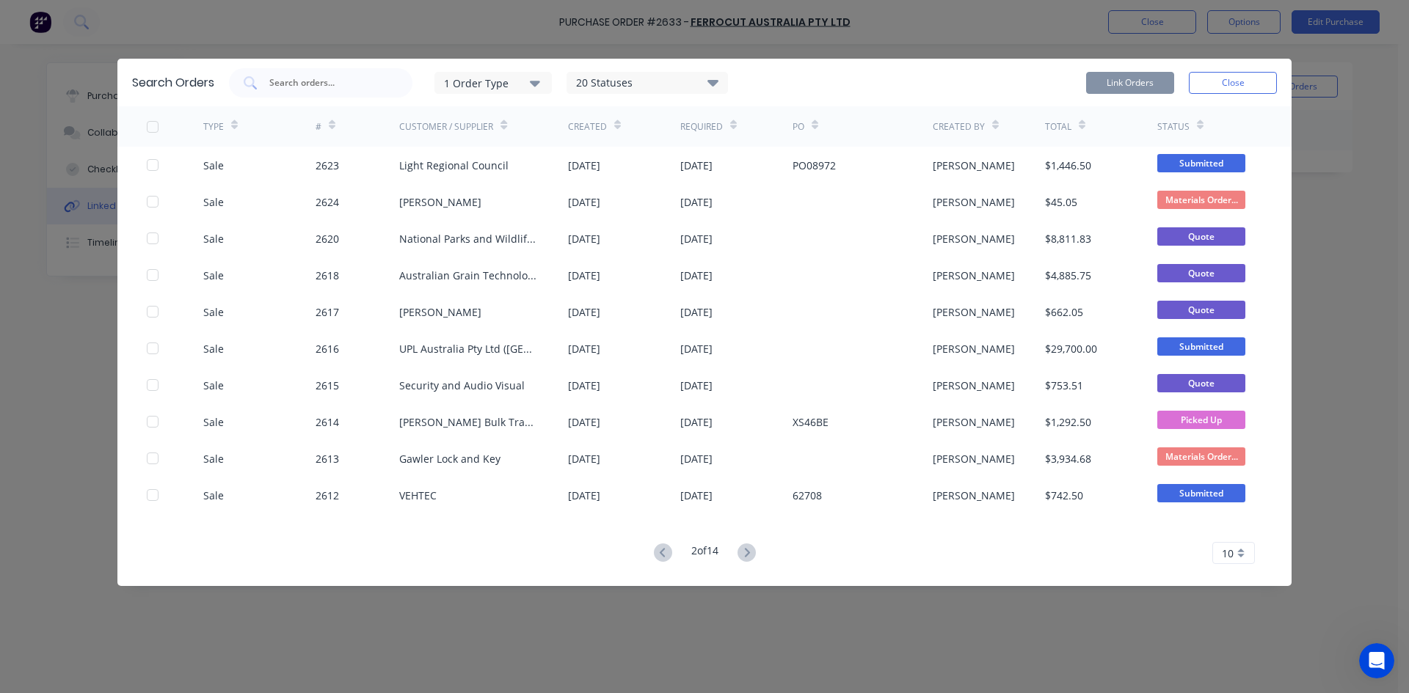
click at [749, 555] on icon at bounding box center [746, 552] width 5 height 9
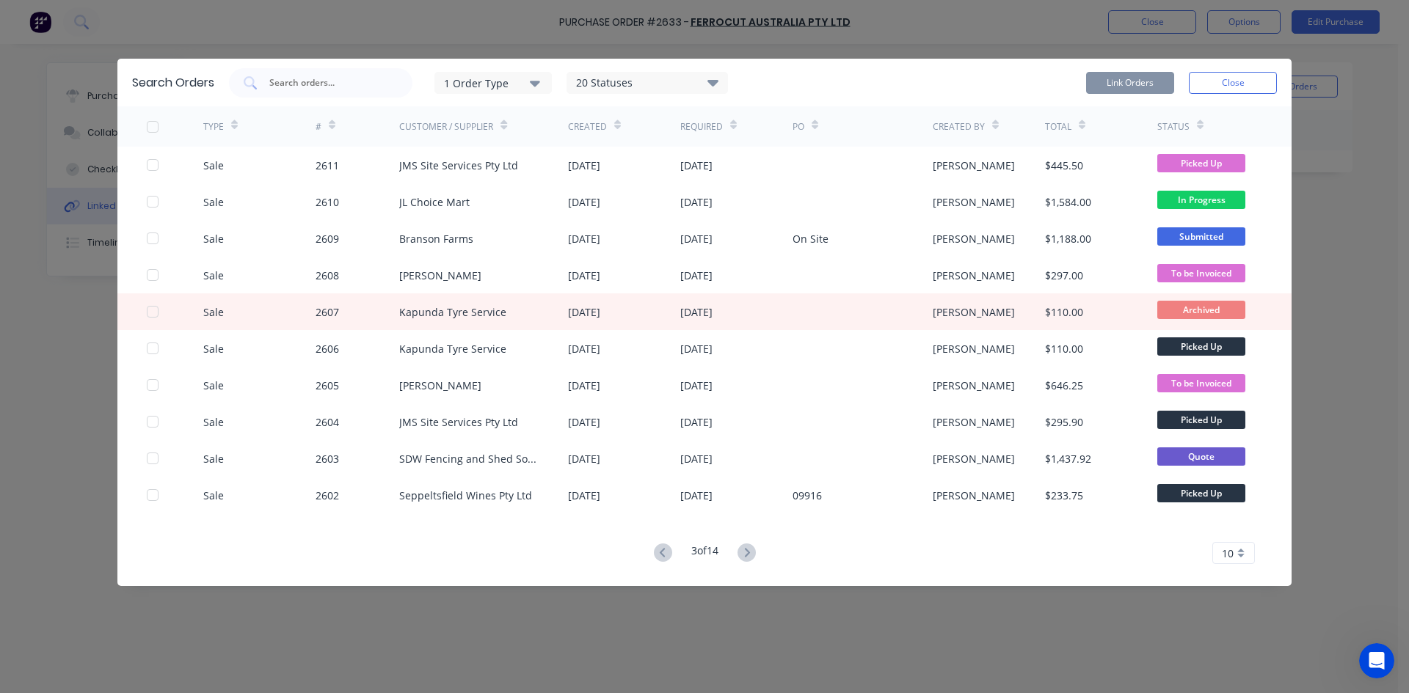
click at [749, 555] on icon at bounding box center [746, 552] width 5 height 9
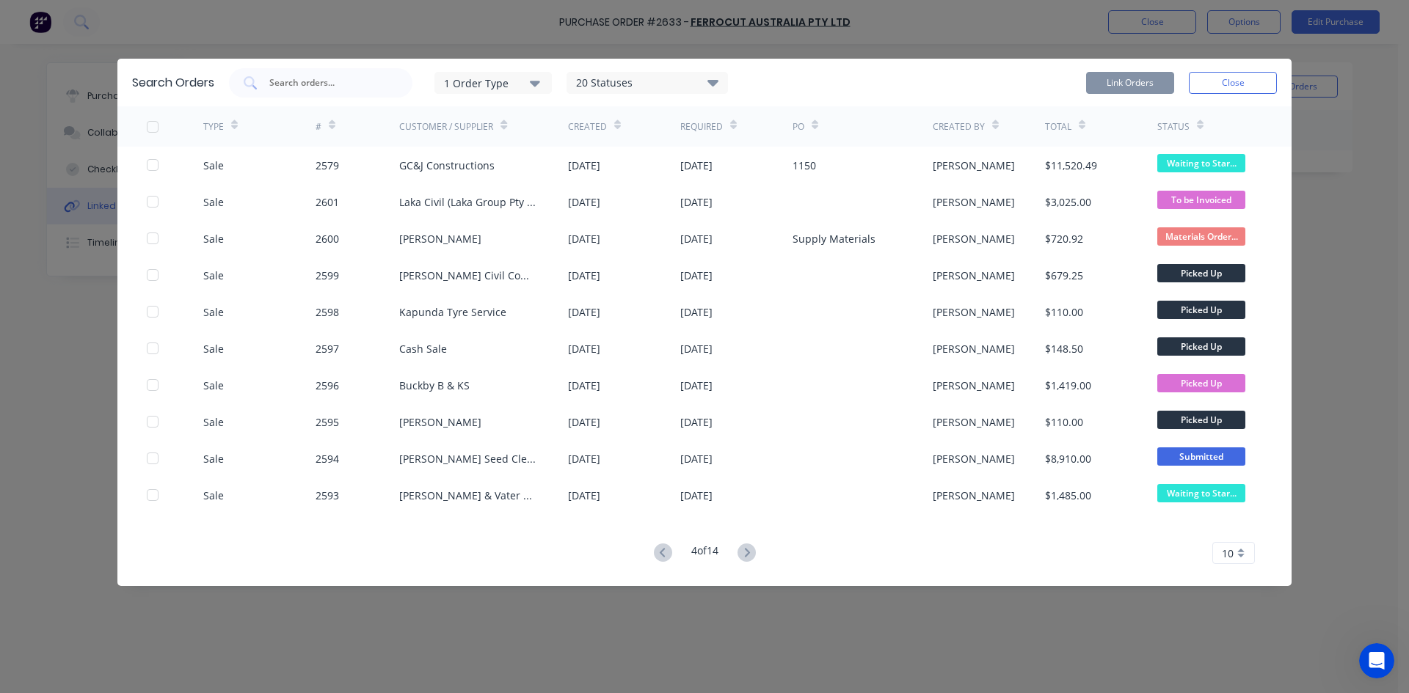
click at [749, 555] on icon at bounding box center [746, 552] width 5 height 9
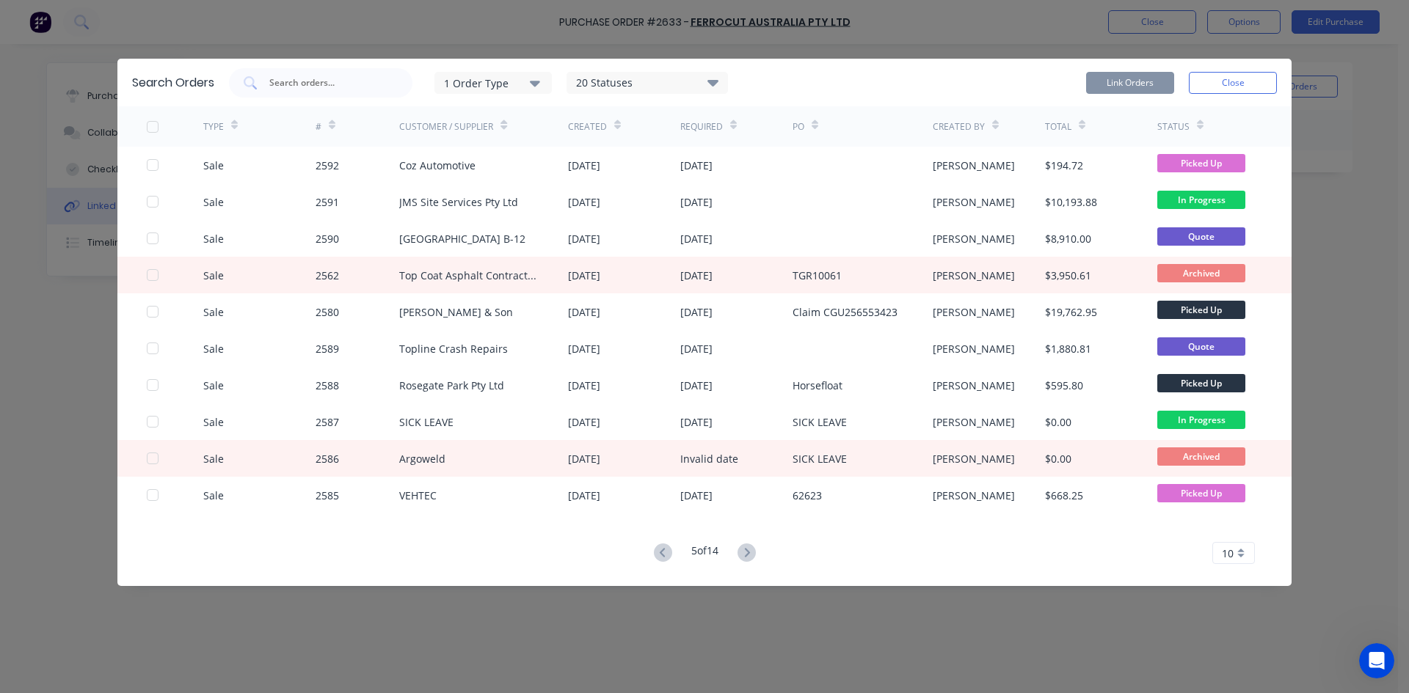
click at [749, 555] on icon at bounding box center [746, 552] width 5 height 9
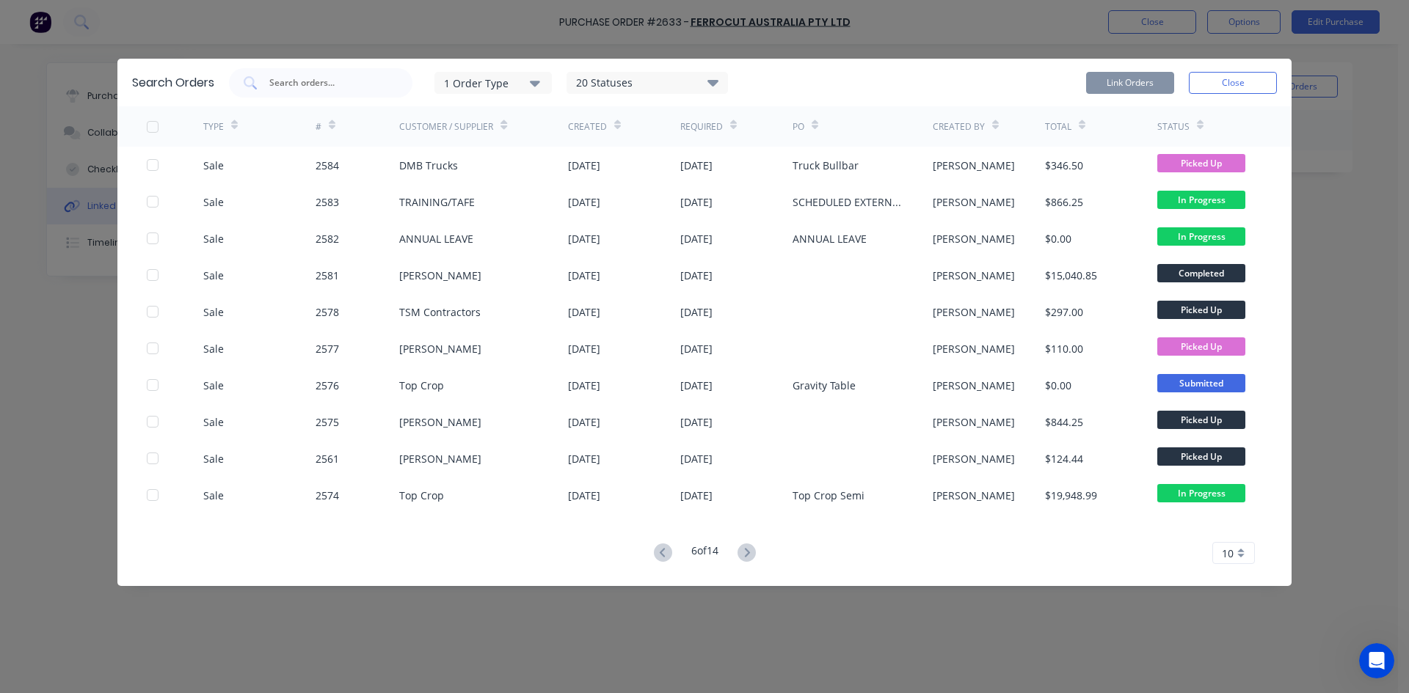
click at [749, 555] on icon at bounding box center [746, 552] width 5 height 9
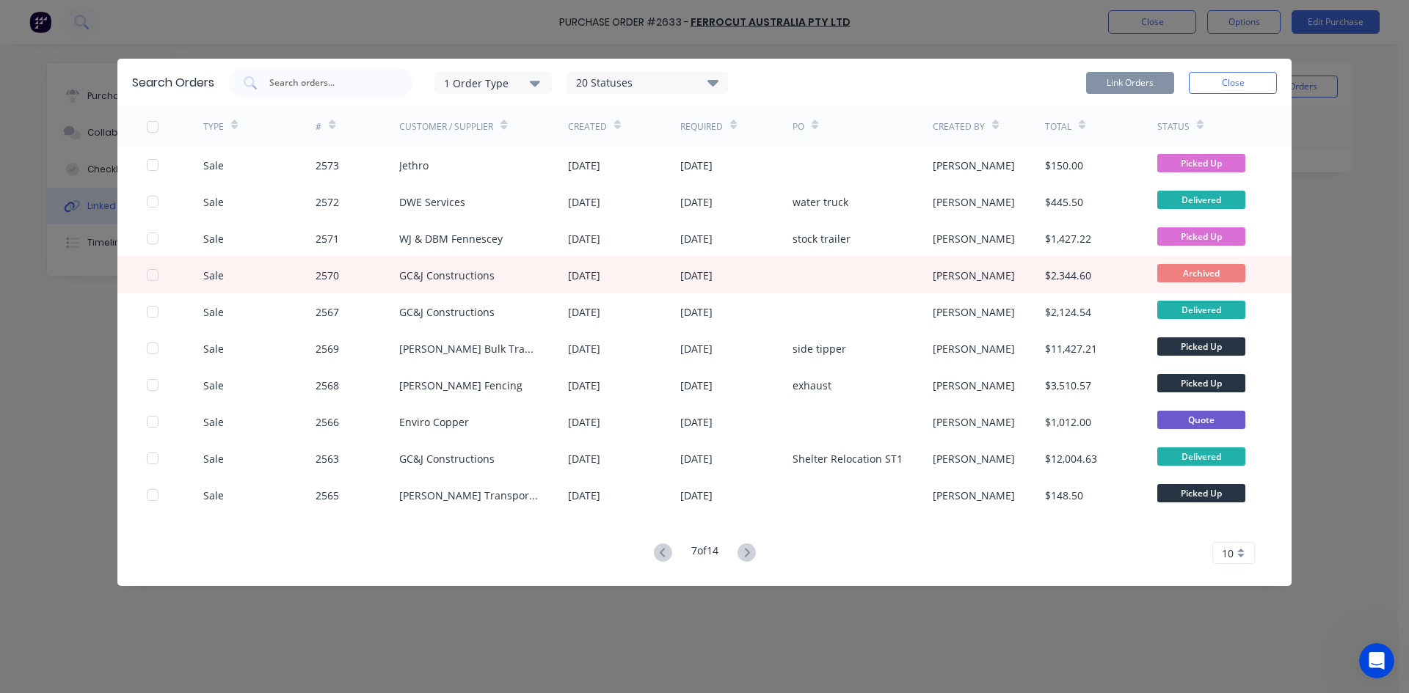
click at [749, 555] on icon at bounding box center [746, 552] width 5 height 9
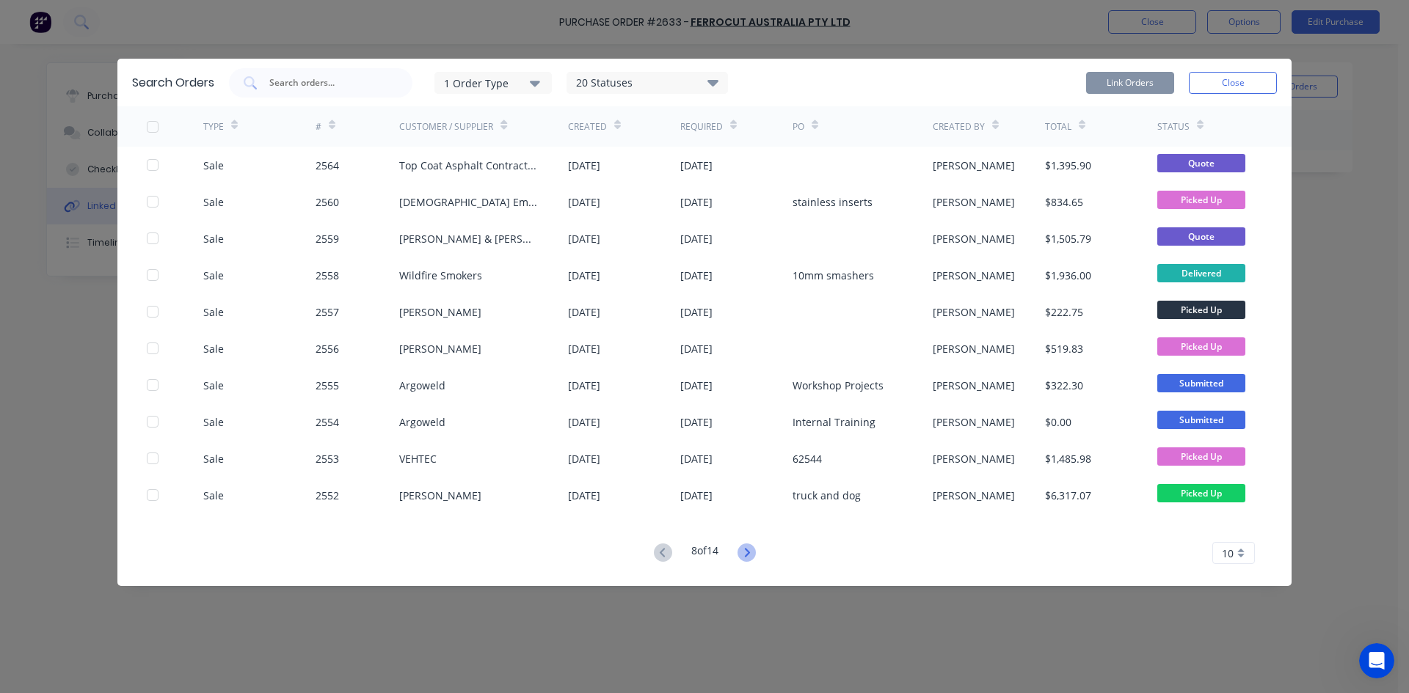
click at [746, 547] on icon at bounding box center [746, 553] width 18 height 18
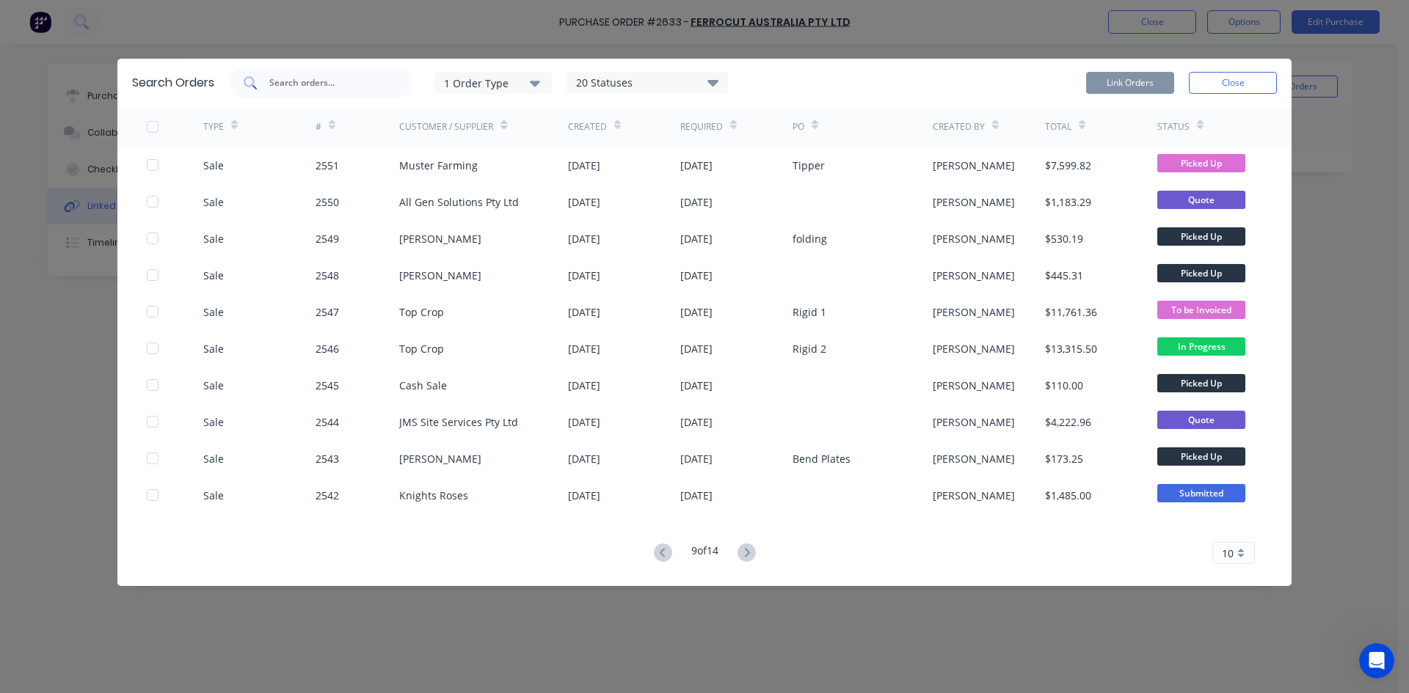
click at [295, 88] on input "text" at bounding box center [329, 83] width 122 height 15
type input "[PERSON_NAME] and [PERSON_NAME]"
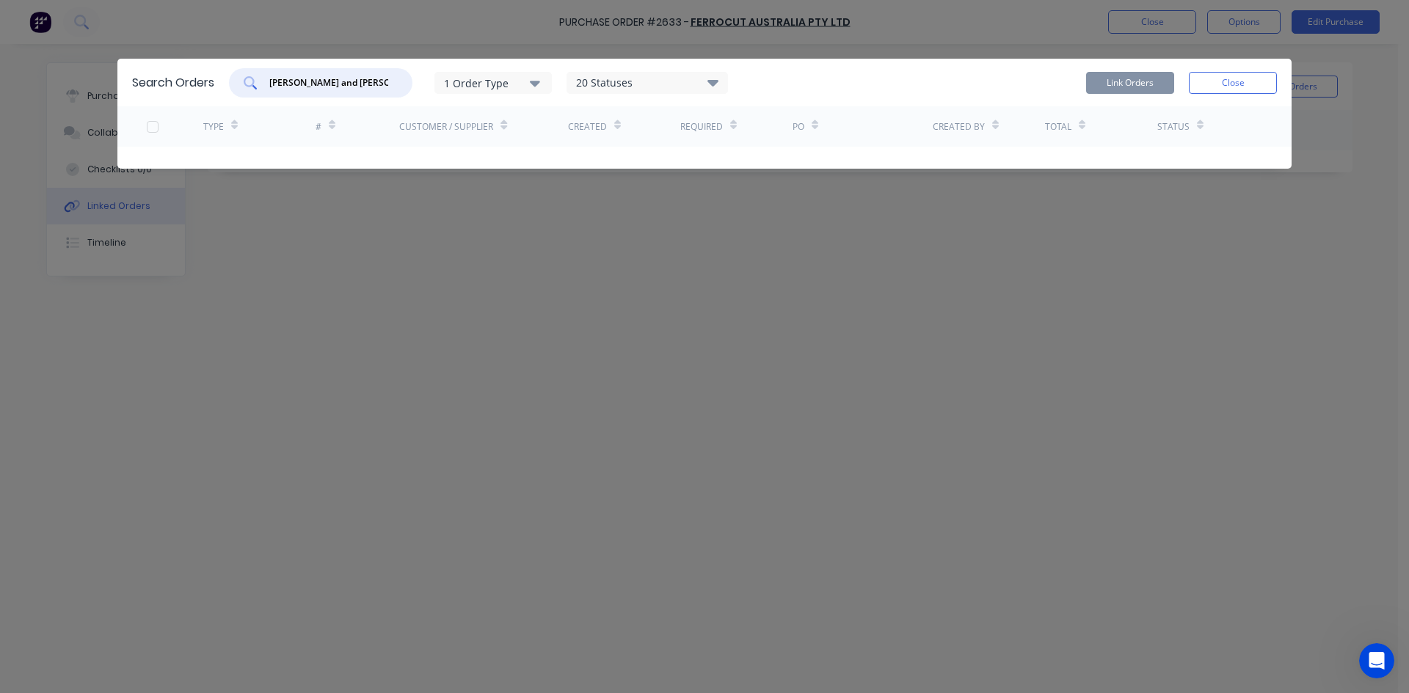
drag, startPoint x: 359, startPoint y: 87, endPoint x: 263, endPoint y: 86, distance: 95.4
click at [263, 86] on div "[PERSON_NAME] and [PERSON_NAME]" at bounding box center [320, 82] width 183 height 29
click at [717, 81] on icon at bounding box center [712, 82] width 11 height 7
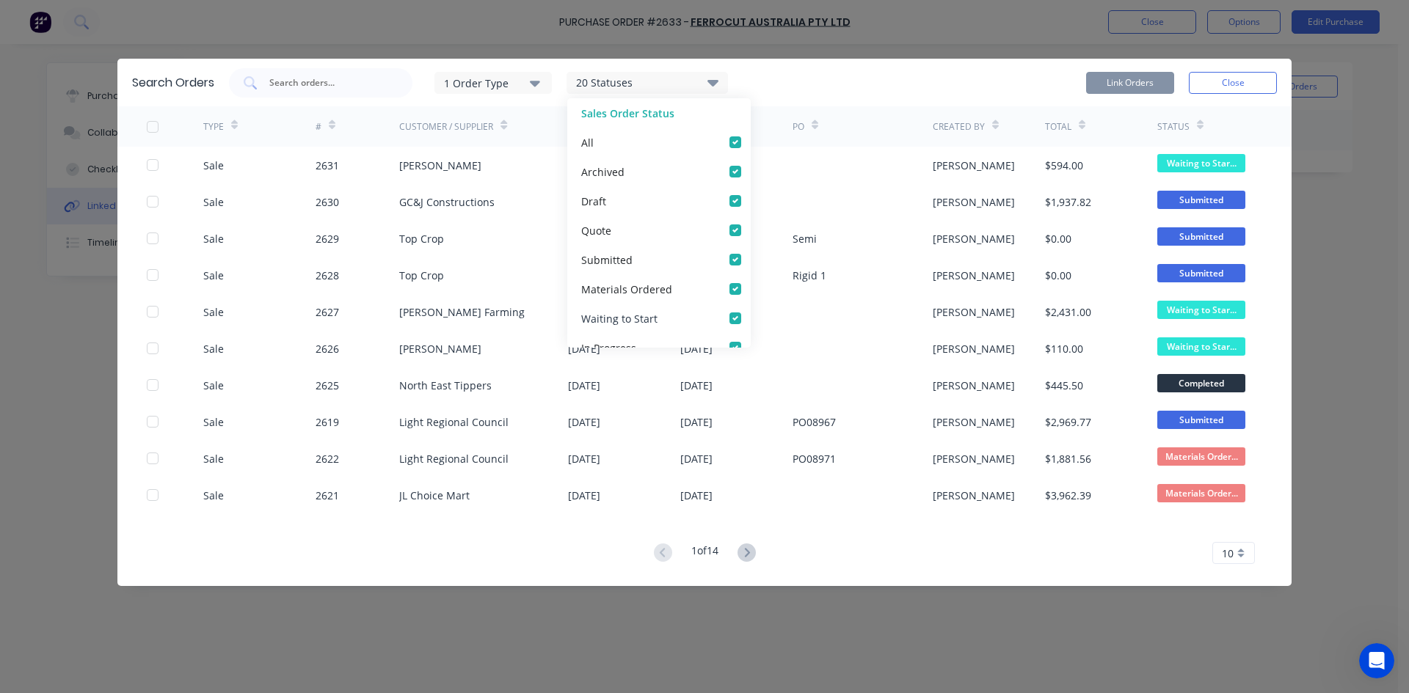
click at [750, 310] on label at bounding box center [750, 310] width 0 height 0
click at [750, 315] on Start_checkbox_7c3c462d-1ae0-4551-a9ee-d43561de0435linked-orders-modal "checkbox" at bounding box center [756, 317] width 12 height 14
checkbox Start_checkbox_7c3c462d-1ae0-4551-a9ee-d43561de0435linked-orders-modal "false"
checkbox input "false"
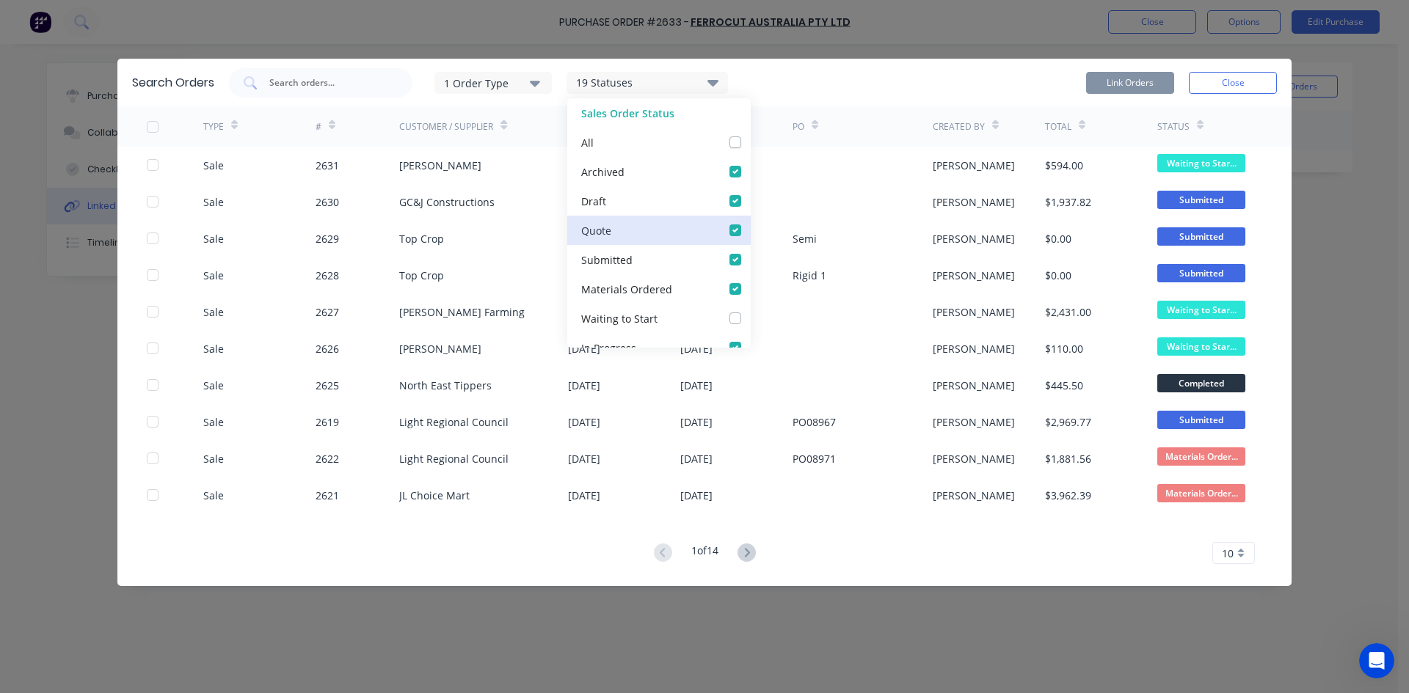
scroll to position [73, 0]
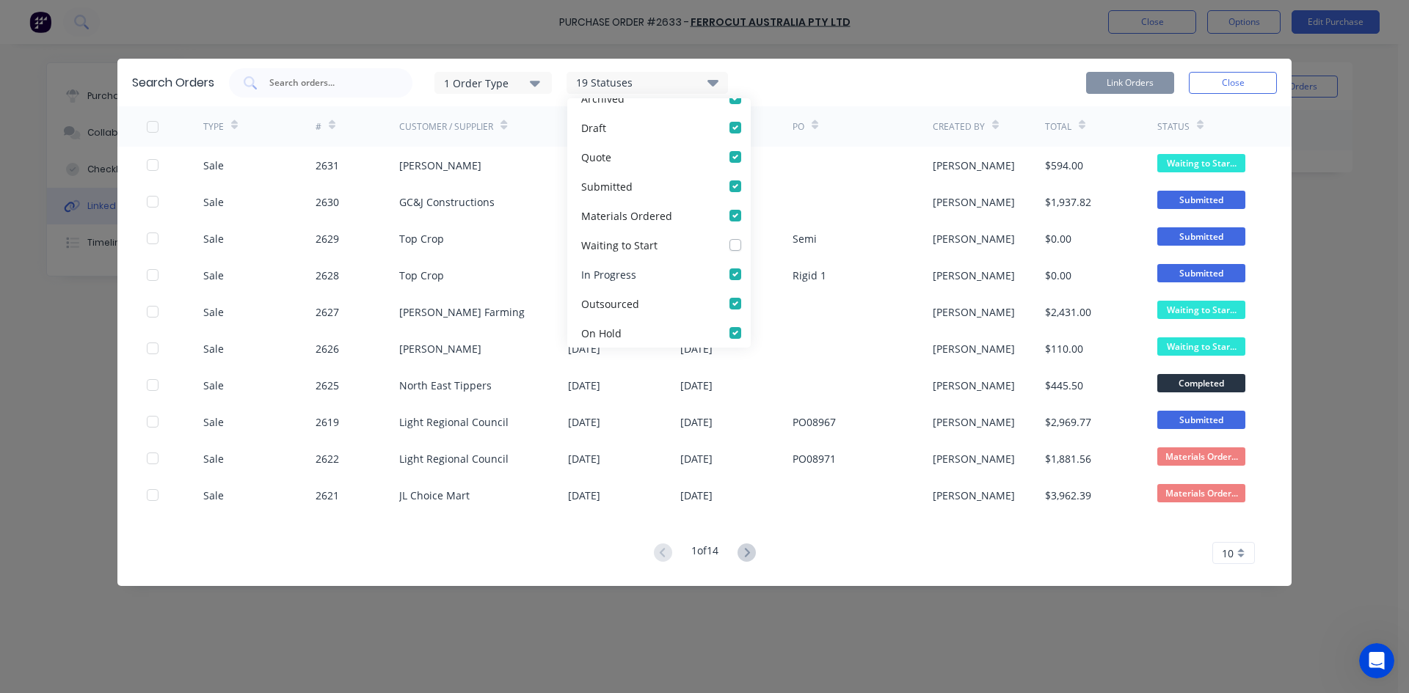
click at [750, 266] on label at bounding box center [750, 266] width 0 height 0
click at [750, 278] on Progress_checkbox_a6b5ec6d-cdc0-437e-a629-2943577b2a48linked-orders-modal "checkbox" at bounding box center [756, 273] width 12 height 14
checkbox Progress_checkbox_a6b5ec6d-cdc0-437e-a629-2943577b2a48linked-orders-modal "false"
click at [750, 296] on label at bounding box center [750, 296] width 0 height 0
click at [750, 299] on input "checkbox" at bounding box center [756, 303] width 12 height 14
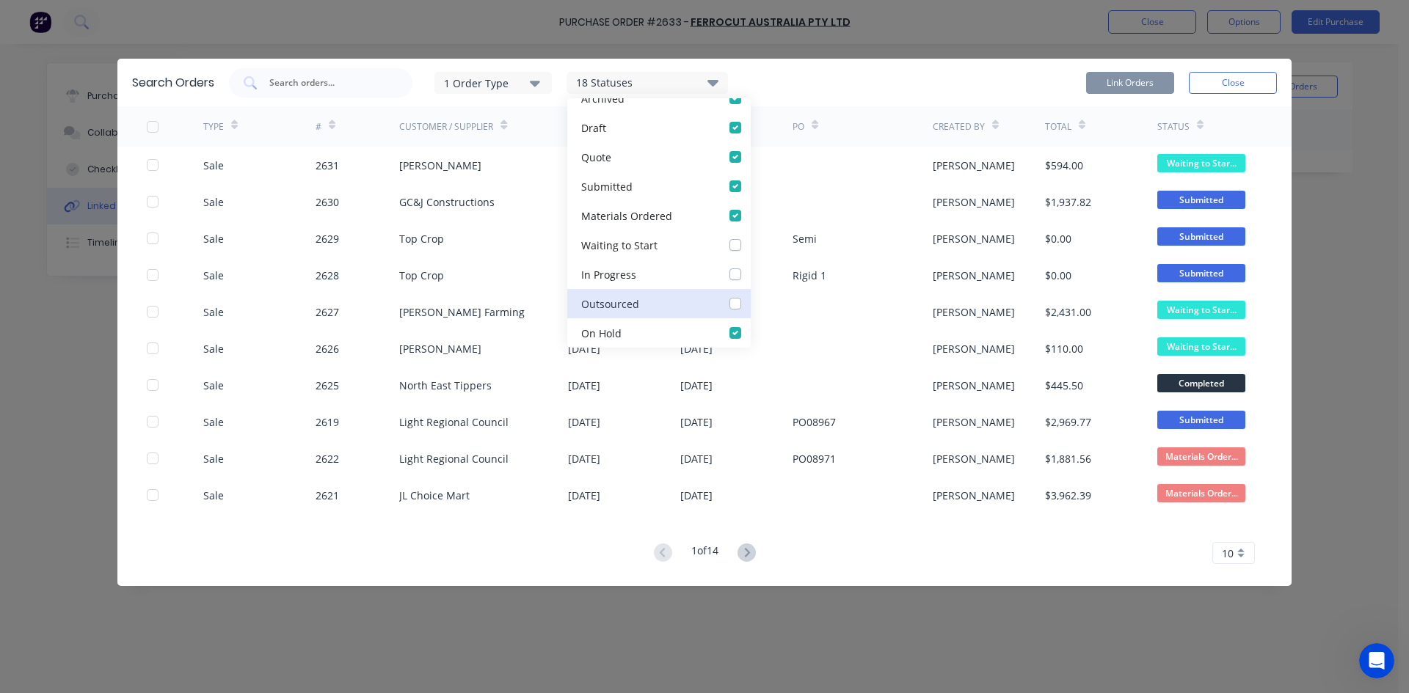
checkbox input "false"
click at [750, 325] on label at bounding box center [750, 325] width 0 height 0
click at [750, 328] on Hold_checkbox_8990944e-956d-498e-b776-2656bdb2746alinked-orders-modal "checkbox" at bounding box center [756, 332] width 12 height 14
checkbox Hold_checkbox_8990944e-956d-498e-b776-2656bdb2746alinked-orders-modal "false"
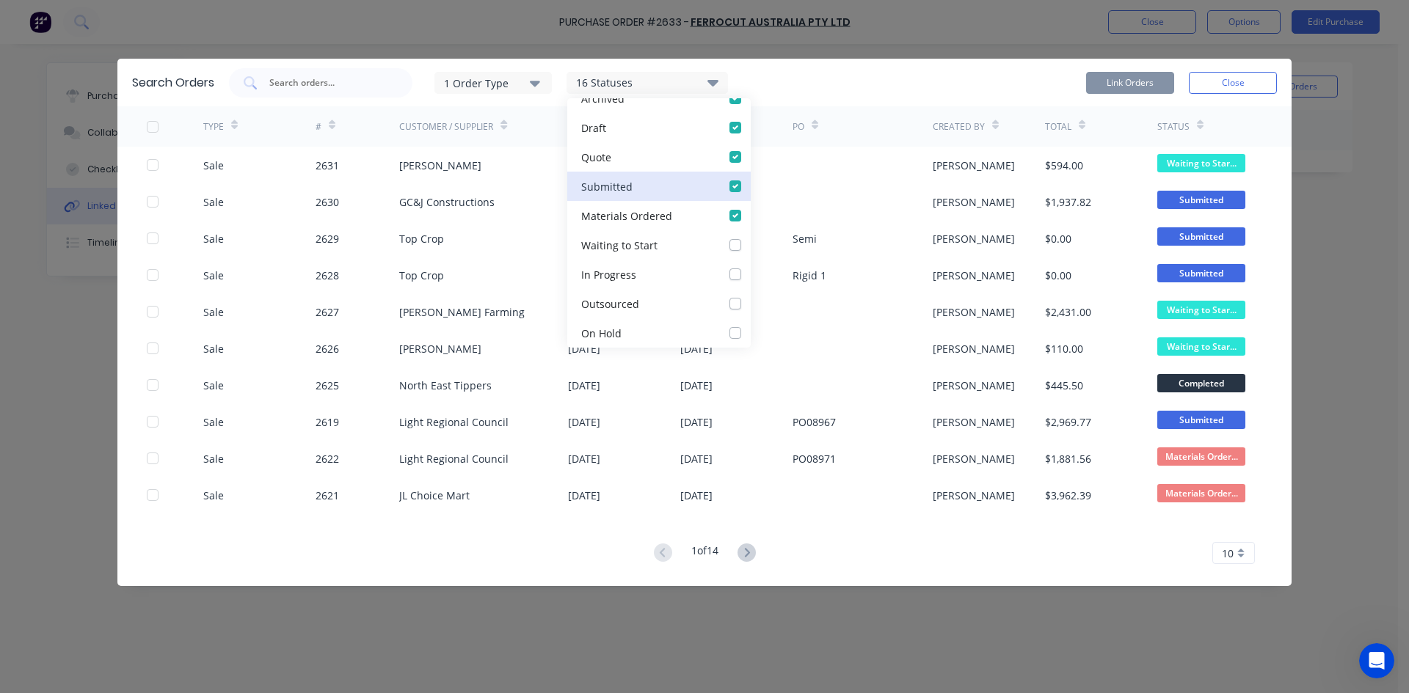
scroll to position [0, 0]
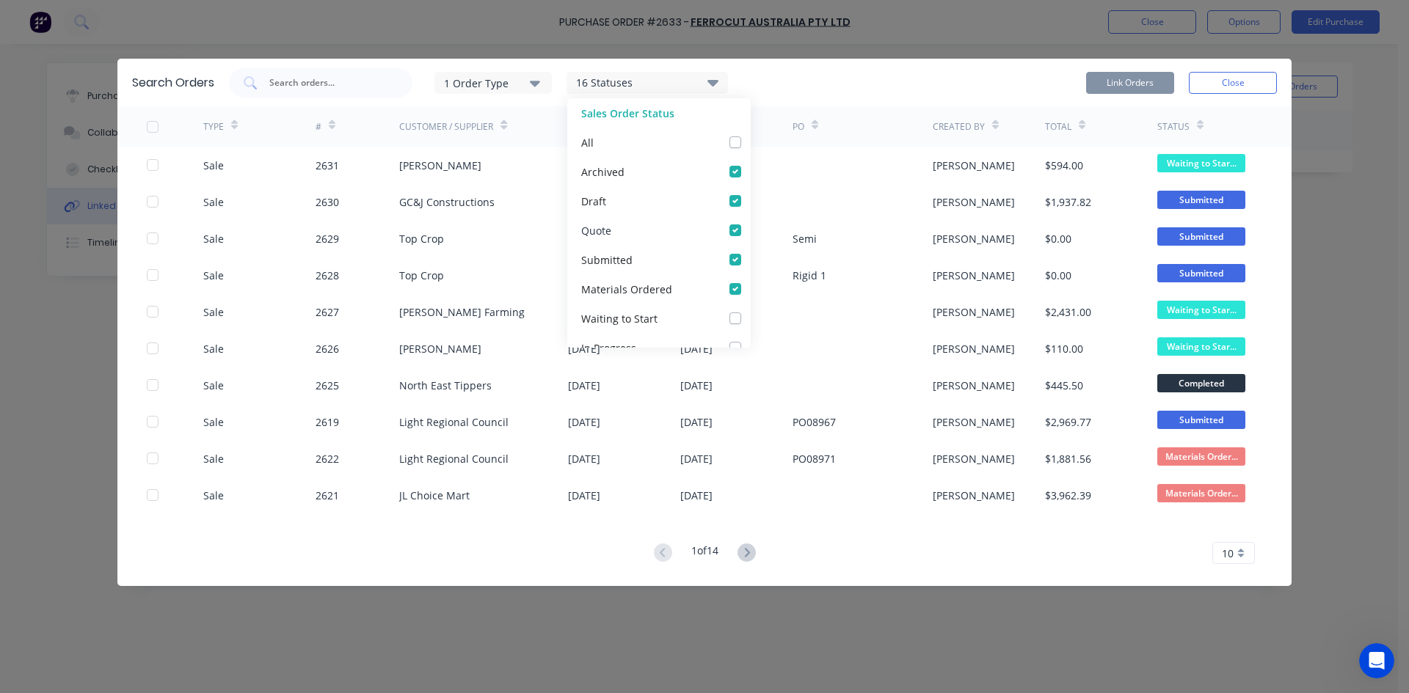
click at [750, 222] on label at bounding box center [750, 222] width 0 height 0
click at [750, 231] on input "checkbox" at bounding box center [756, 229] width 12 height 14
checkbox input "false"
click at [750, 193] on label at bounding box center [750, 193] width 0 height 0
click at [750, 203] on input "checkbox" at bounding box center [756, 200] width 12 height 14
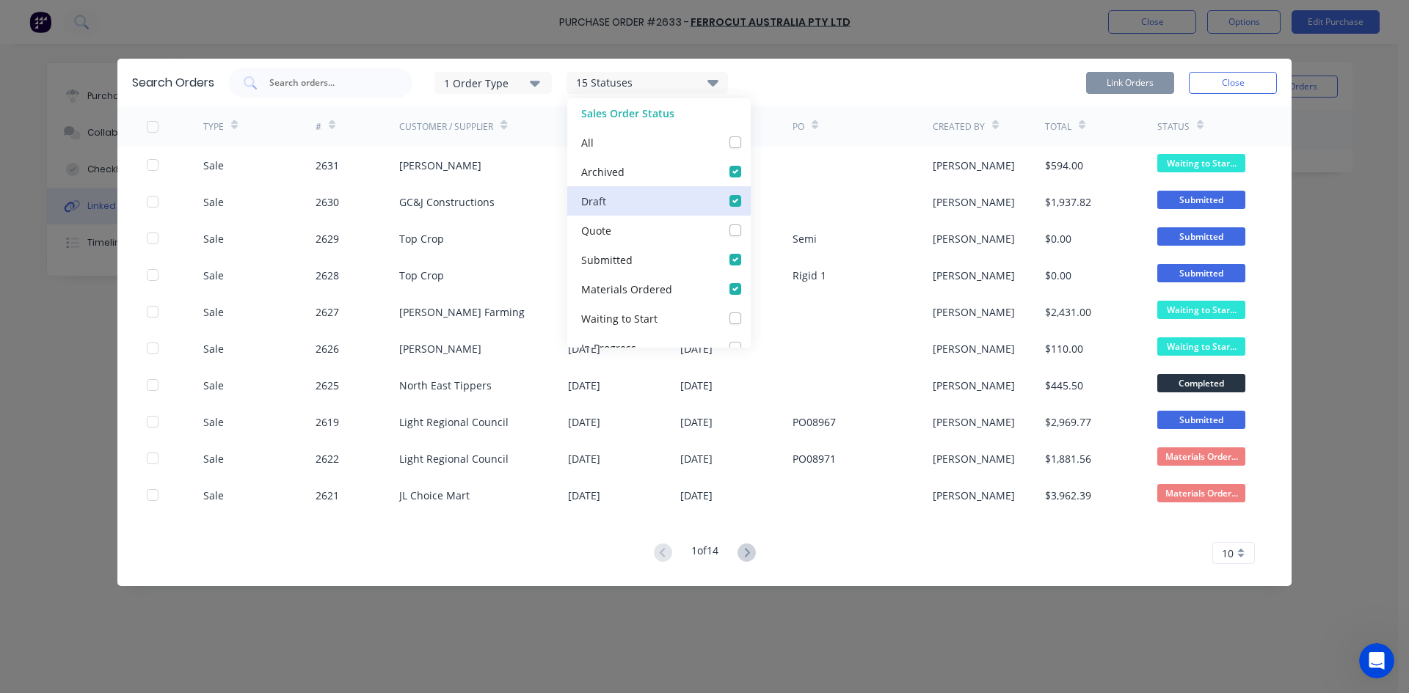
checkbox input "false"
click at [750, 164] on label at bounding box center [750, 164] width 0 height 0
click at [750, 173] on input "checkbox" at bounding box center [756, 171] width 12 height 14
checkbox input "false"
click at [767, 78] on div "1 Order Type 13 Statuses Sales Order Status All Archived Draft Quote Submitted …" at bounding box center [753, 82] width 1048 height 29
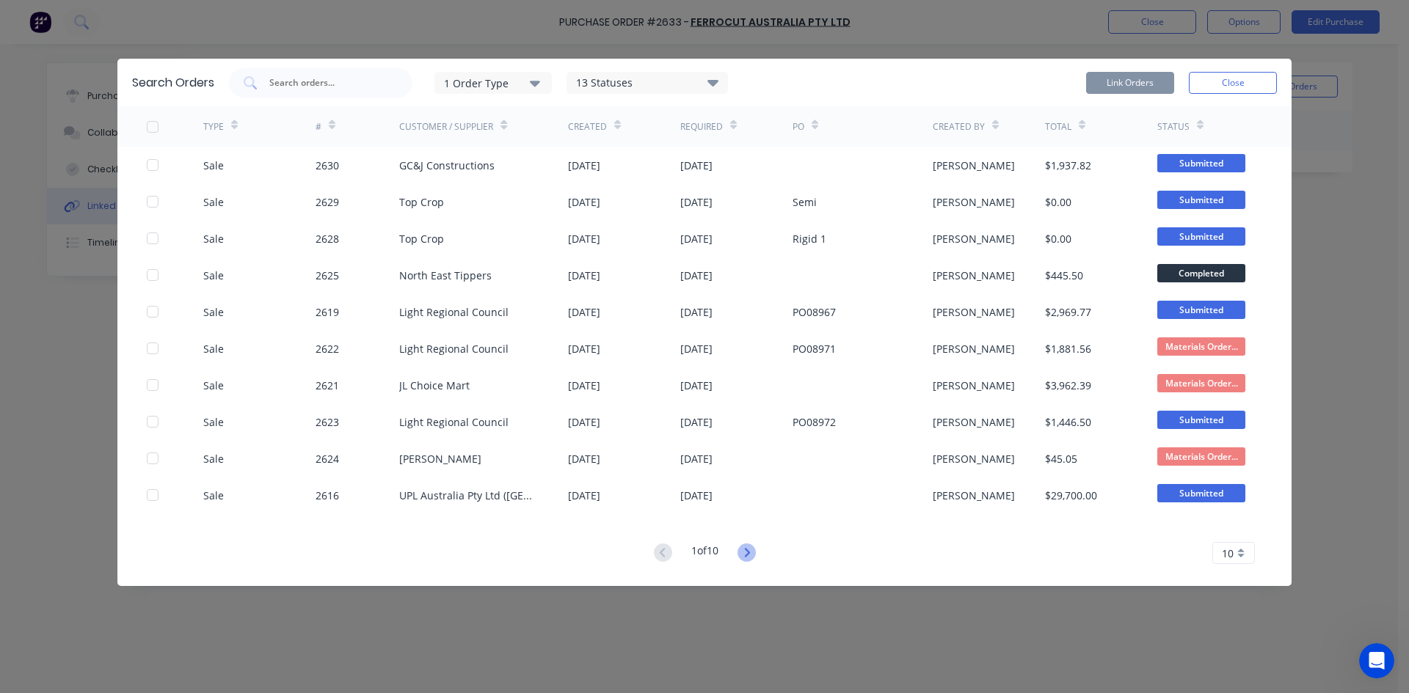
click at [748, 555] on icon at bounding box center [746, 552] width 5 height 9
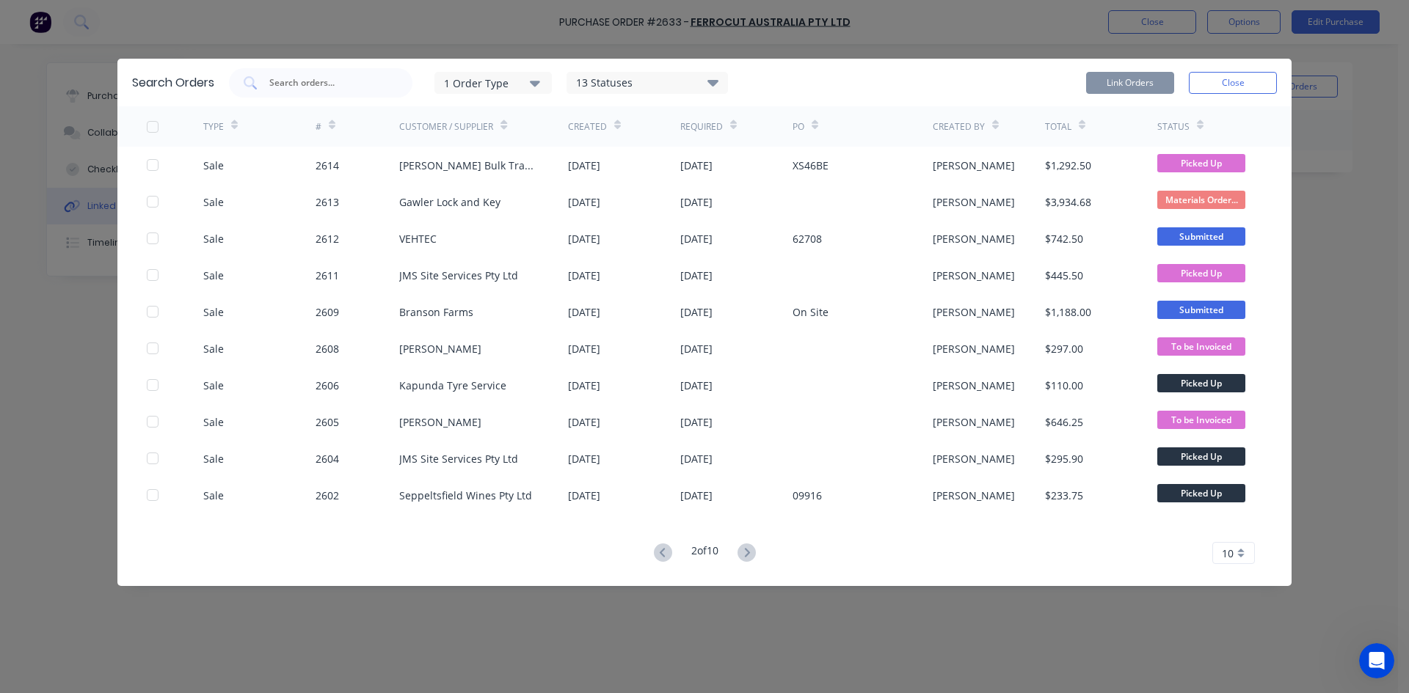
click at [748, 555] on icon at bounding box center [746, 552] width 5 height 9
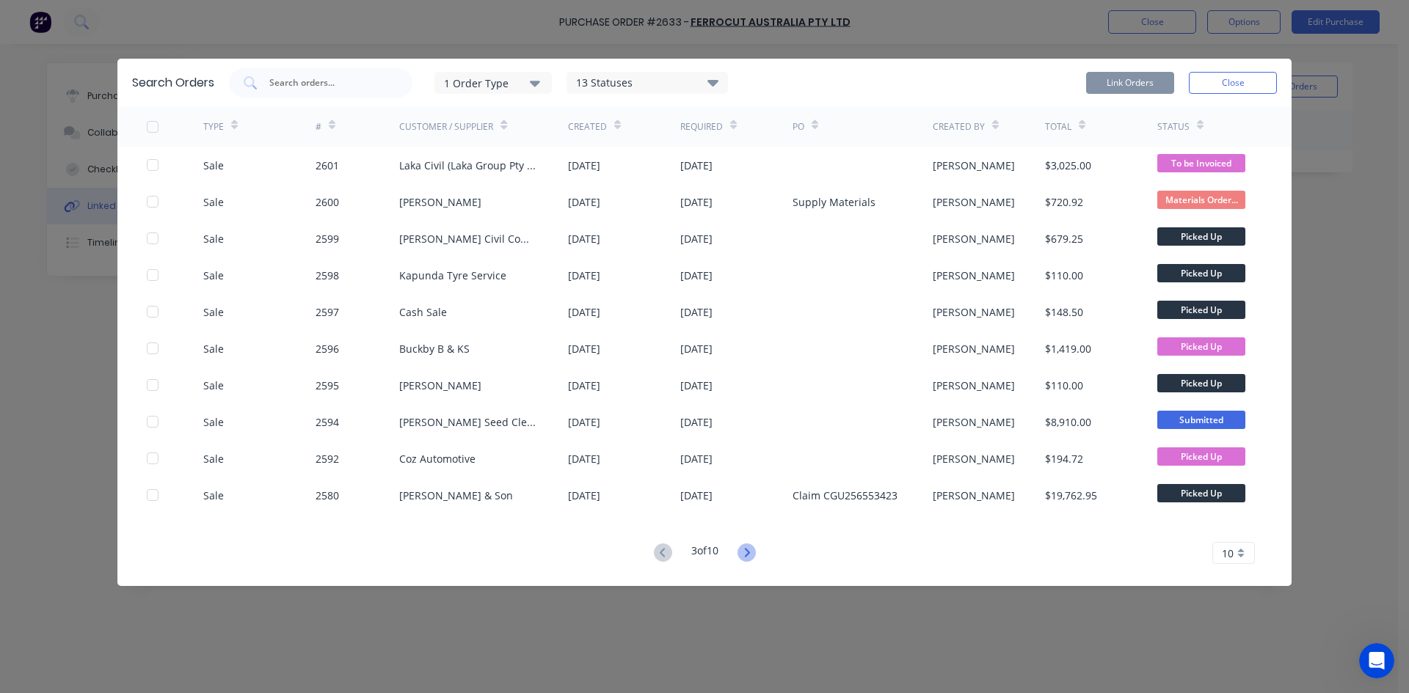
click at [749, 554] on icon at bounding box center [746, 552] width 5 height 9
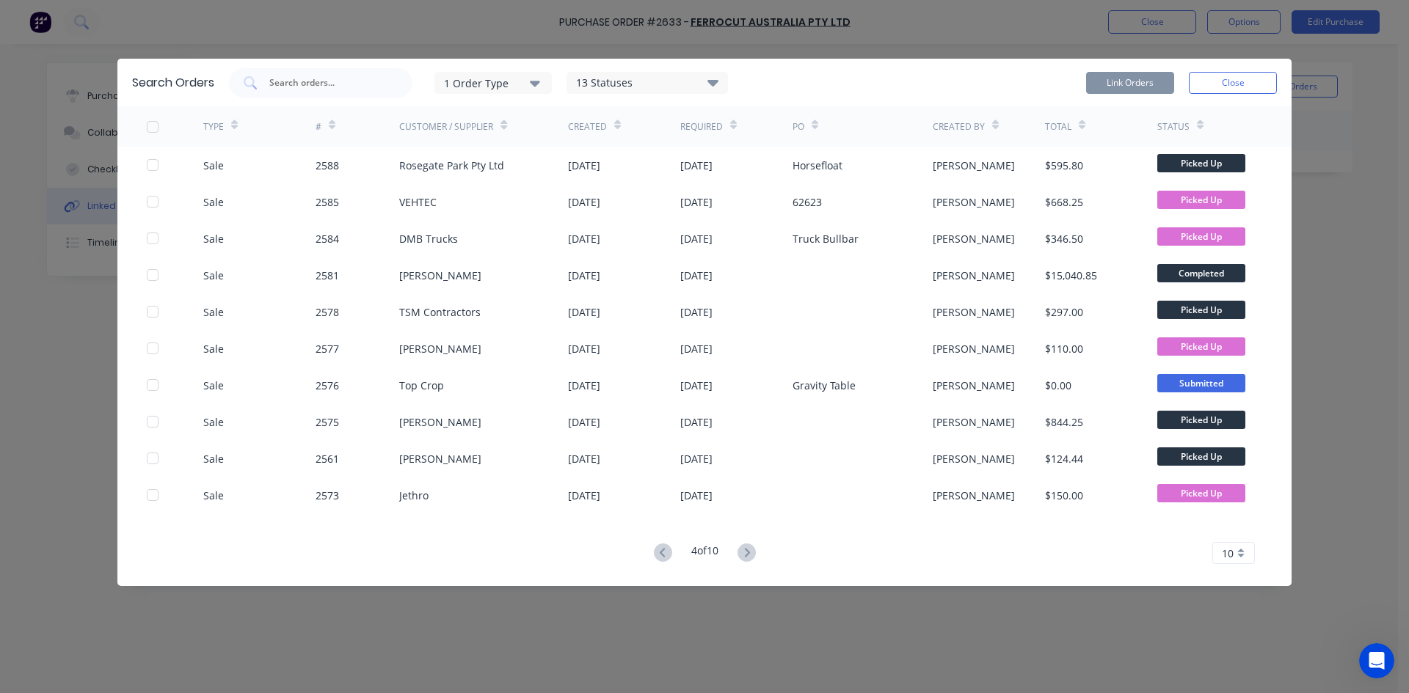
click at [749, 554] on icon at bounding box center [746, 552] width 5 height 9
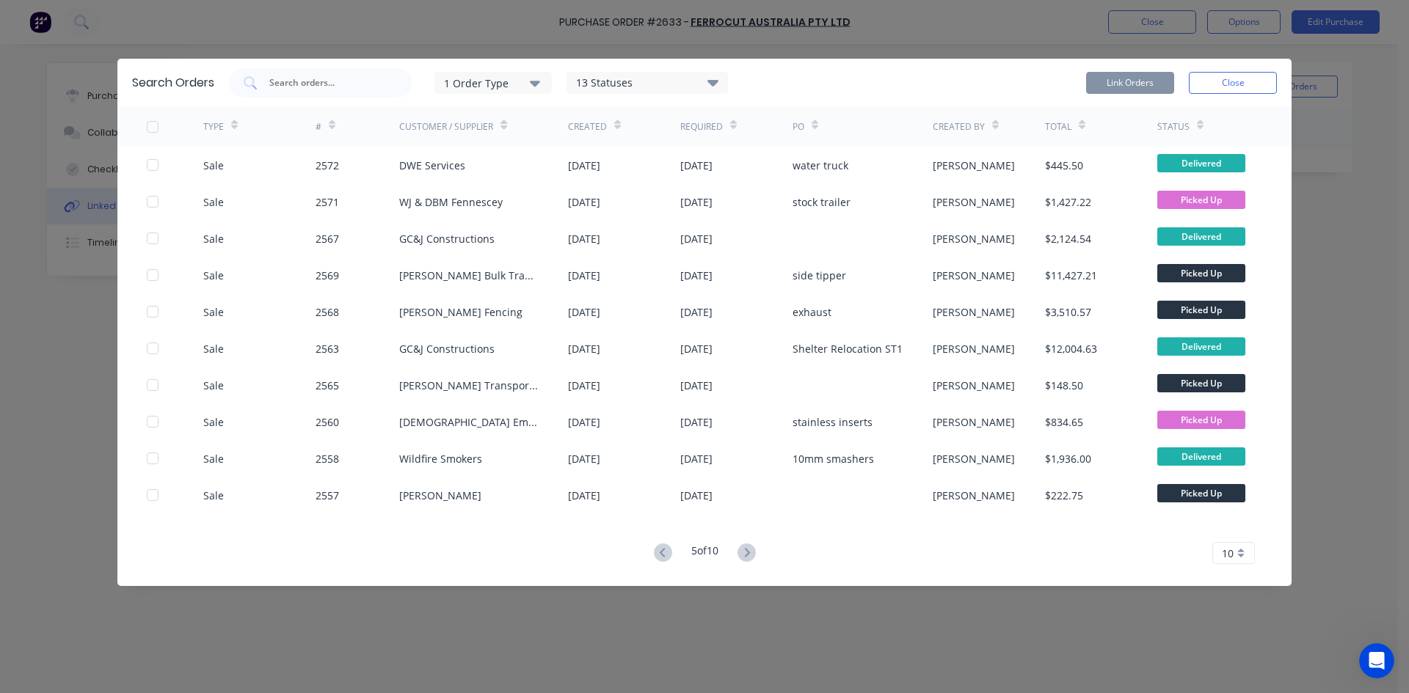
click at [749, 554] on icon at bounding box center [746, 552] width 5 height 9
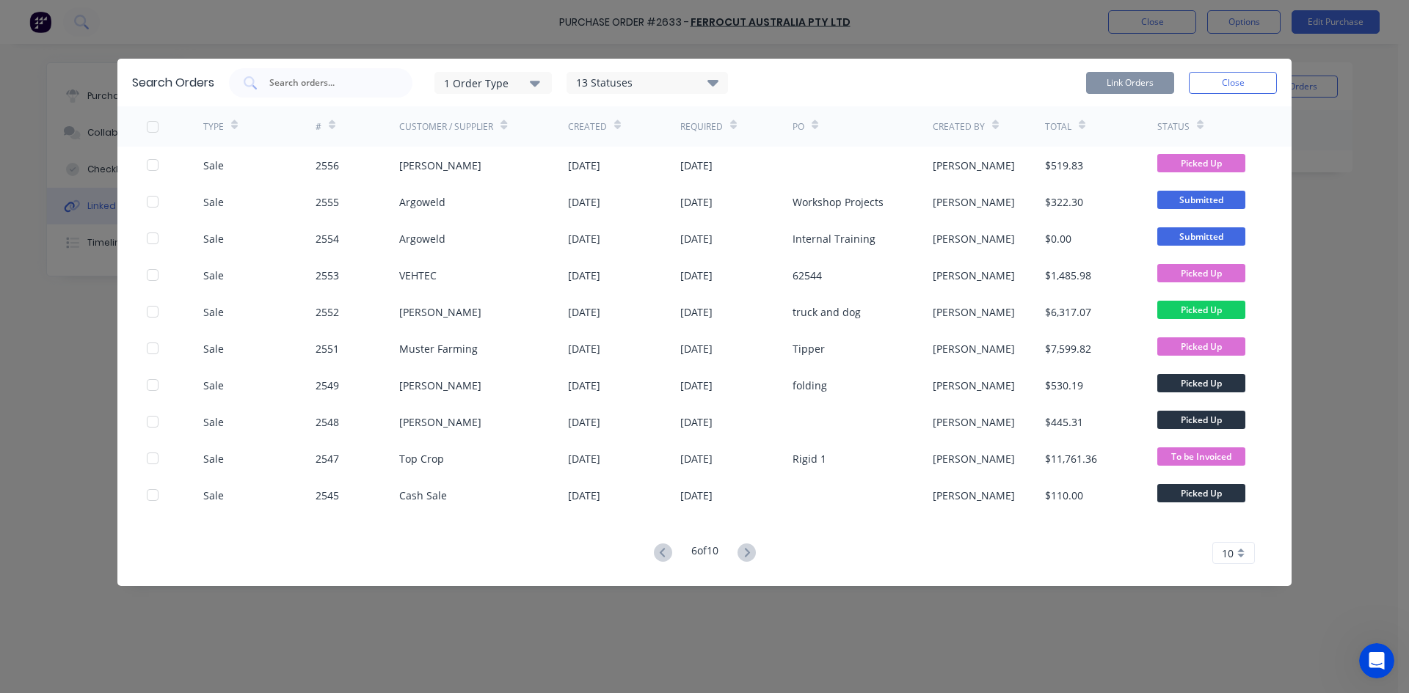
click at [749, 554] on icon at bounding box center [746, 552] width 5 height 9
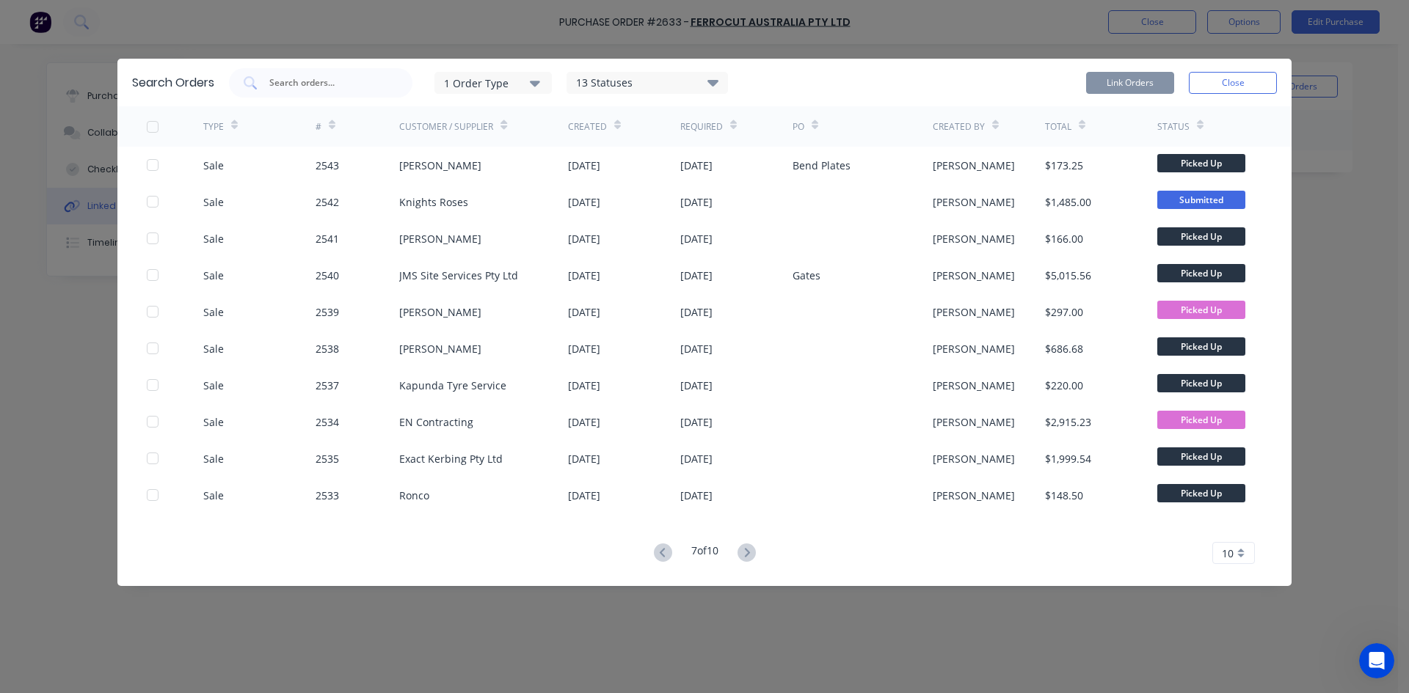
click at [749, 554] on icon at bounding box center [746, 552] width 5 height 9
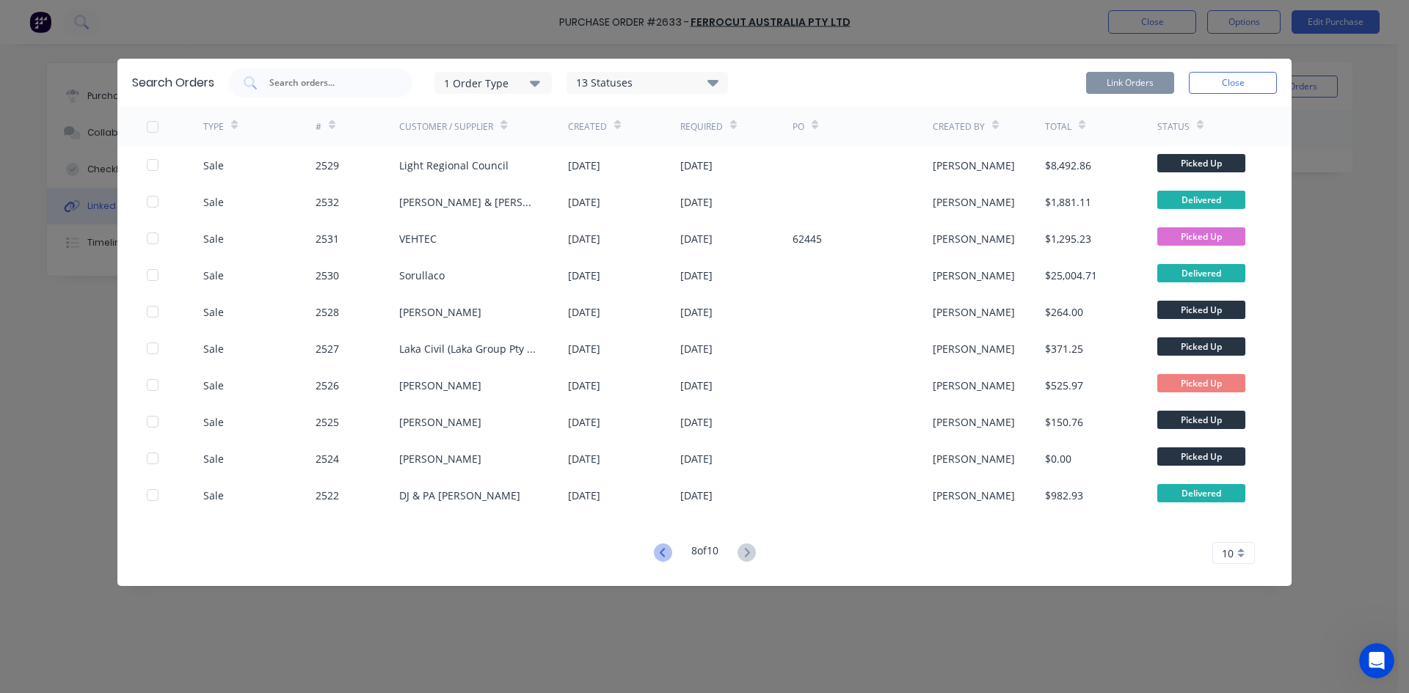
click at [659, 550] on icon at bounding box center [661, 552] width 5 height 9
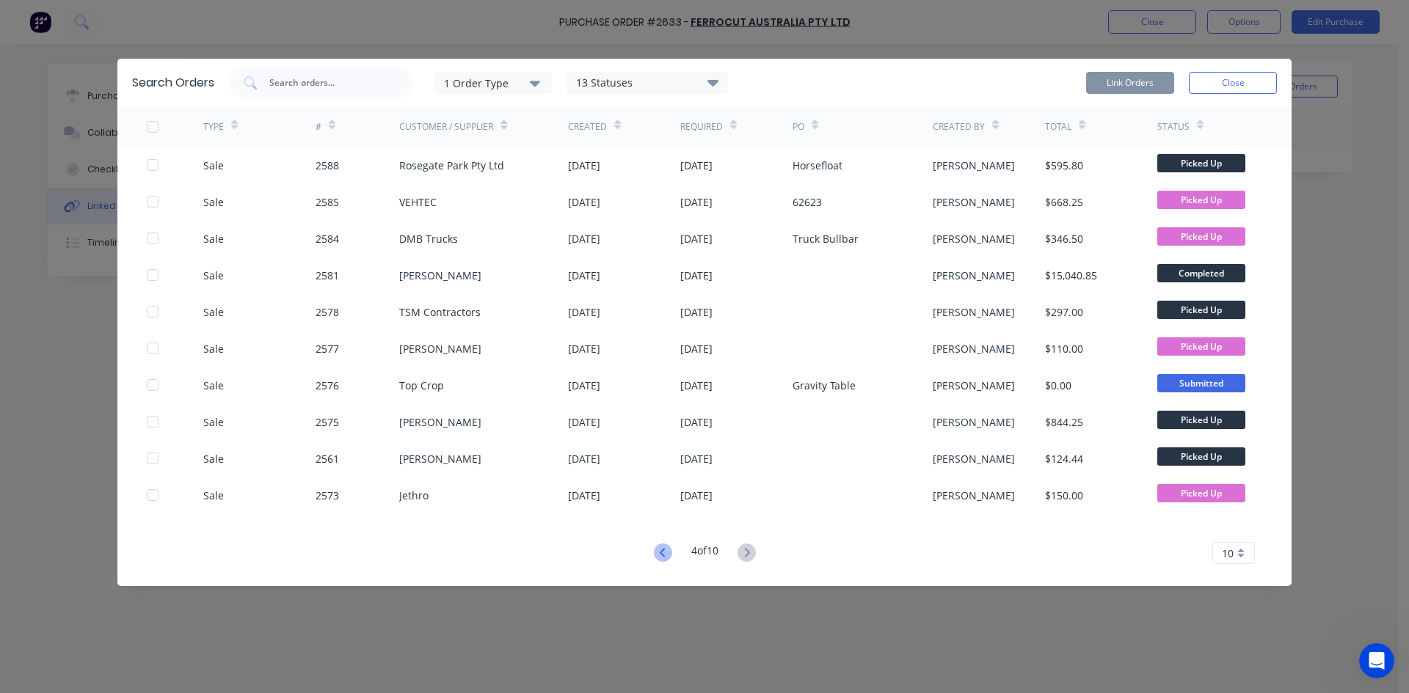
click at [656, 549] on div "Search Orders 1 Order Type 13 Statuses Sales Order Status All Archived Draft Qu…" at bounding box center [704, 346] width 1409 height 693
drag, startPoint x: 785, startPoint y: 73, endPoint x: 876, endPoint y: 101, distance: 94.9
click at [883, 103] on div "Search Orders 1 Order Type 13 Statuses Sales Order Status All Archived Draft Qu…" at bounding box center [704, 83] width 1174 height 48
click at [825, 98] on div "Search Orders 1 Order Type 13 Statuses Sales Order Status All Archived Draft Qu…" at bounding box center [704, 83] width 1174 height 48
click at [337, 76] on input "text" at bounding box center [329, 83] width 122 height 15
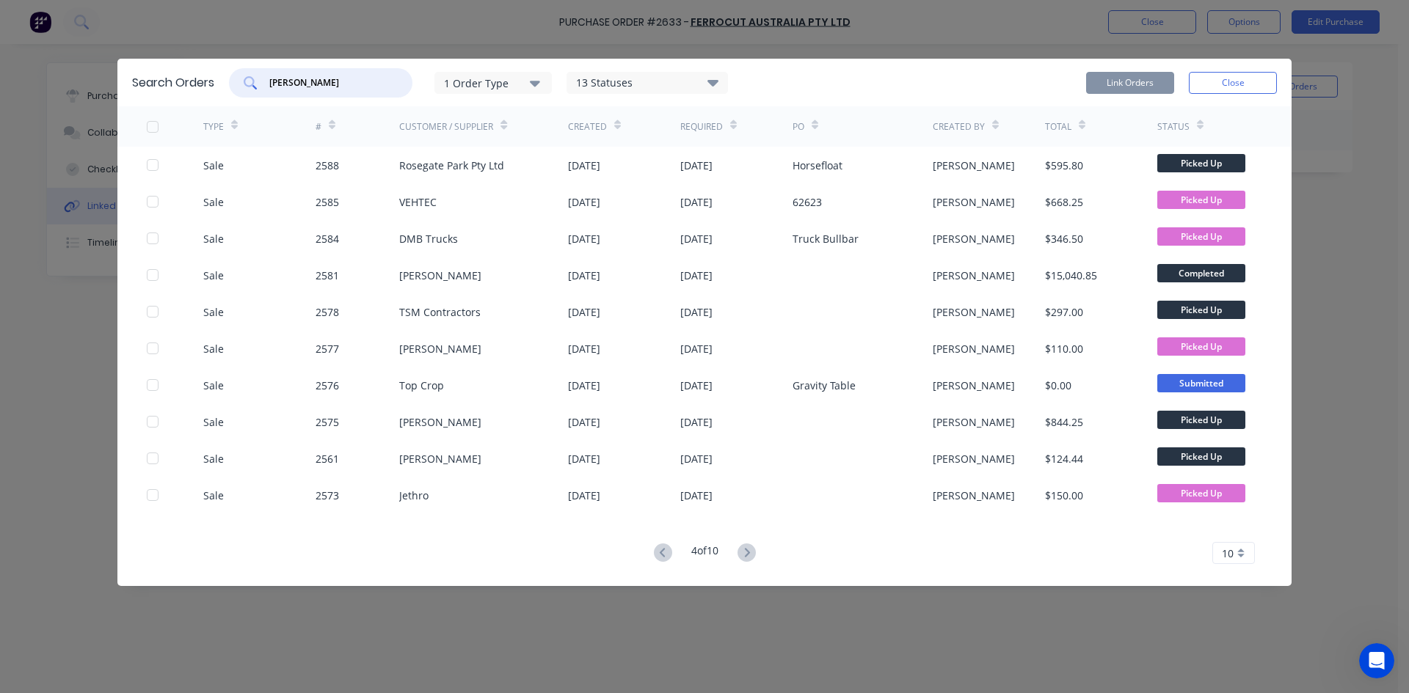
type input "[PERSON_NAME]"
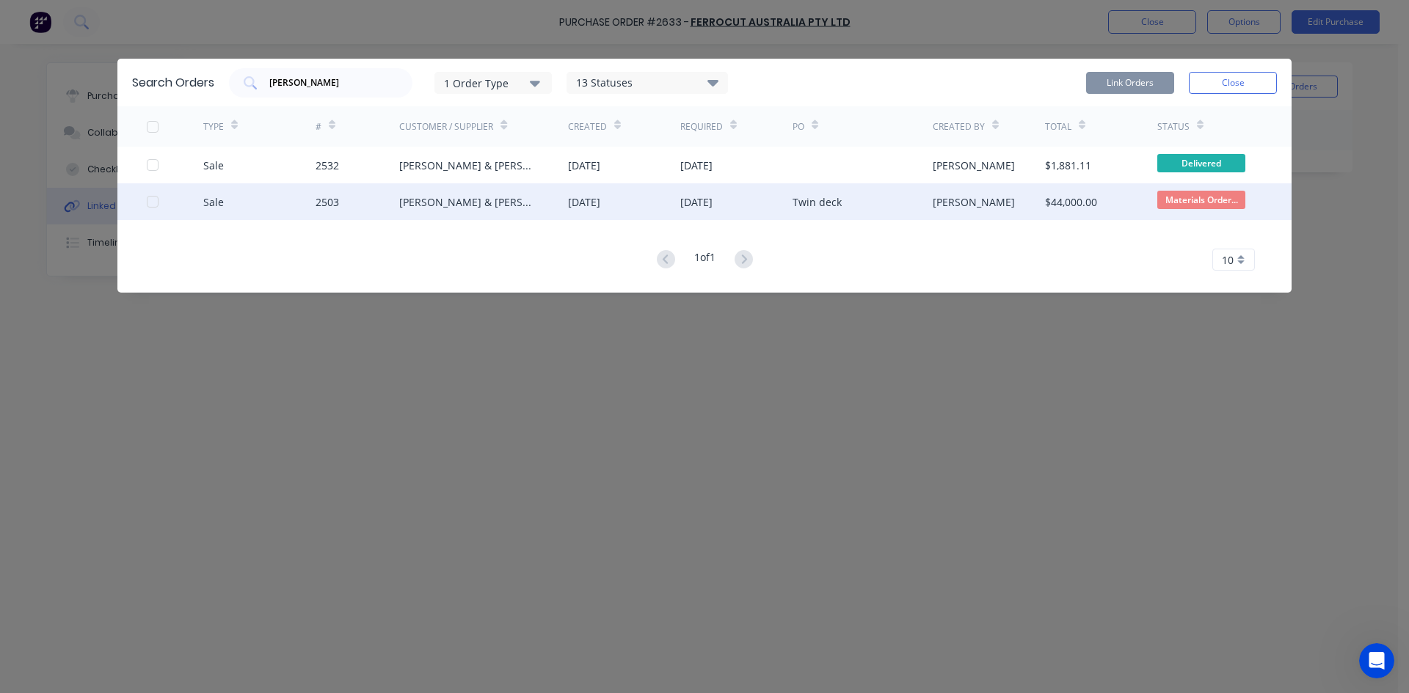
click at [384, 206] on div "2503" at bounding box center [357, 201] width 84 height 37
click at [154, 204] on div at bounding box center [152, 201] width 29 height 29
click at [1129, 90] on button "Link Orders" at bounding box center [1130, 83] width 88 height 22
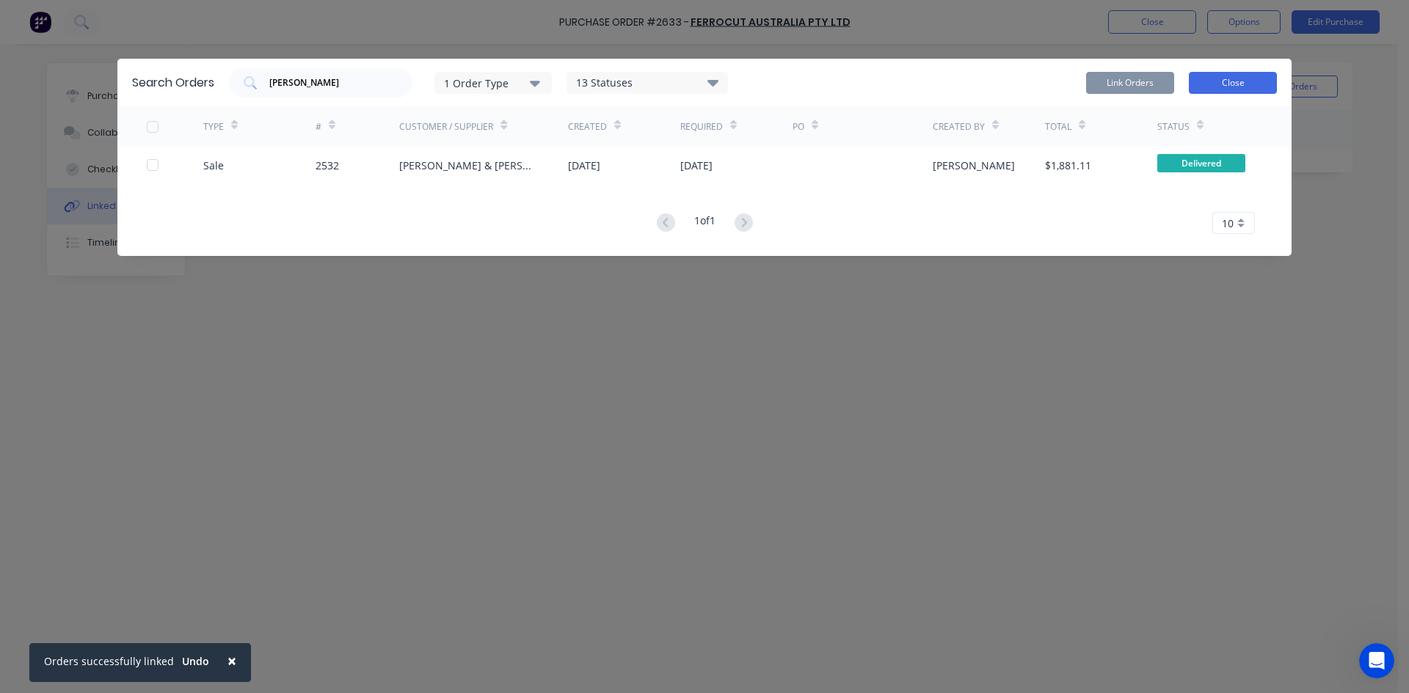
click at [1229, 84] on button "Close" at bounding box center [1233, 83] width 88 height 22
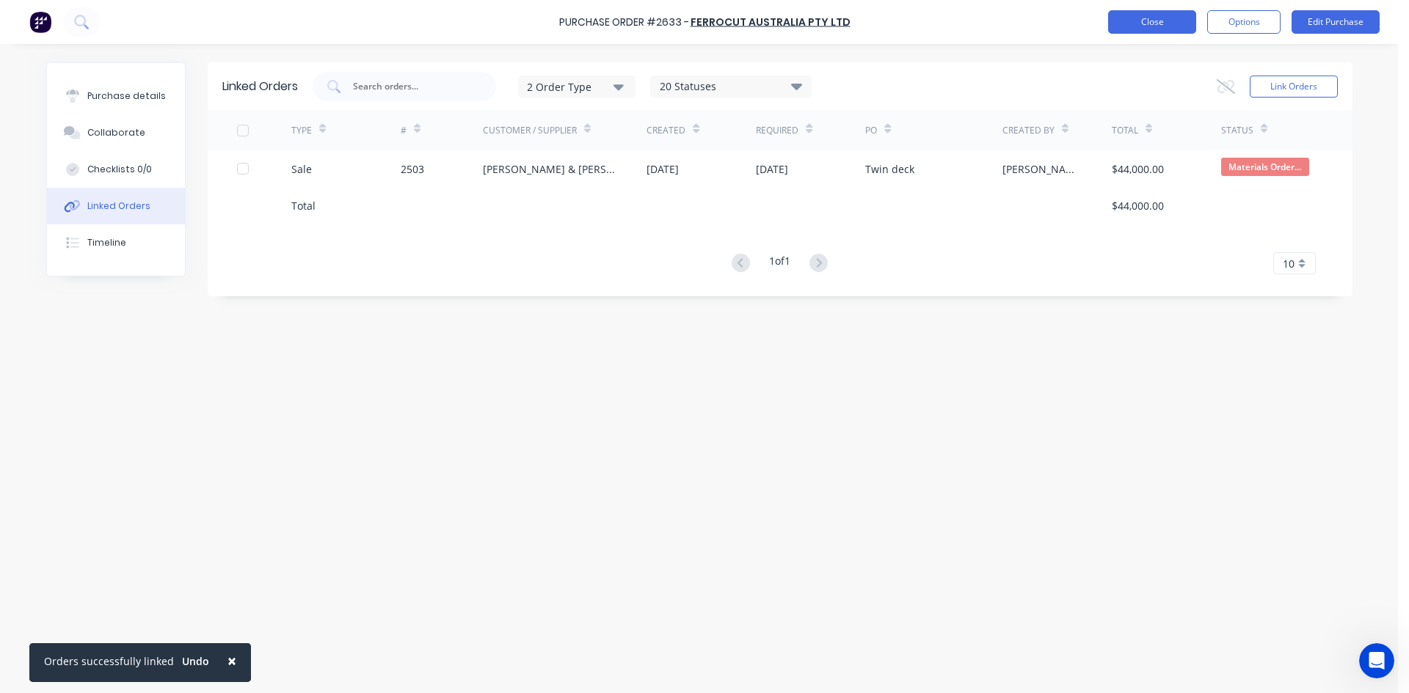
click at [1149, 16] on button "Close" at bounding box center [1152, 21] width 88 height 23
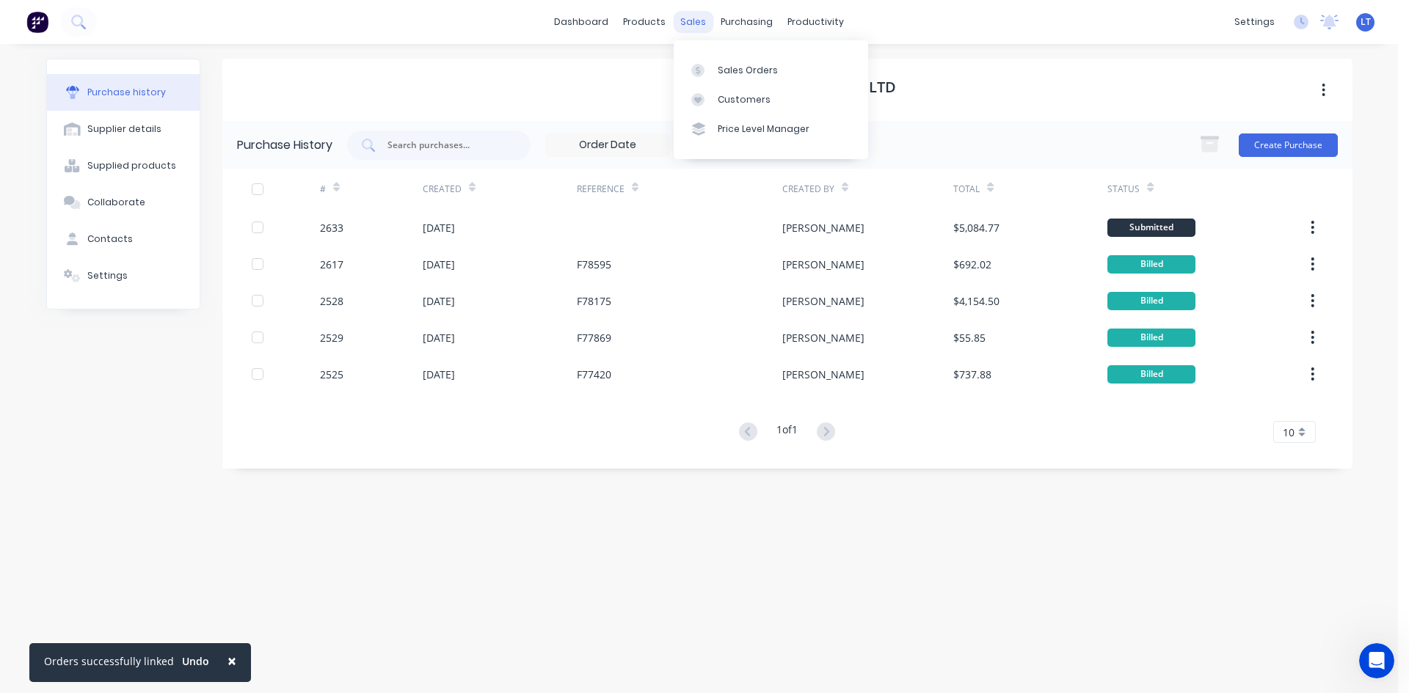
click at [694, 23] on div "sales" at bounding box center [693, 22] width 40 height 22
click at [227, 662] on span "×" at bounding box center [231, 661] width 9 height 21
